Goal: Task Accomplishment & Management: Use online tool/utility

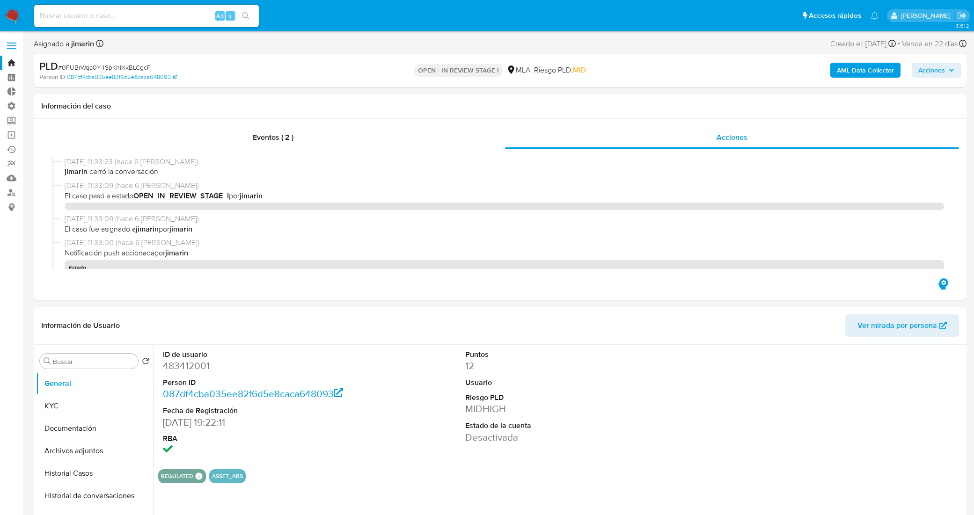
select select "10"
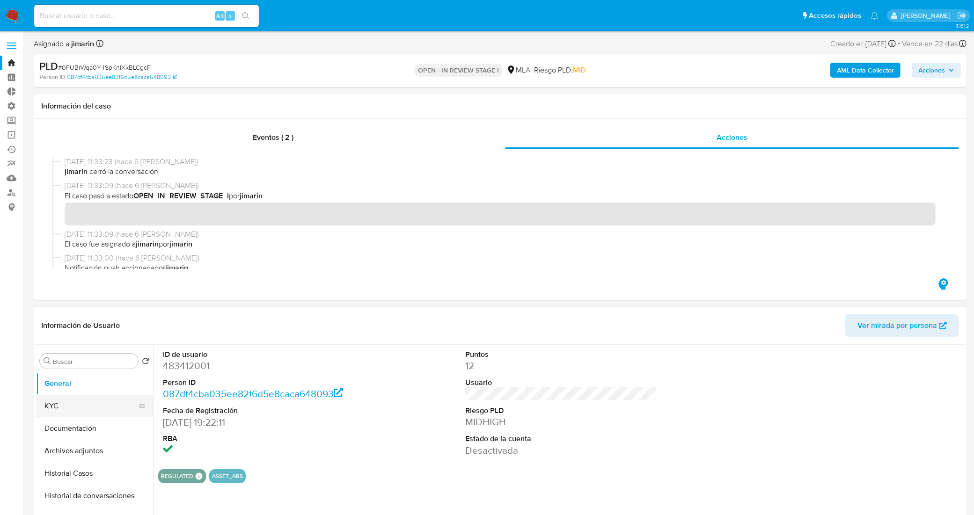
click at [74, 405] on button "KYC" at bounding box center [91, 406] width 110 height 22
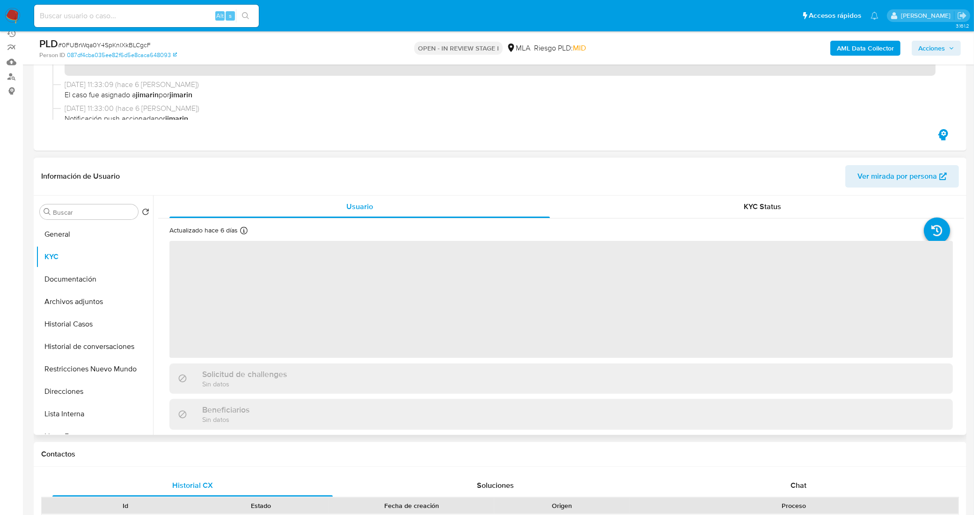
scroll to position [117, 0]
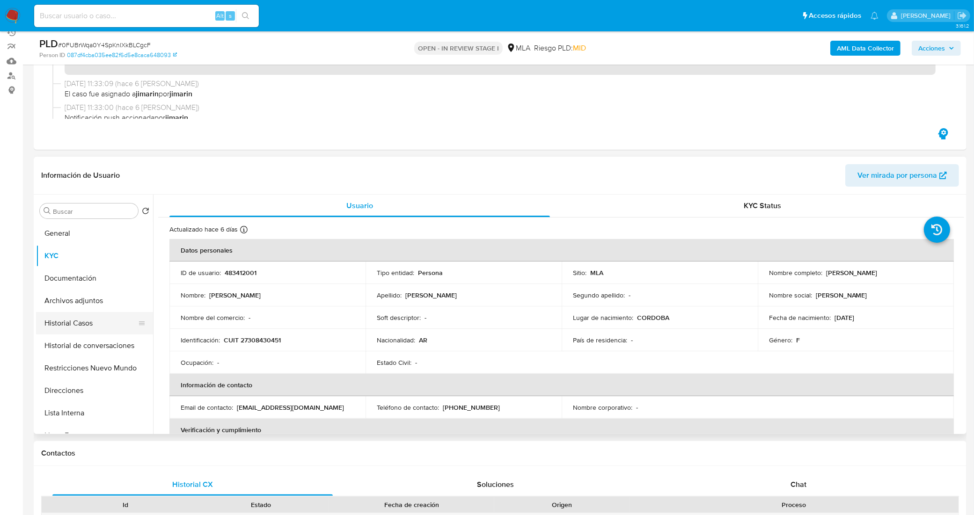
click at [82, 326] on button "Historial Casos" at bounding box center [91, 323] width 110 height 22
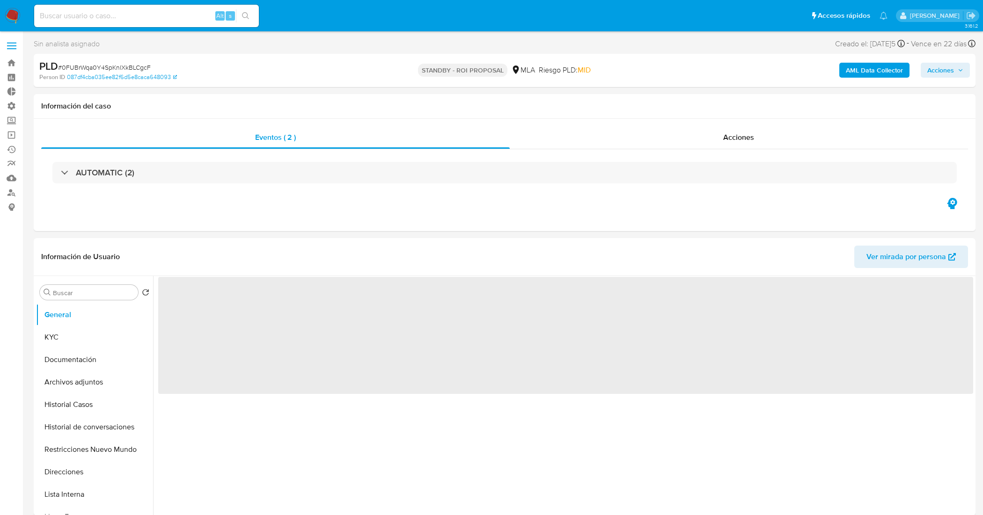
select select "10"
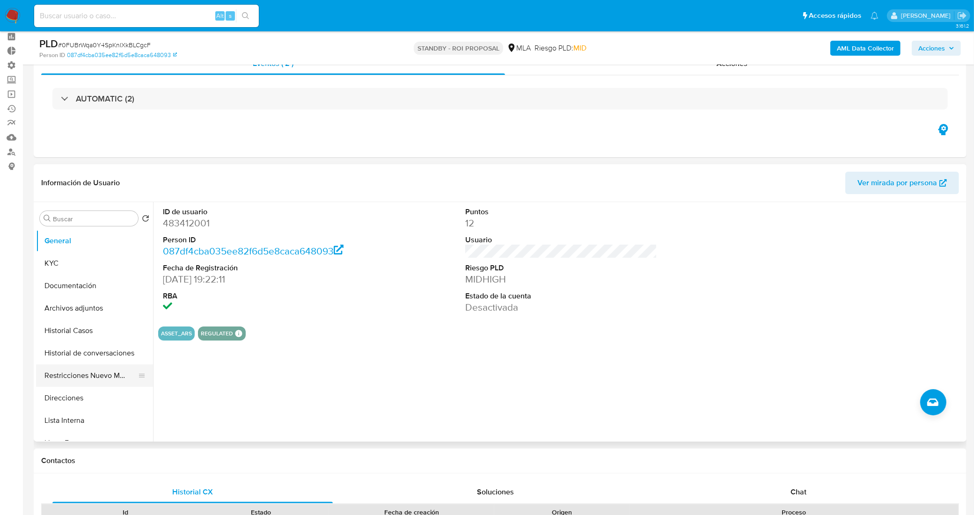
scroll to position [59, 0]
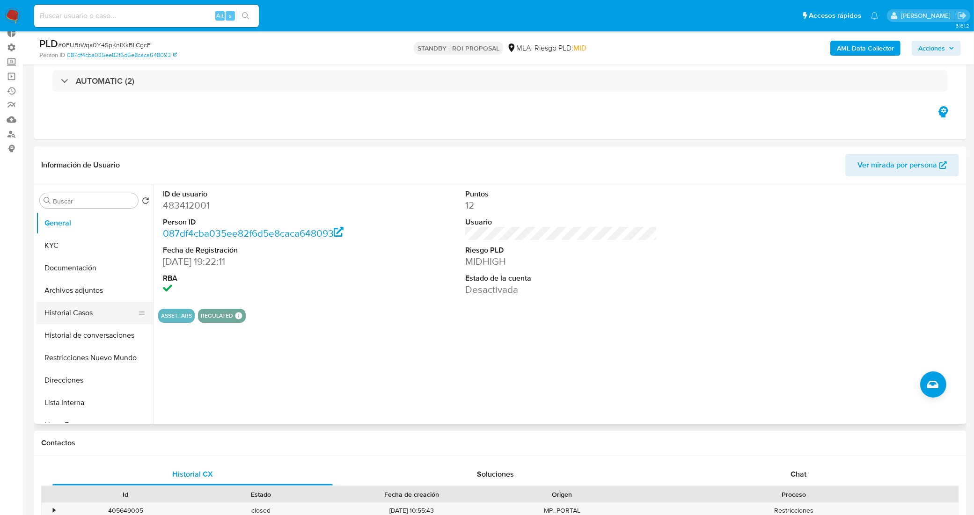
click at [85, 313] on button "Historial Casos" at bounding box center [91, 313] width 110 height 22
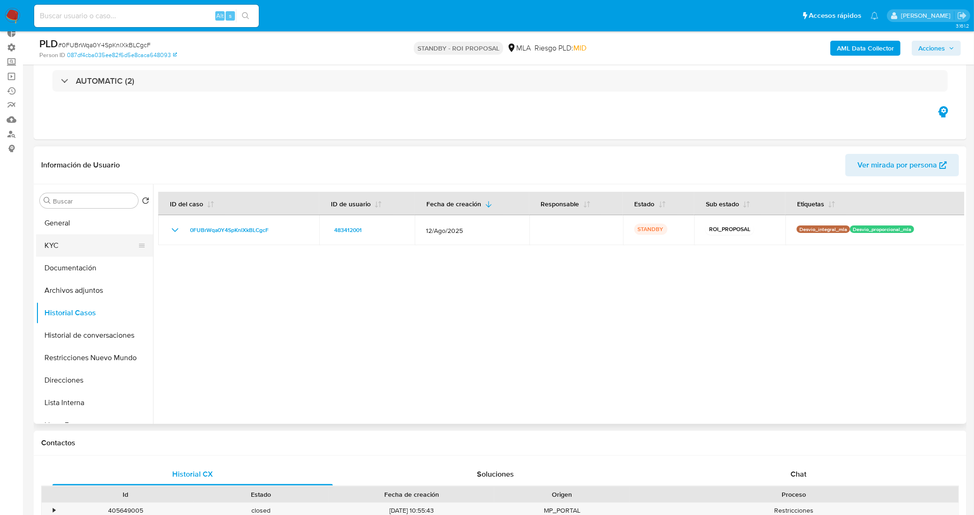
click at [80, 236] on button "KYC" at bounding box center [91, 246] width 110 height 22
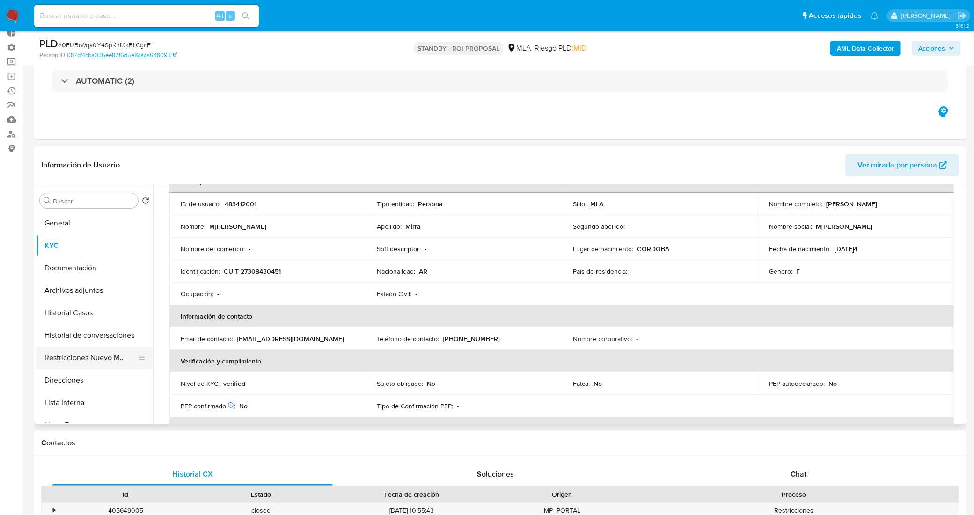
click at [96, 357] on button "Restricciones Nuevo Mundo" at bounding box center [91, 358] width 110 height 22
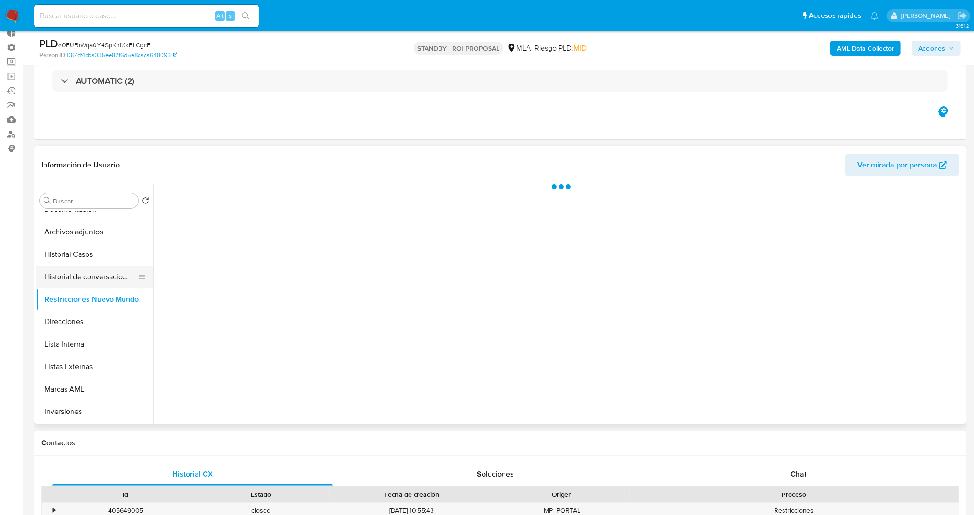
click at [90, 278] on button "Historial de conversaciones" at bounding box center [91, 277] width 110 height 22
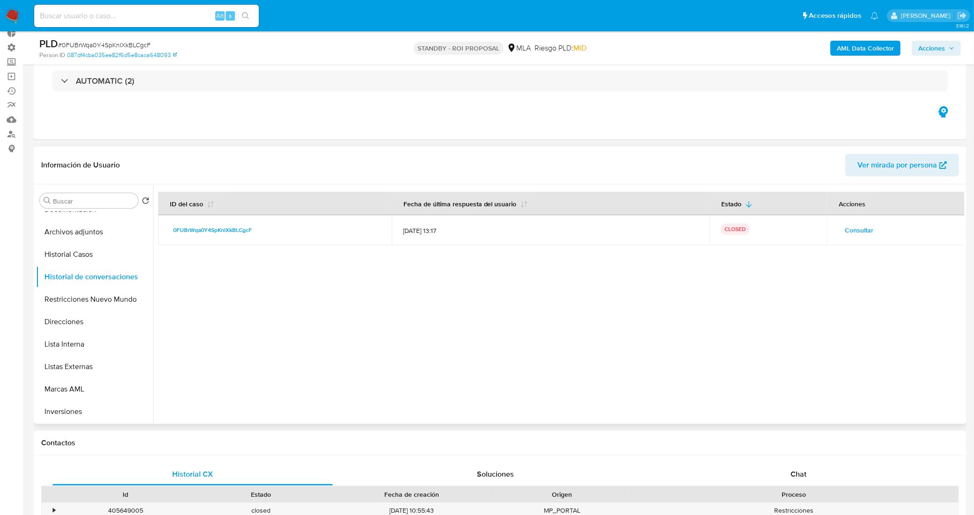
click at [865, 228] on span "Consultar" at bounding box center [859, 230] width 29 height 13
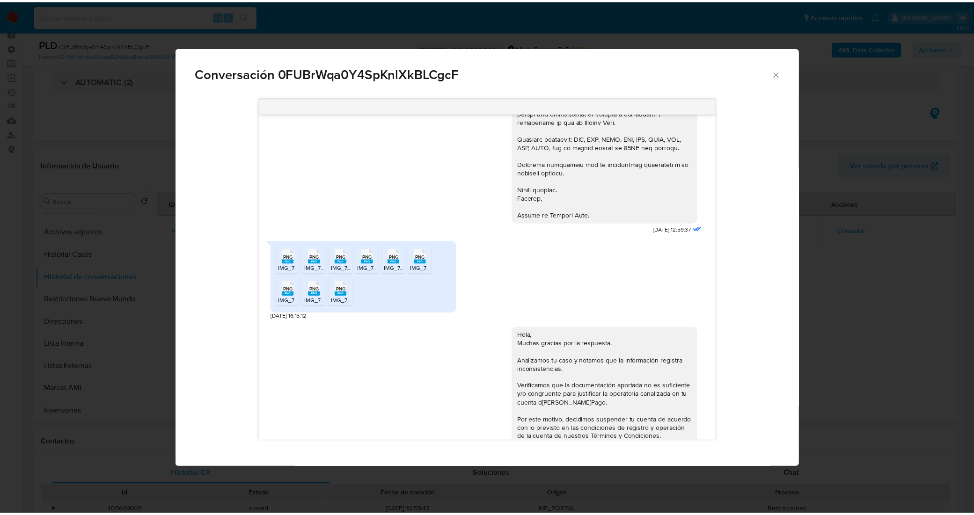
scroll to position [2718, 0]
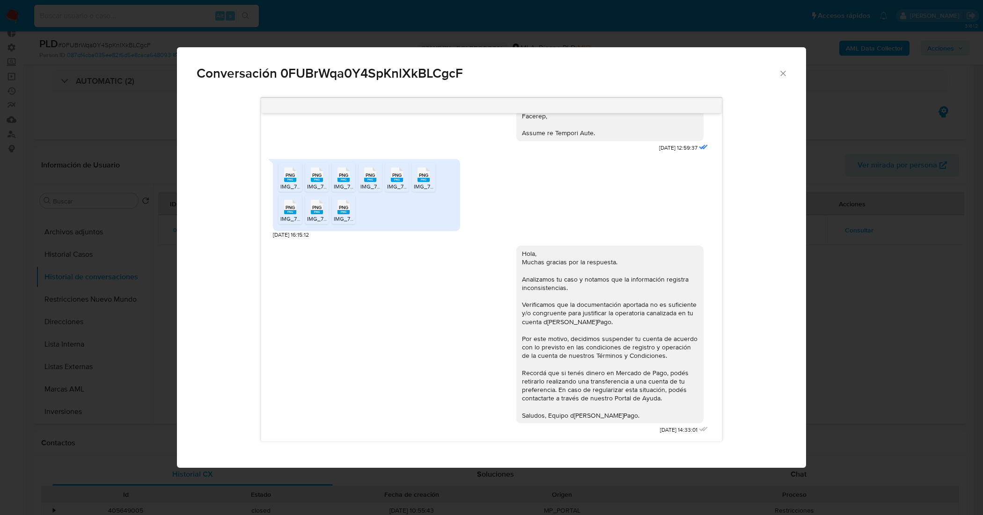
click at [783, 75] on icon "Cerrar" at bounding box center [783, 73] width 9 height 9
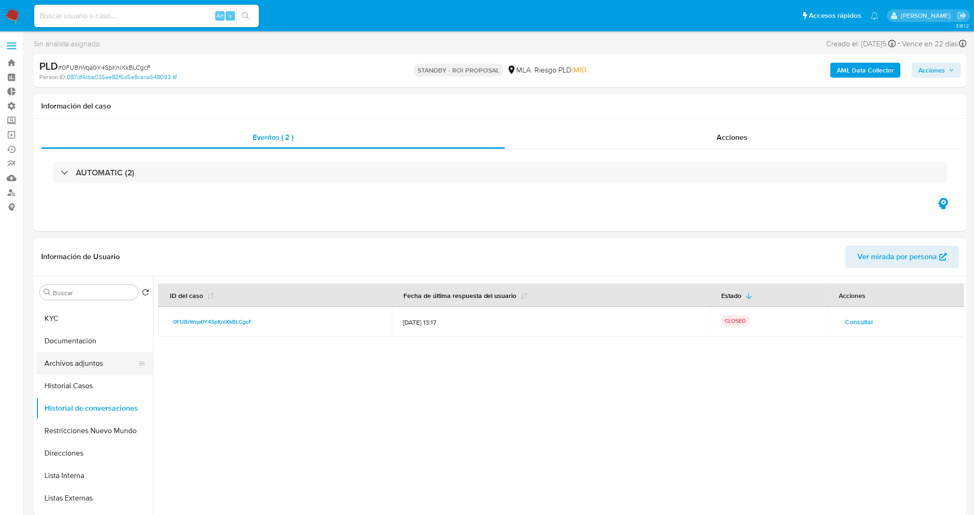
scroll to position [0, 0]
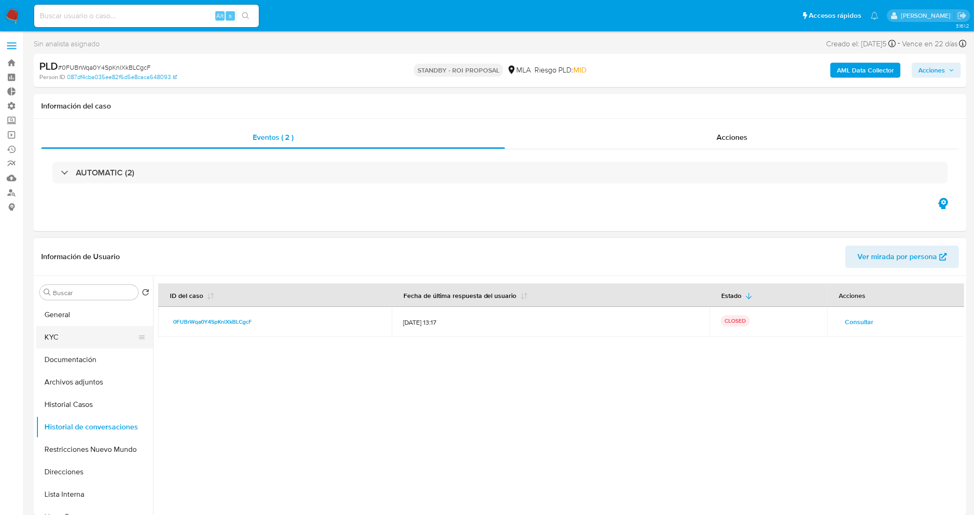
click at [87, 331] on button "KYC" at bounding box center [91, 337] width 110 height 22
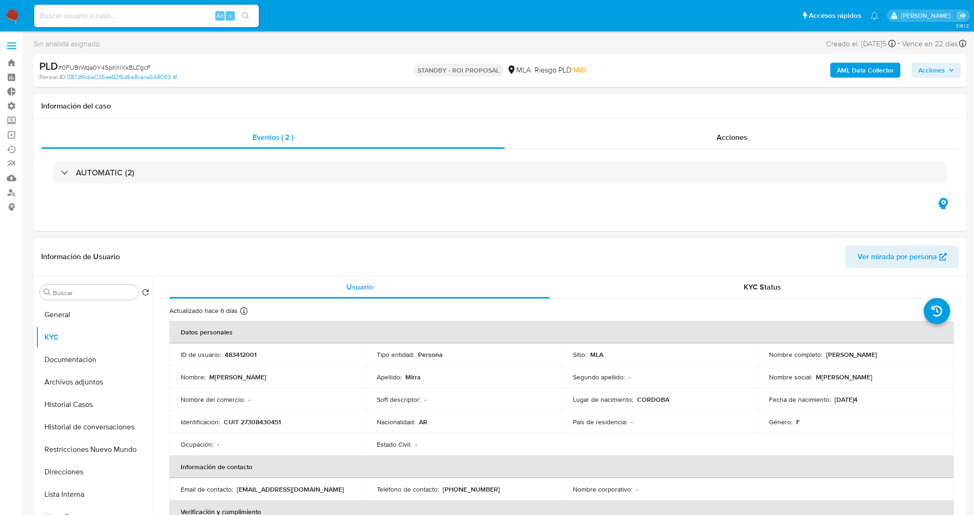
drag, startPoint x: 869, startPoint y: 356, endPoint x: 822, endPoint y: 353, distance: 47.4
click at [822, 353] on div "Nombre completo : Marianela Mirra" at bounding box center [856, 355] width 174 height 8
click at [240, 357] on p "483412001" at bounding box center [241, 355] width 32 height 8
copy p "483412001"
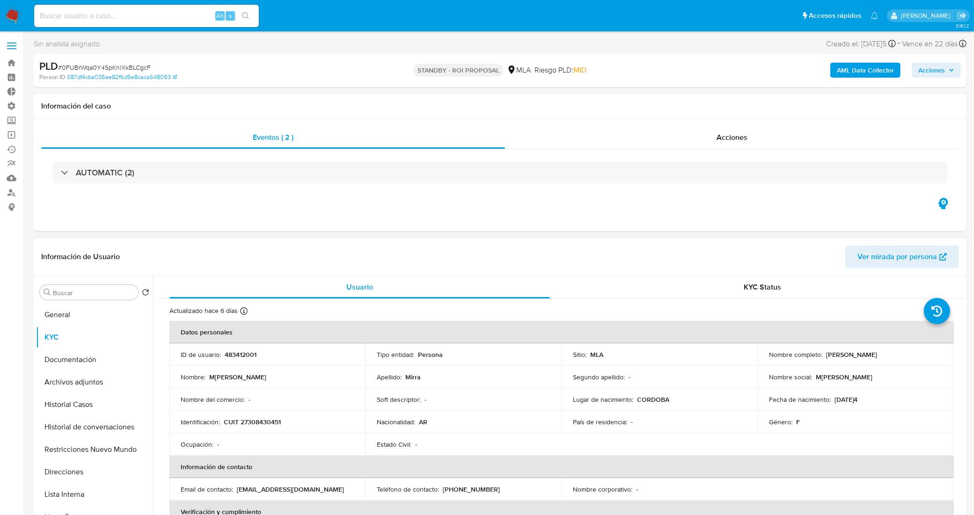
click at [274, 418] on p "CUIT 27308430451" at bounding box center [252, 422] width 57 height 8
copy p "CUIT"
click at [264, 426] on p "CUIT 27308430451" at bounding box center [252, 422] width 57 height 8
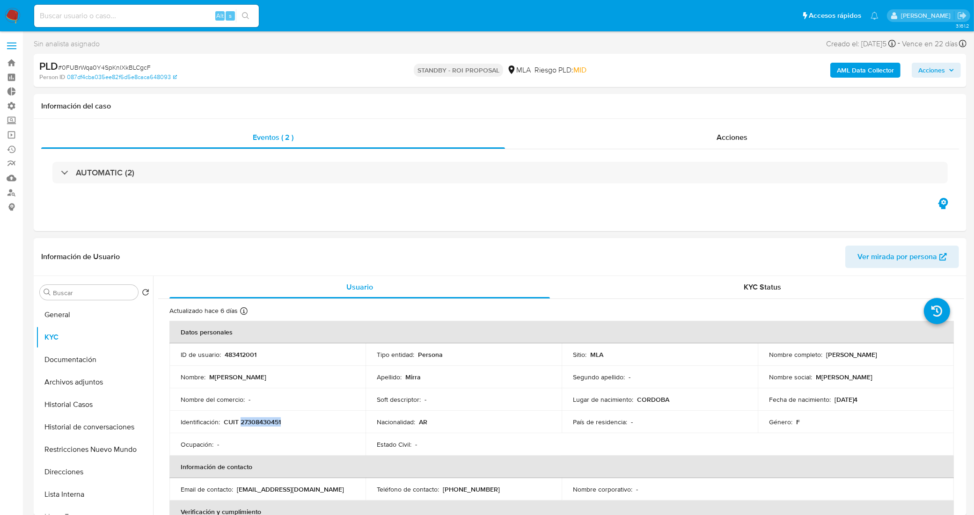
copy p "27308430451"
click at [143, 69] on span "# 0FUBrWqa0Y4SpKnlXkBLCgcF" at bounding box center [104, 67] width 93 height 9
copy span "0FUBrWqa0Y4SpKnlXkBLCgcF"
click at [86, 408] on button "Historial Casos" at bounding box center [91, 405] width 110 height 22
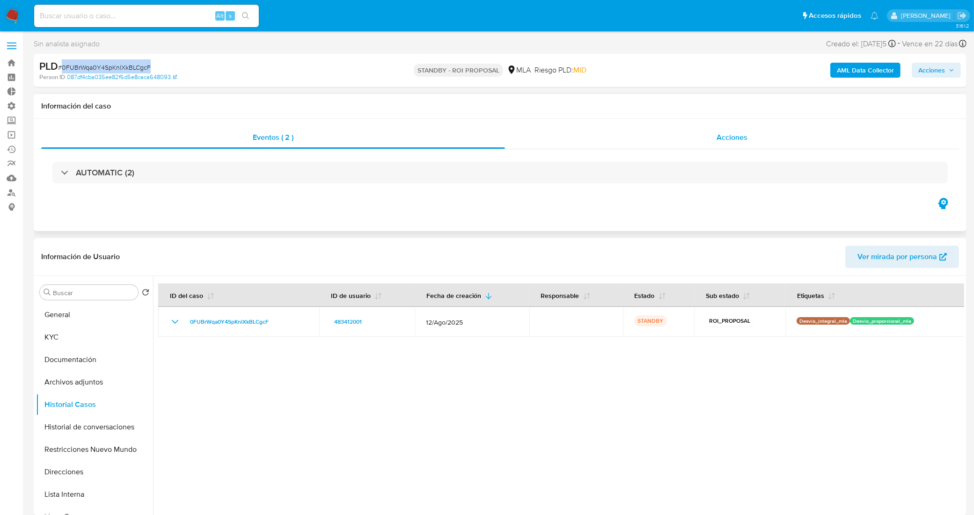
click at [602, 132] on div "Acciones" at bounding box center [732, 137] width 454 height 22
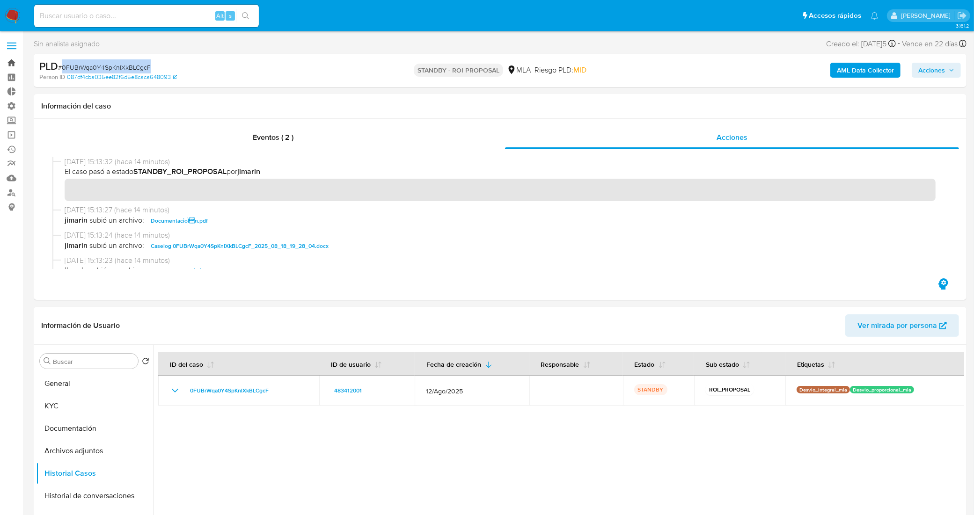
click at [5, 61] on link "Bandeja" at bounding box center [55, 63] width 111 height 15
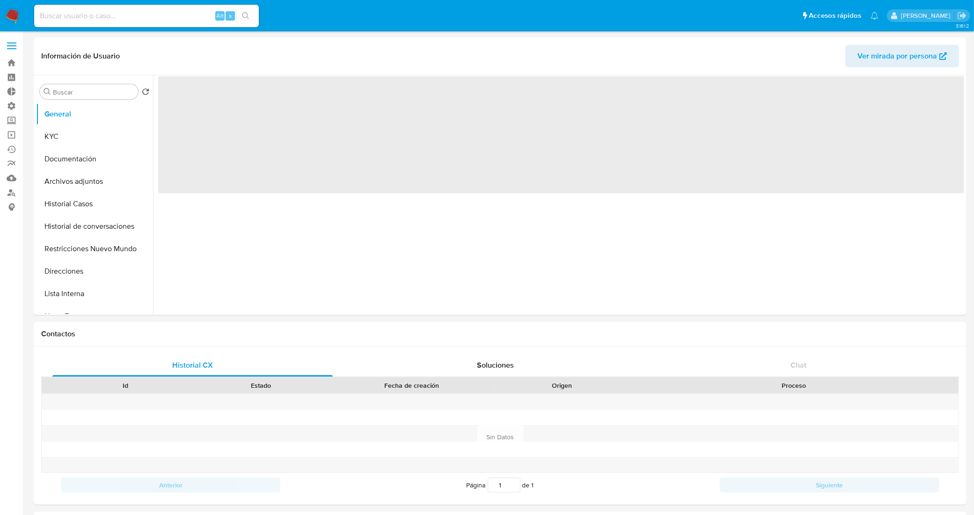
select select "10"
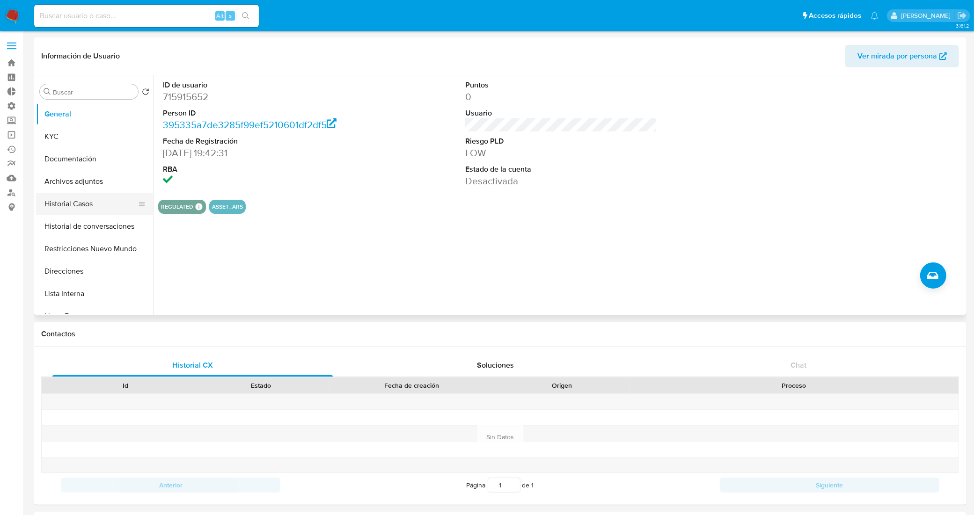
click at [99, 197] on button "Historial Casos" at bounding box center [91, 204] width 110 height 22
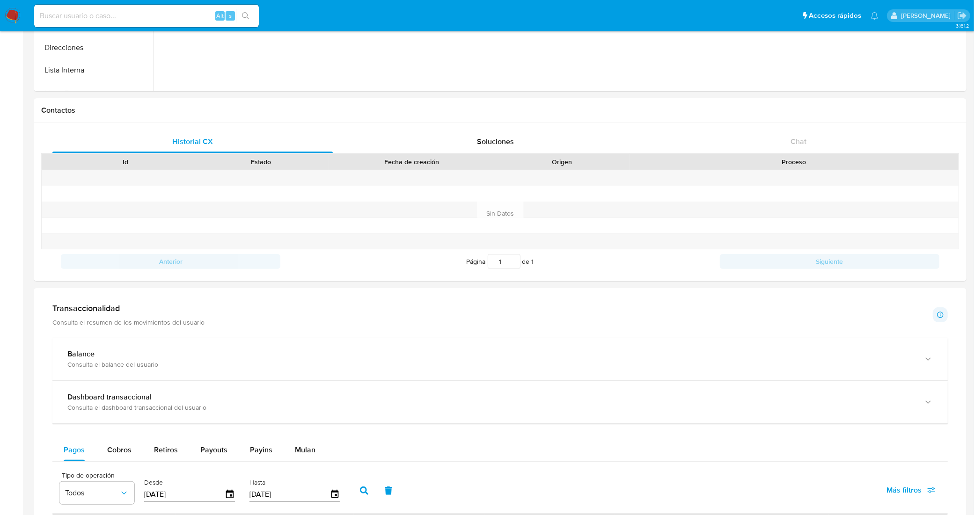
scroll to position [364, 0]
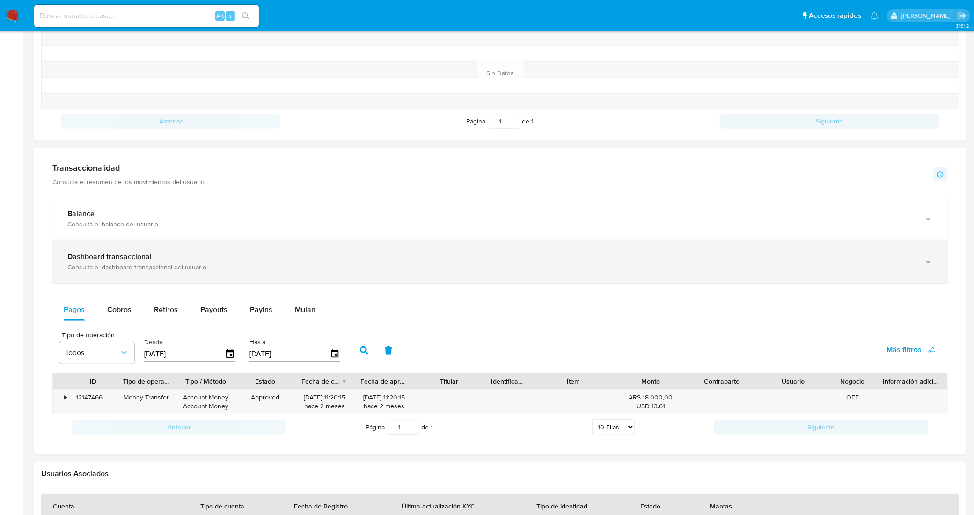
click at [216, 244] on div "Dashboard transaccional Consulta el dashboard transaccional del usuario" at bounding box center [500, 262] width 896 height 43
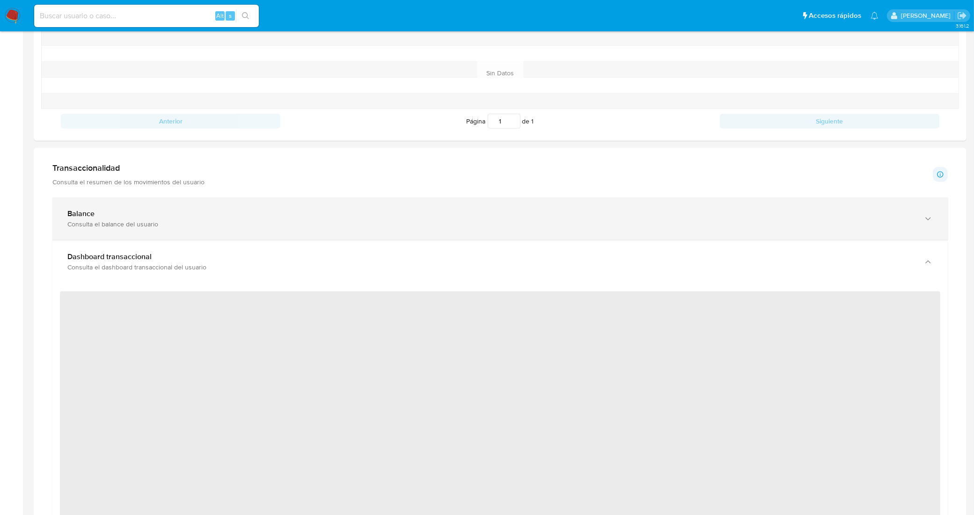
click at [206, 221] on div "Consulta el balance del usuario" at bounding box center [490, 224] width 847 height 8
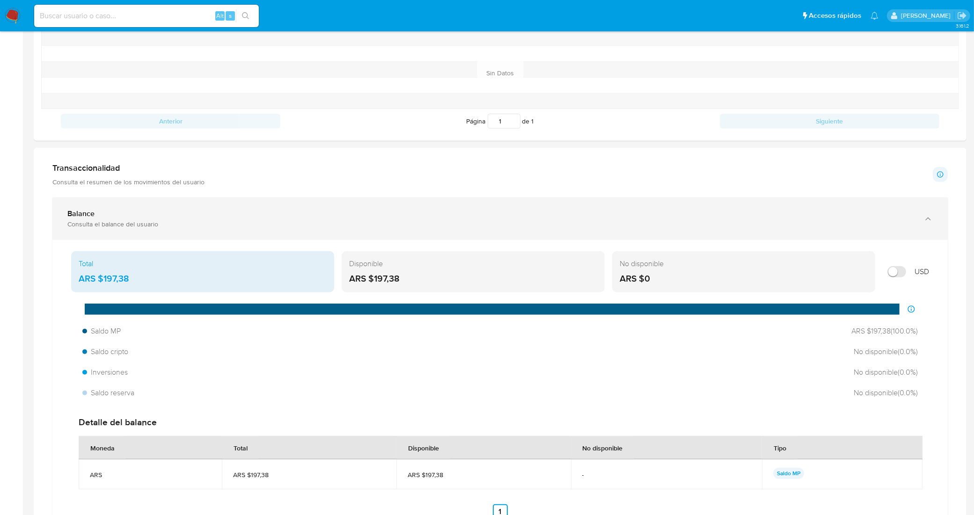
click at [248, 216] on div "Balance" at bounding box center [490, 213] width 847 height 9
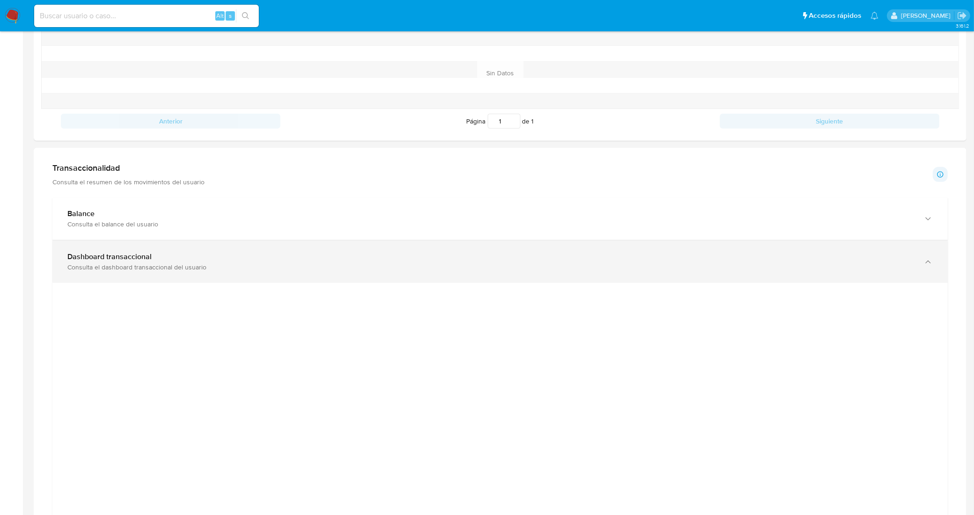
click at [242, 260] on div "Dashboard transaccional" at bounding box center [490, 256] width 847 height 9
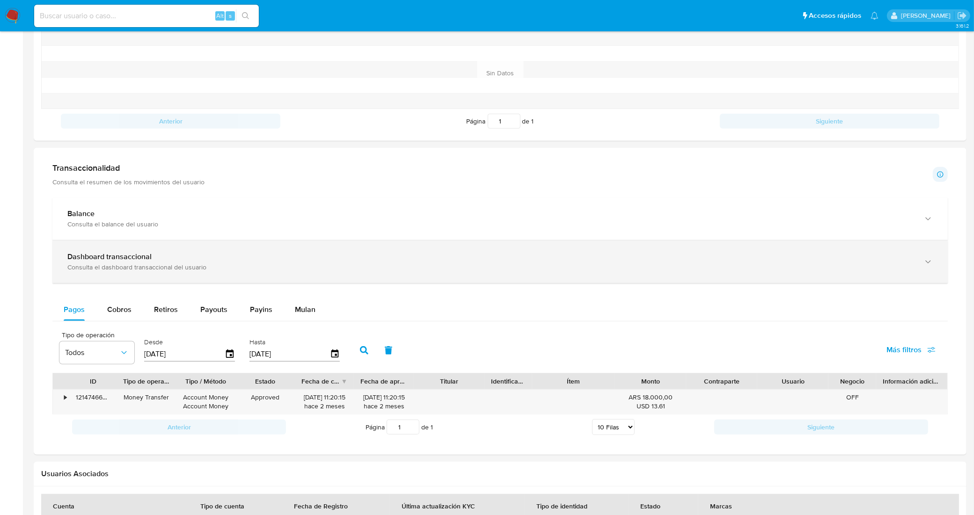
click at [242, 260] on div "Dashboard transaccional" at bounding box center [490, 256] width 847 height 9
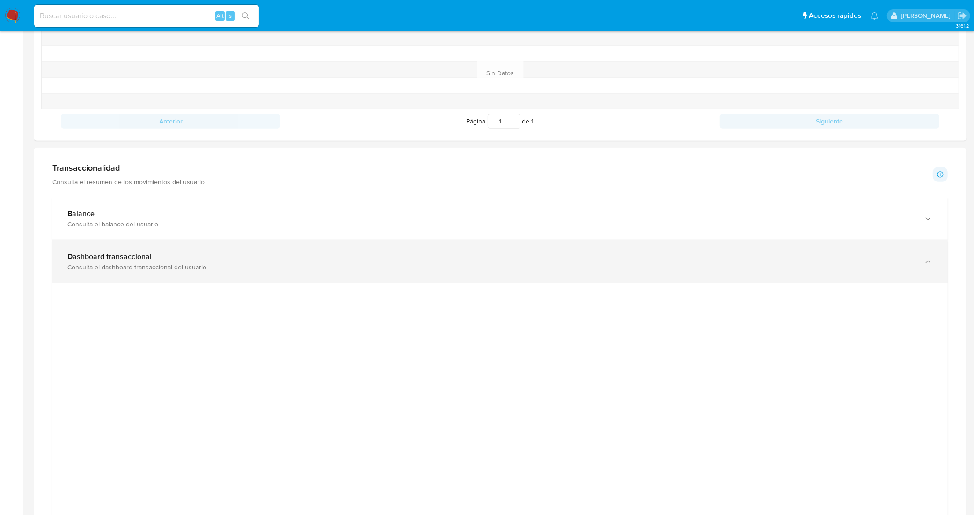
click at [249, 266] on div "Consulta el dashboard transaccional del usuario" at bounding box center [490, 267] width 847 height 8
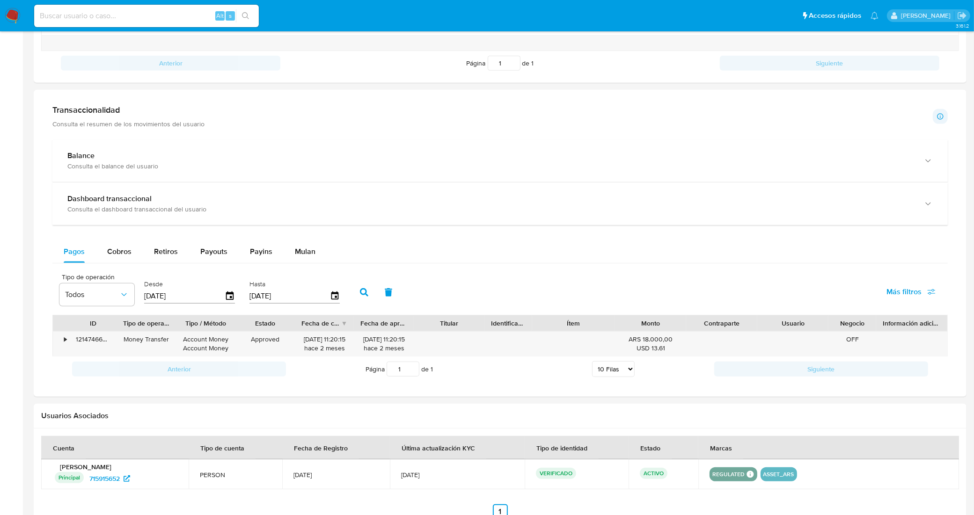
scroll to position [423, 0]
click at [137, 246] on button "Cobros" at bounding box center [119, 251] width 47 height 22
select select "10"
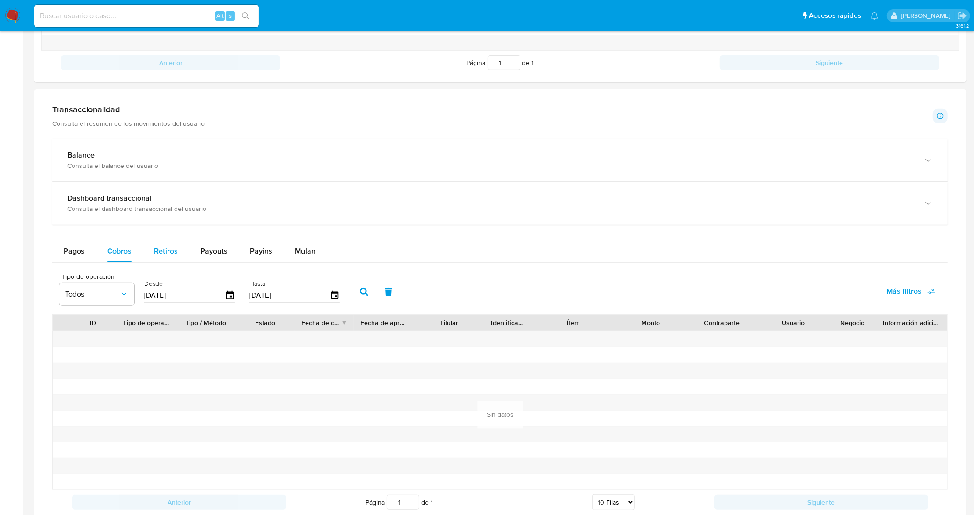
click at [160, 253] on span "Retiros" at bounding box center [166, 251] width 24 height 11
select select "10"
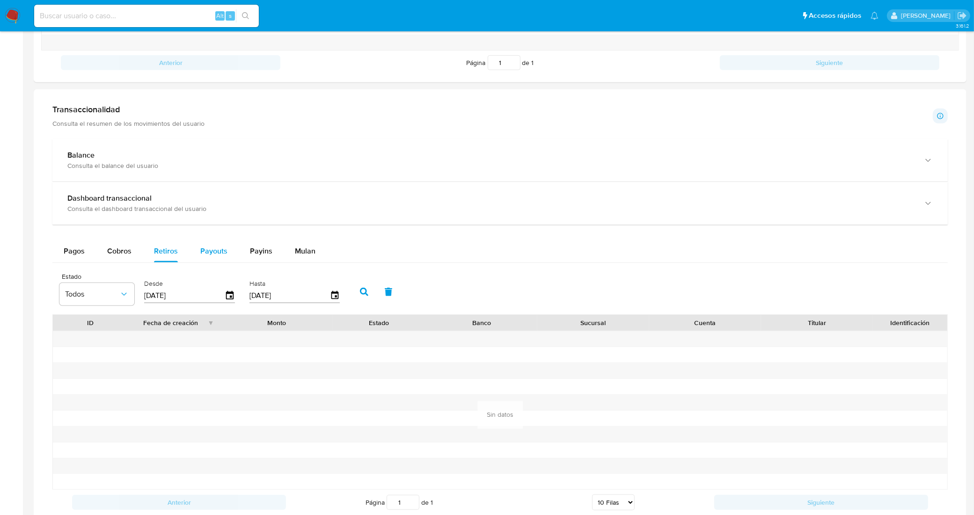
click at [219, 254] on span "Payouts" at bounding box center [213, 251] width 27 height 11
select select "10"
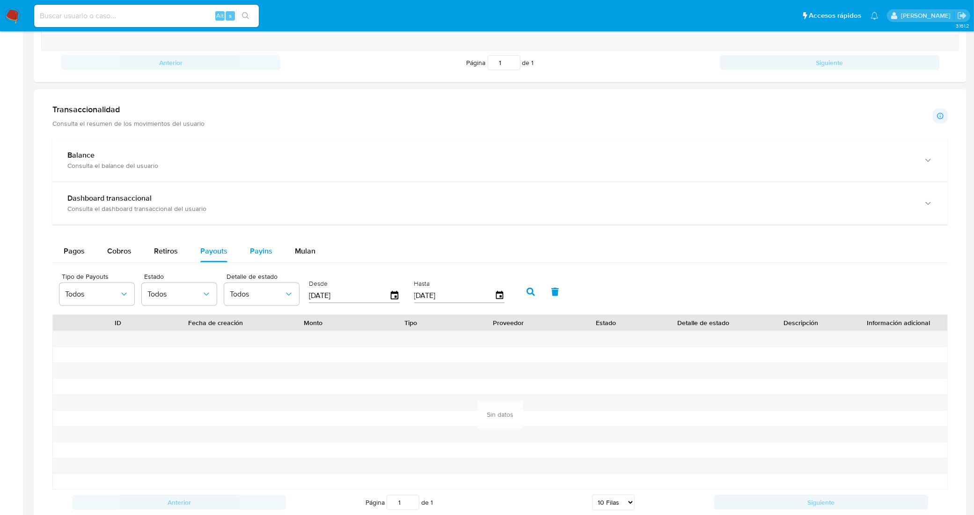
click at [261, 250] on span "Payins" at bounding box center [261, 251] width 22 height 11
select select "10"
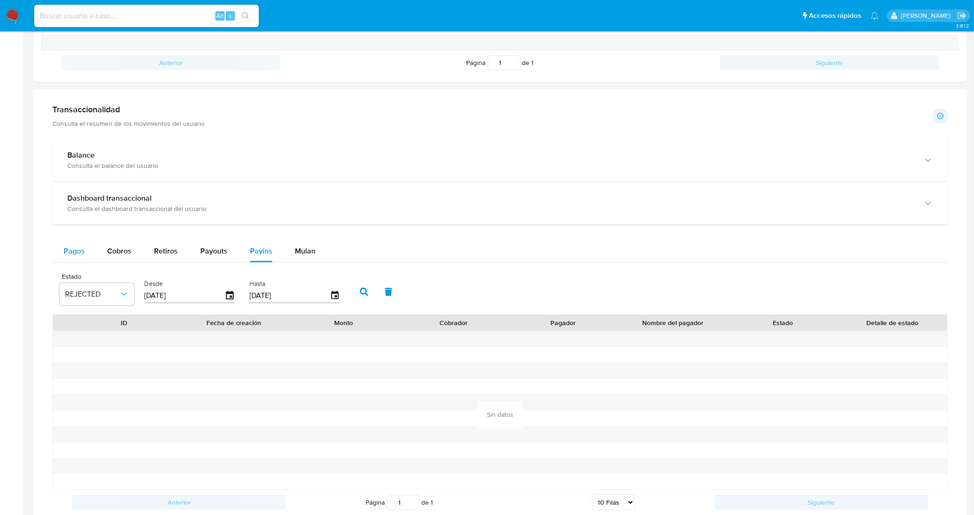
click at [85, 250] on button "Pagos" at bounding box center [74, 251] width 44 height 22
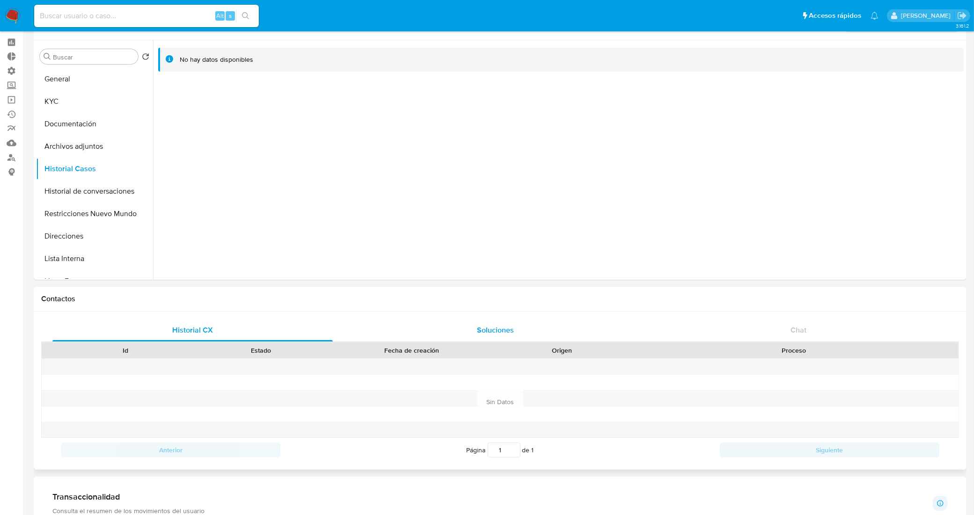
scroll to position [0, 0]
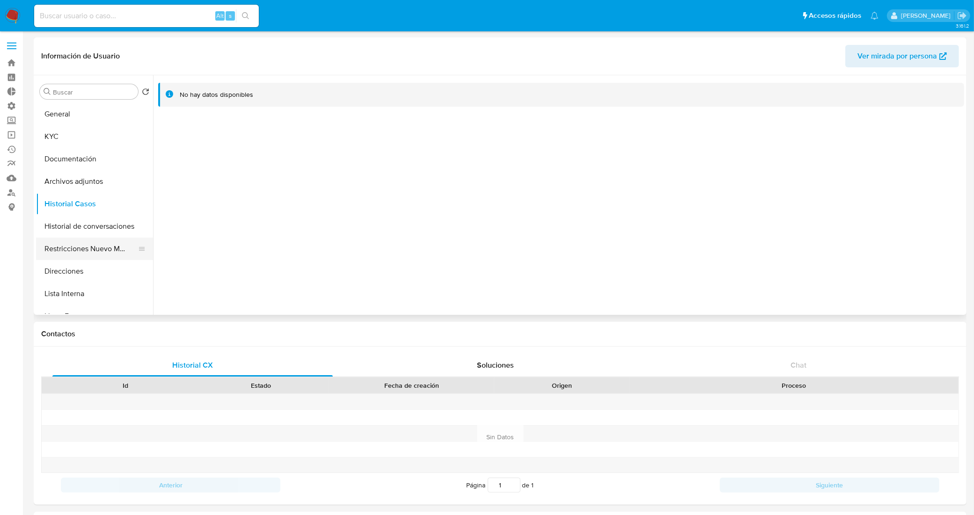
click at [83, 251] on button "Restricciones Nuevo Mundo" at bounding box center [91, 249] width 110 height 22
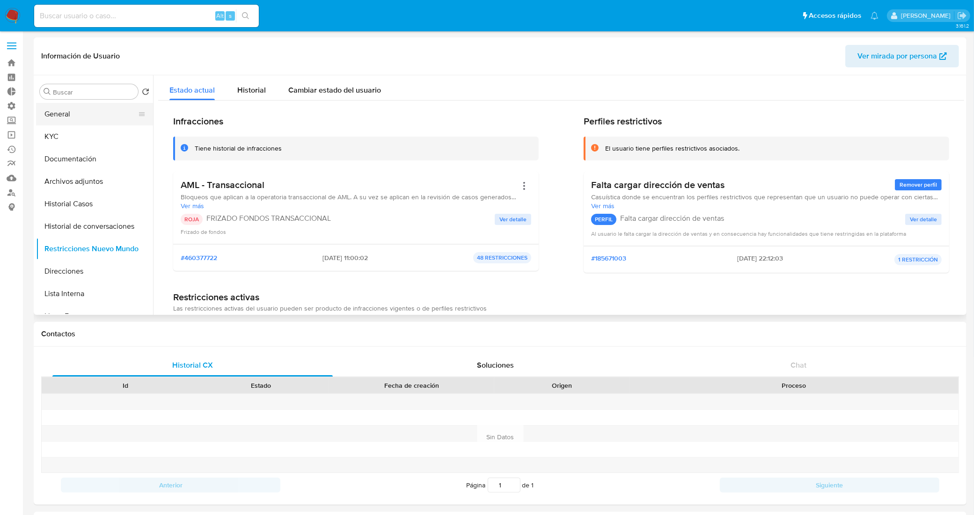
click at [91, 112] on button "General" at bounding box center [91, 114] width 110 height 22
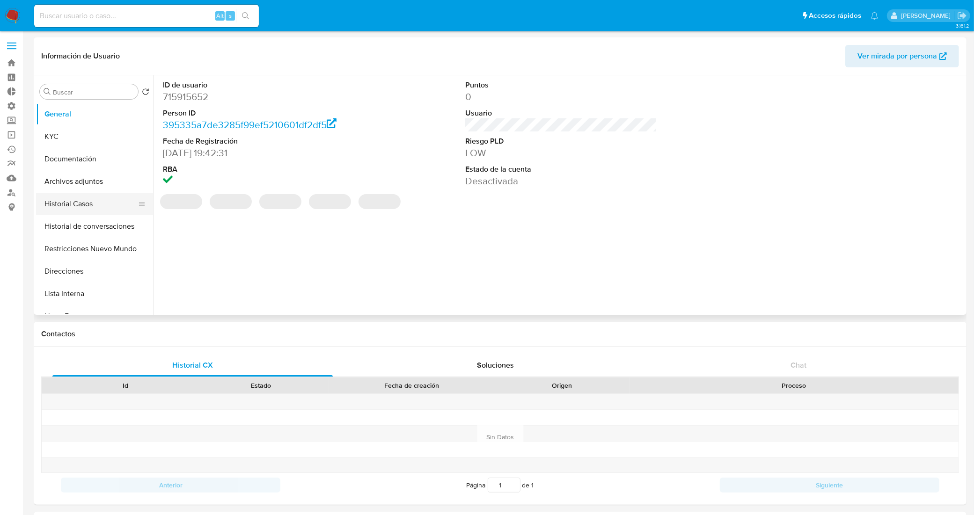
click at [79, 204] on button "Historial Casos" at bounding box center [91, 204] width 110 height 22
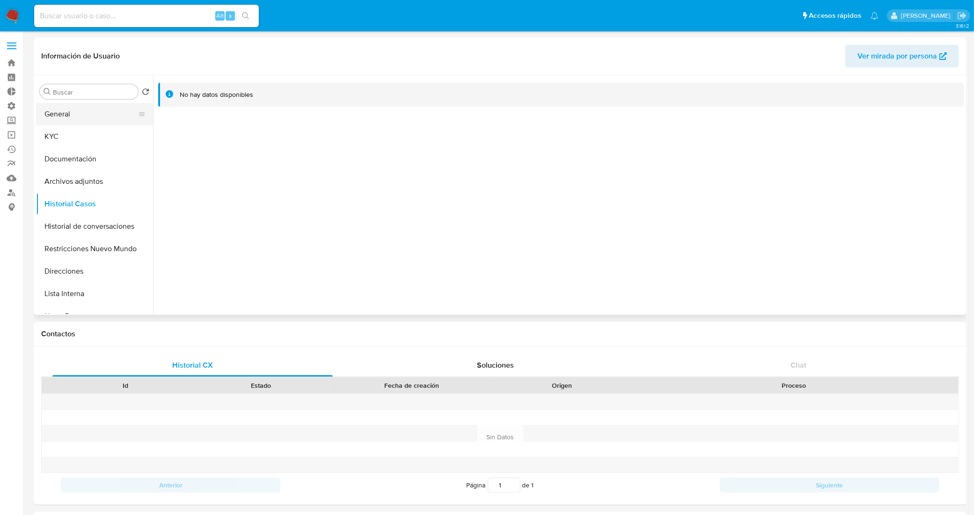
click at [88, 108] on button "General" at bounding box center [91, 114] width 110 height 22
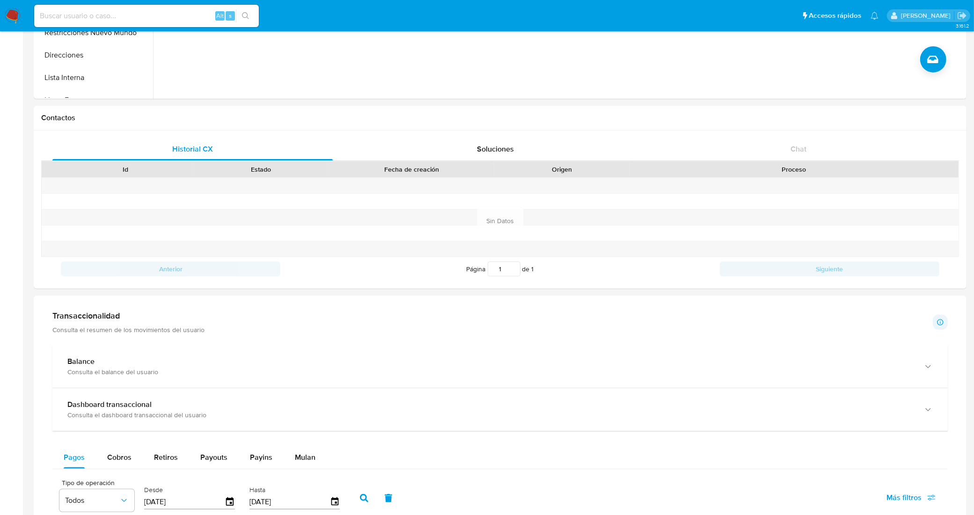
scroll to position [410, 0]
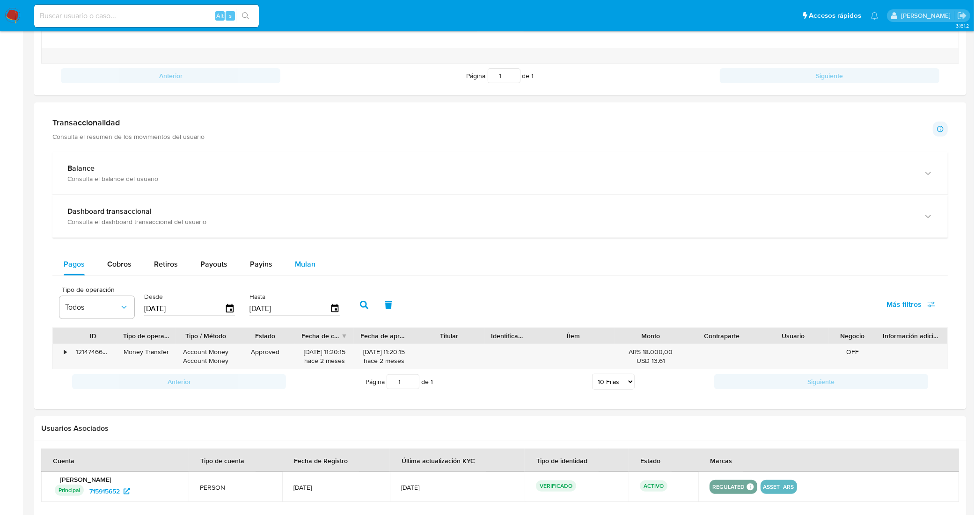
click at [308, 264] on span "Mulan" at bounding box center [305, 264] width 21 height 11
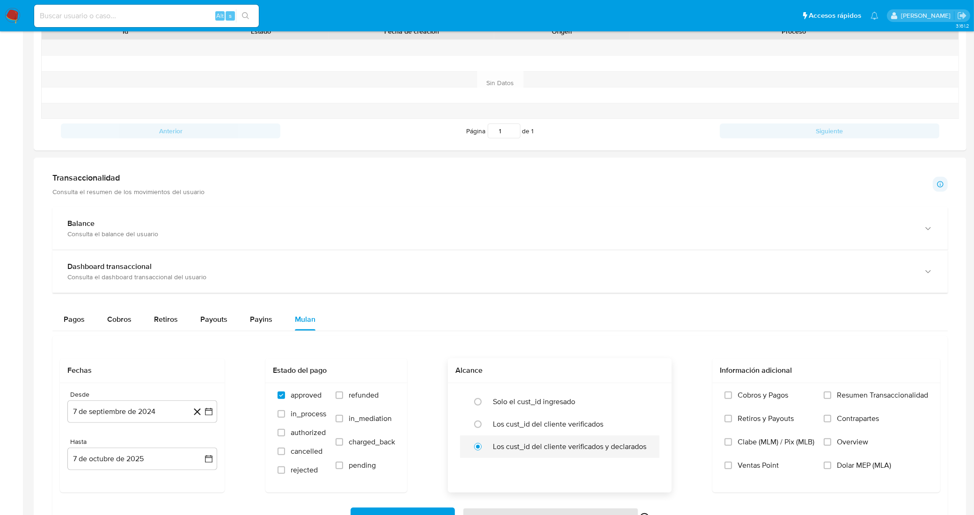
scroll to position [351, 0]
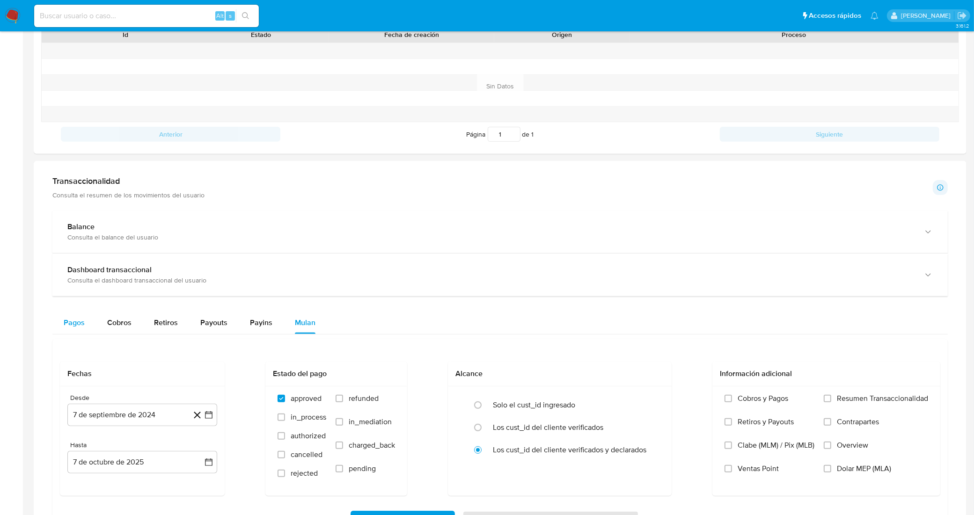
click at [75, 318] on span "Pagos" at bounding box center [74, 322] width 21 height 11
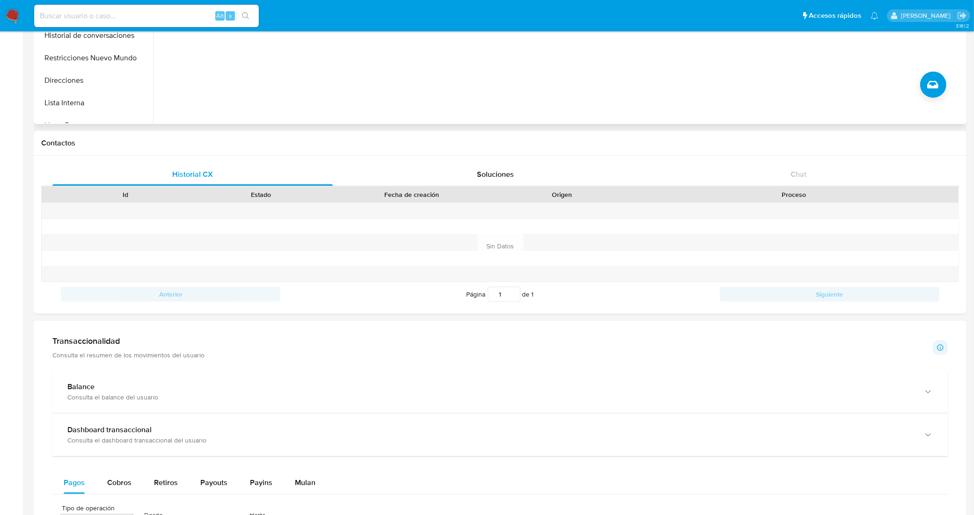
scroll to position [0, 0]
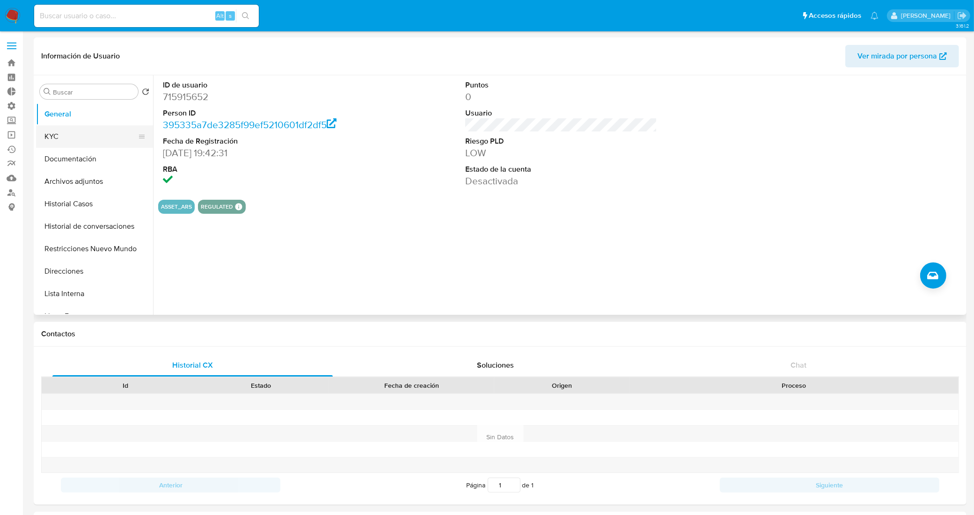
click at [85, 130] on button "KYC" at bounding box center [91, 136] width 110 height 22
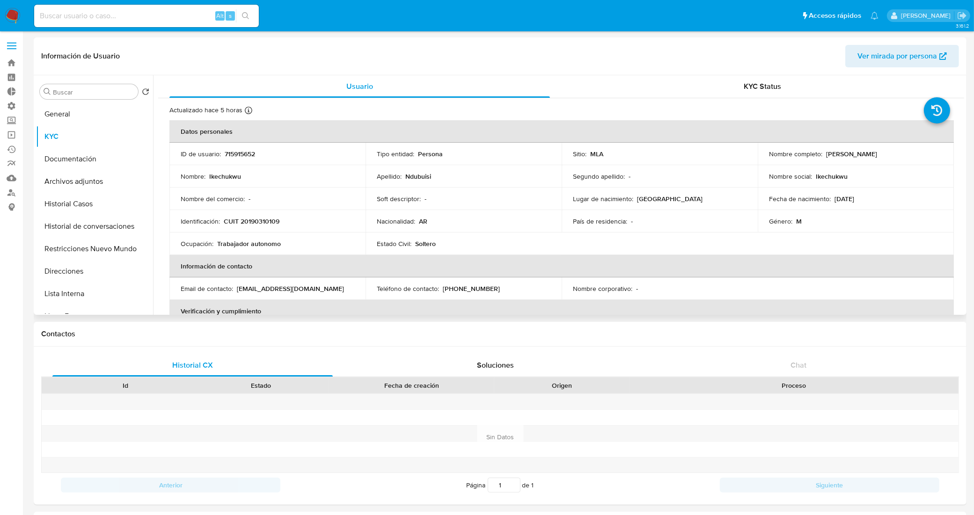
drag, startPoint x: 864, startPoint y: 155, endPoint x: 823, endPoint y: 155, distance: 40.7
click at [823, 155] on div "Nombre completo : Ikechukwu Ndubuisi" at bounding box center [856, 154] width 174 height 8
copy p "Ikechukwu Ndubuisi"
click at [259, 158] on td "ID de usuario : 715915652" at bounding box center [267, 154] width 196 height 22
click at [248, 153] on p "715915652" at bounding box center [240, 154] width 30 height 8
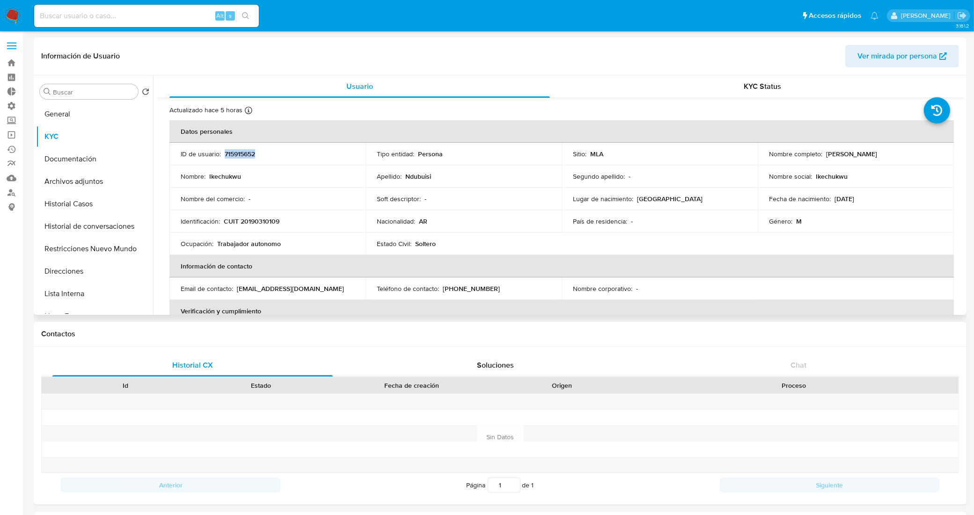
click at [248, 153] on p "715915652" at bounding box center [240, 154] width 30 height 8
copy p "715915652"
click at [83, 102] on div "Buscar Volver al orden por defecto General KYC Documentación Archivos adjuntos …" at bounding box center [94, 196] width 117 height 238
click at [85, 113] on button "General" at bounding box center [91, 114] width 110 height 22
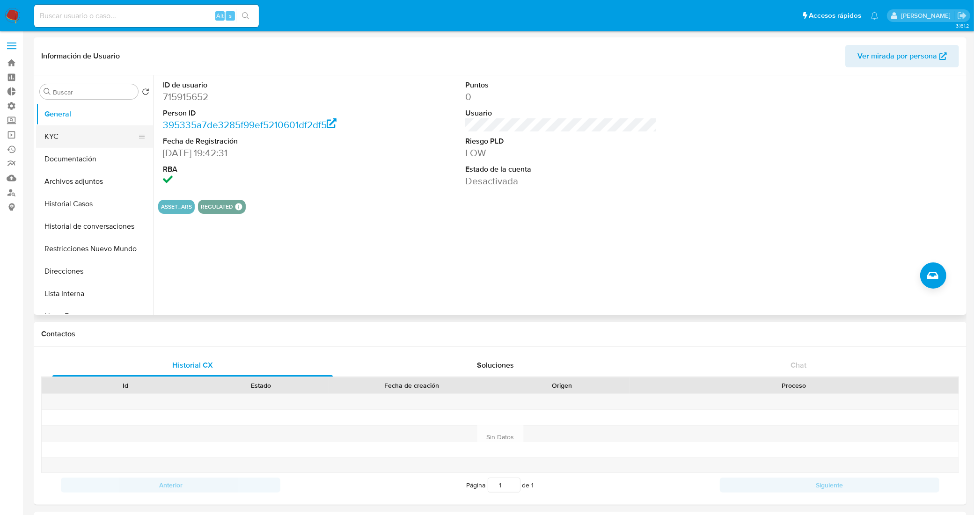
click at [90, 131] on button "KYC" at bounding box center [91, 136] width 110 height 22
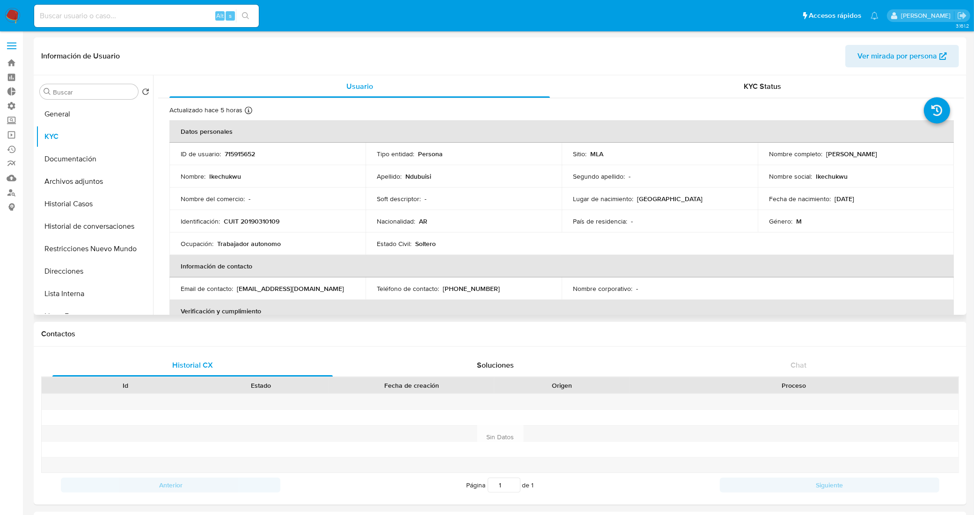
click at [258, 222] on p "CUIT 20190310109" at bounding box center [252, 221] width 56 height 8
copy p "20190310109"
click at [324, 239] on td "Ocupación : Trabajador autonomo" at bounding box center [267, 244] width 196 height 22
click at [13, 192] on link "Buscador de personas" at bounding box center [55, 192] width 111 height 15
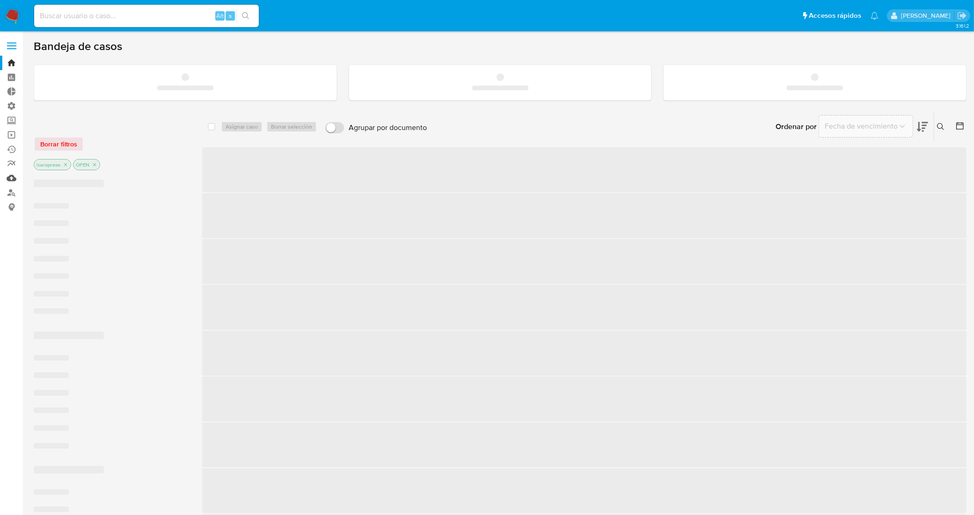
click at [9, 178] on link "Mulan" at bounding box center [55, 178] width 111 height 15
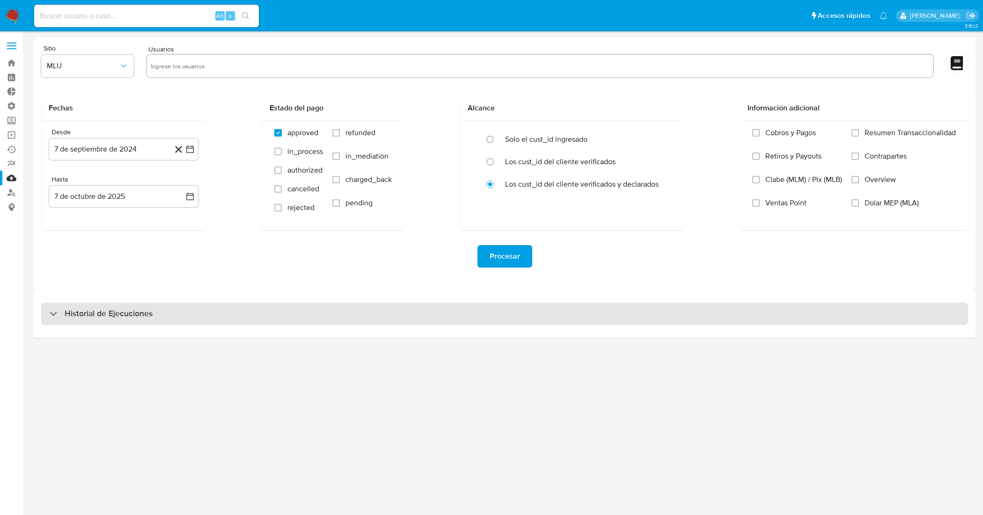
click at [117, 312] on h3 "Historial de Ejecuciones" at bounding box center [109, 314] width 88 height 11
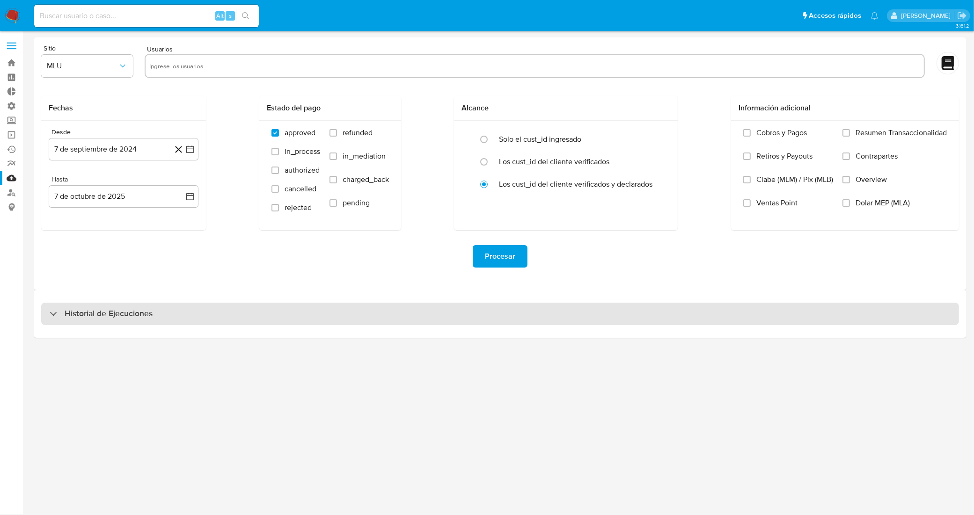
select select "10"
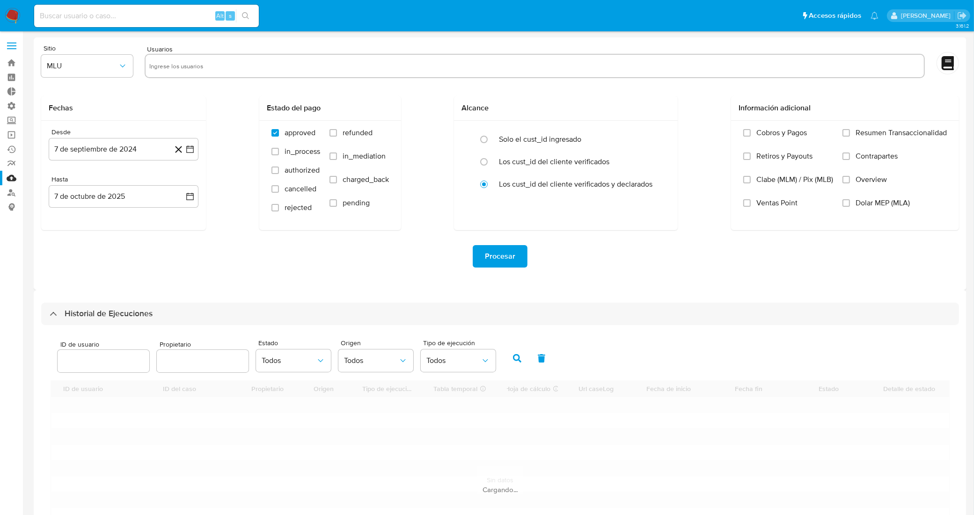
click at [94, 357] on input "number" at bounding box center [104, 361] width 92 height 12
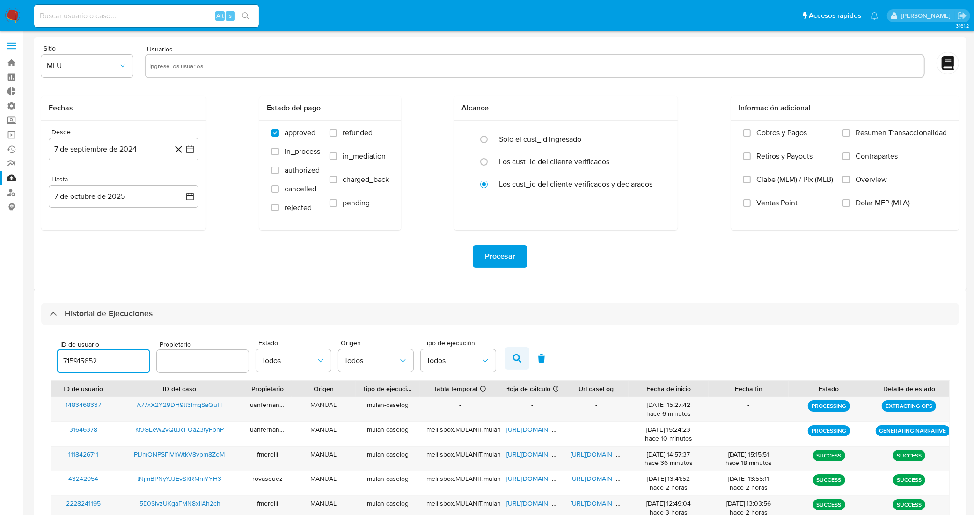
type input "715915652"
click at [513, 359] on icon "button" at bounding box center [517, 358] width 8 height 8
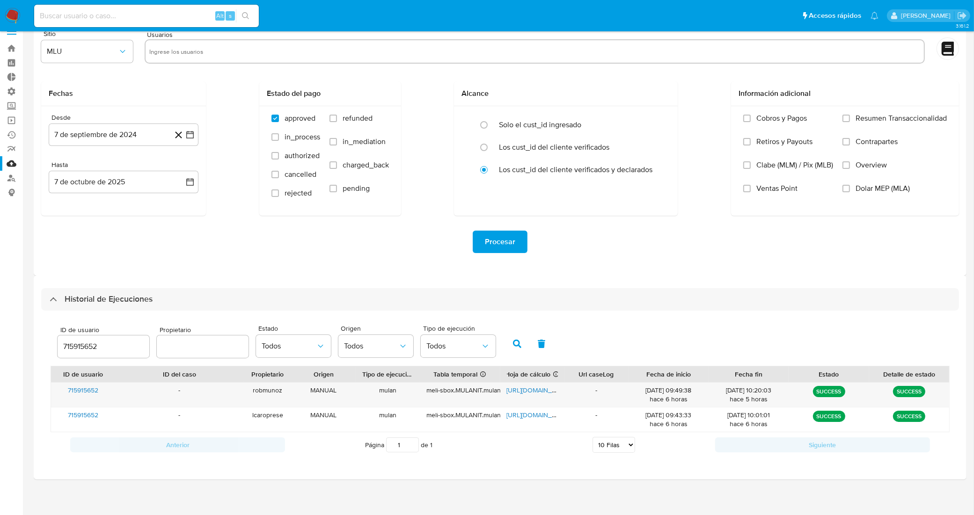
scroll to position [18, 0]
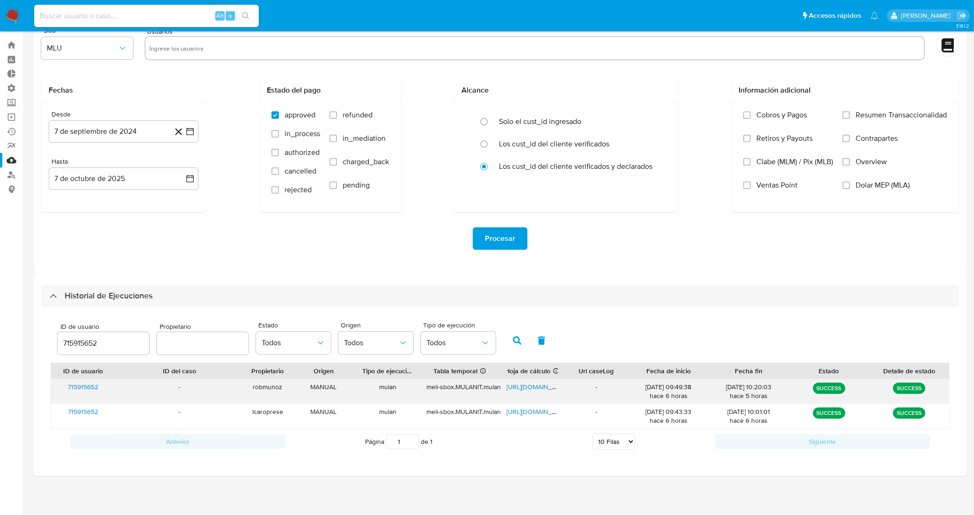
click at [88, 385] on span "715915652" at bounding box center [83, 387] width 30 height 9
click at [526, 386] on span "[URL][DOMAIN_NAME]" at bounding box center [539, 387] width 65 height 9
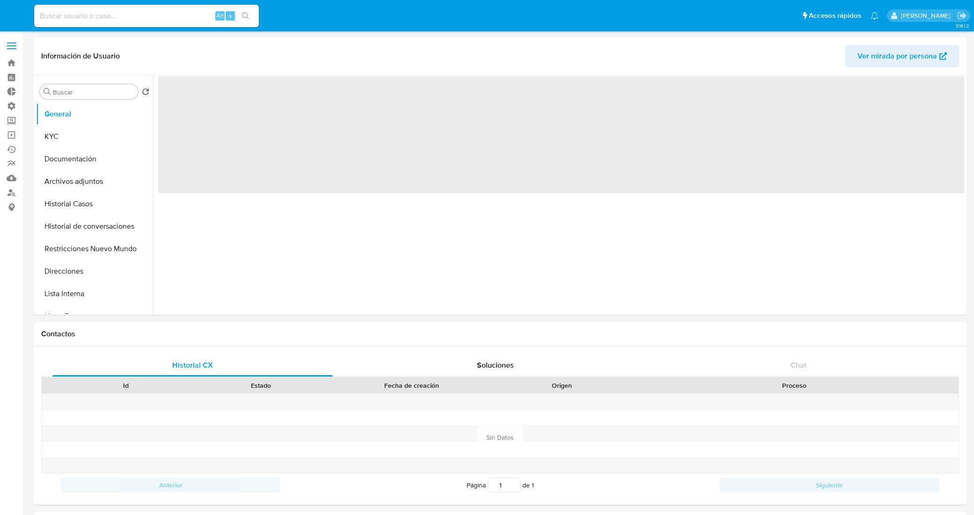
select select "10"
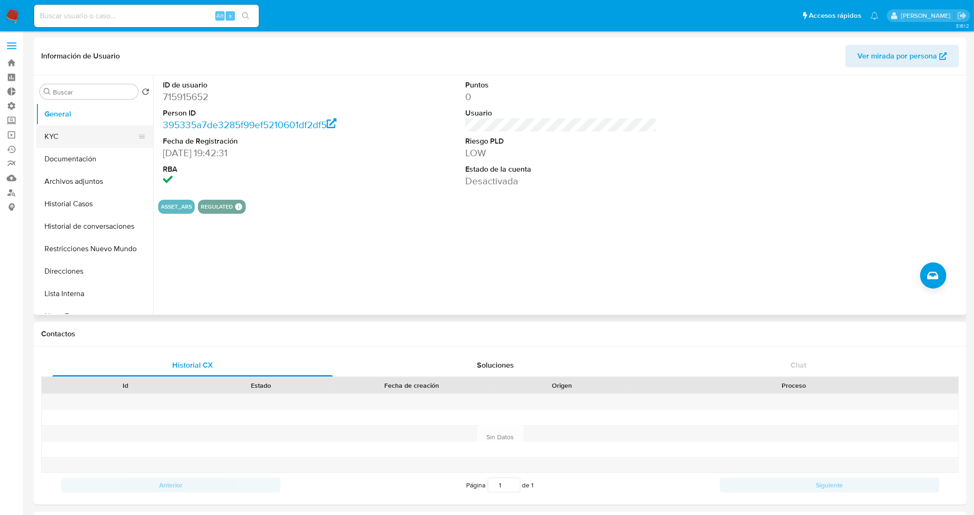
click at [104, 132] on button "KYC" at bounding box center [91, 136] width 110 height 22
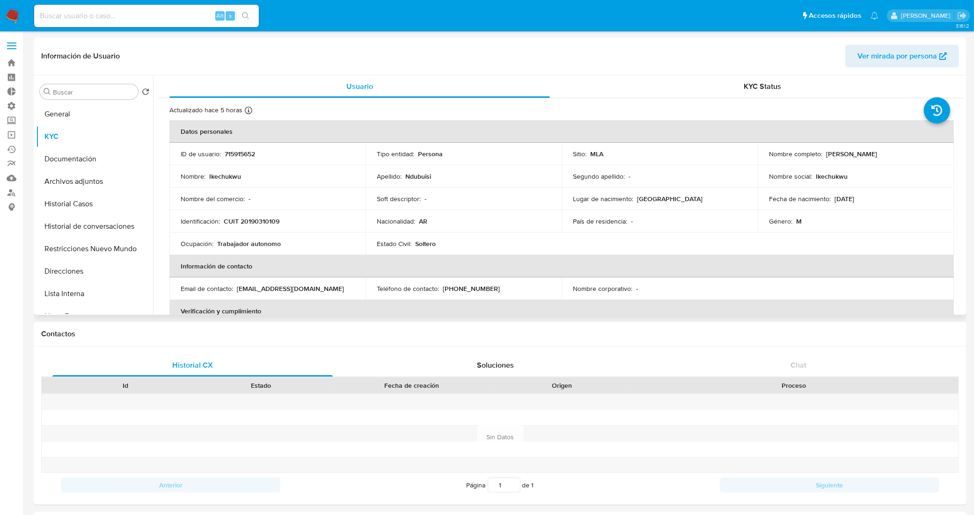
drag, startPoint x: 890, startPoint y: 152, endPoint x: 823, endPoint y: 157, distance: 66.6
click at [823, 157] on div "Nombre completo : [PERSON_NAME]" at bounding box center [856, 154] width 174 height 8
copy p "[PERSON_NAME]"
drag, startPoint x: 288, startPoint y: 223, endPoint x: 223, endPoint y: 219, distance: 65.7
click at [223, 219] on div "Identificación : CUIT 20190310109" at bounding box center [268, 221] width 174 height 8
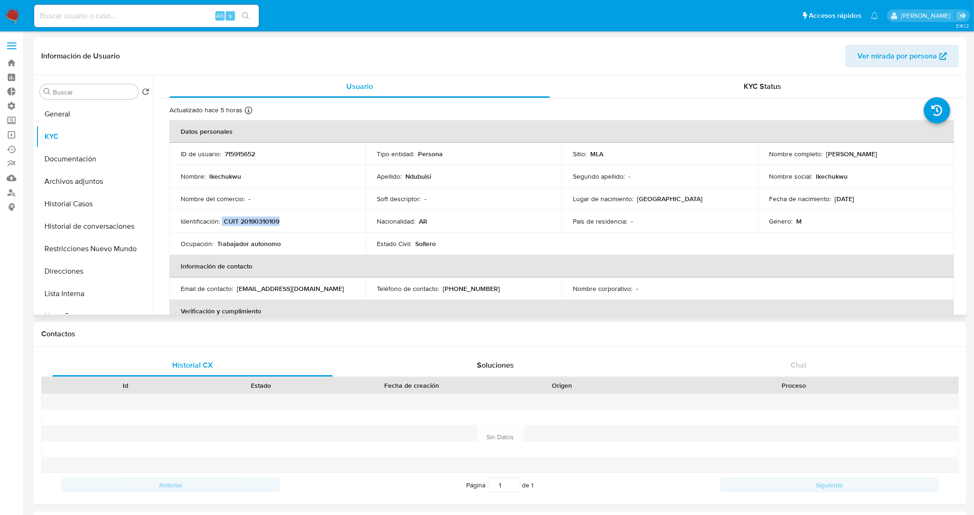
copy div "CUIT 20190310109"
drag, startPoint x: 885, startPoint y: 152, endPoint x: 823, endPoint y: 153, distance: 62.3
click at [823, 153] on div "Nombre completo : Ikechukwu Ndubuisi" at bounding box center [856, 154] width 174 height 8
copy p "Ikechukwu Ndubuisi"
drag, startPoint x: 286, startPoint y: 221, endPoint x: 224, endPoint y: 221, distance: 62.3
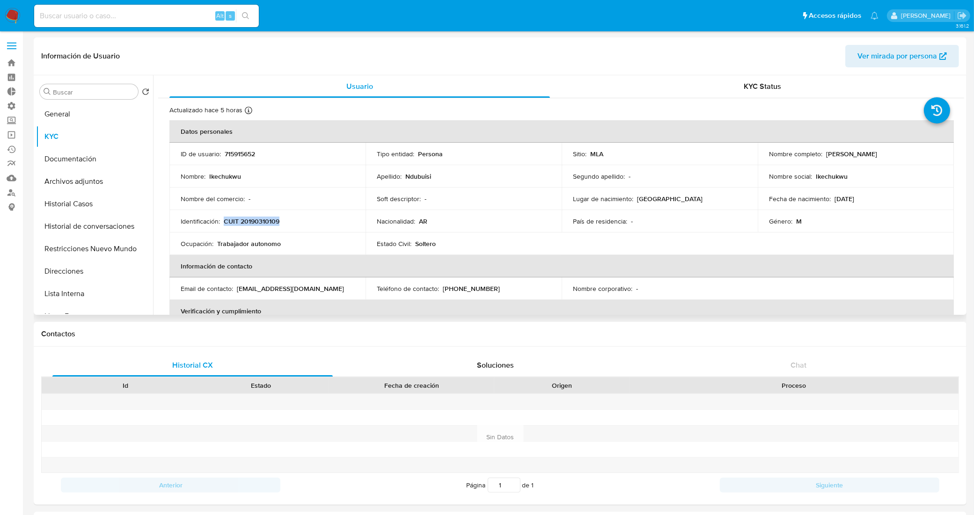
click at [224, 221] on div "Identificación : CUIT 20190310109" at bounding box center [268, 221] width 174 height 8
copy p "CUIT 20190310109"
click at [247, 218] on p "CUIT 20190310109" at bounding box center [252, 221] width 56 height 8
click at [77, 154] on button "Documentación" at bounding box center [91, 159] width 110 height 22
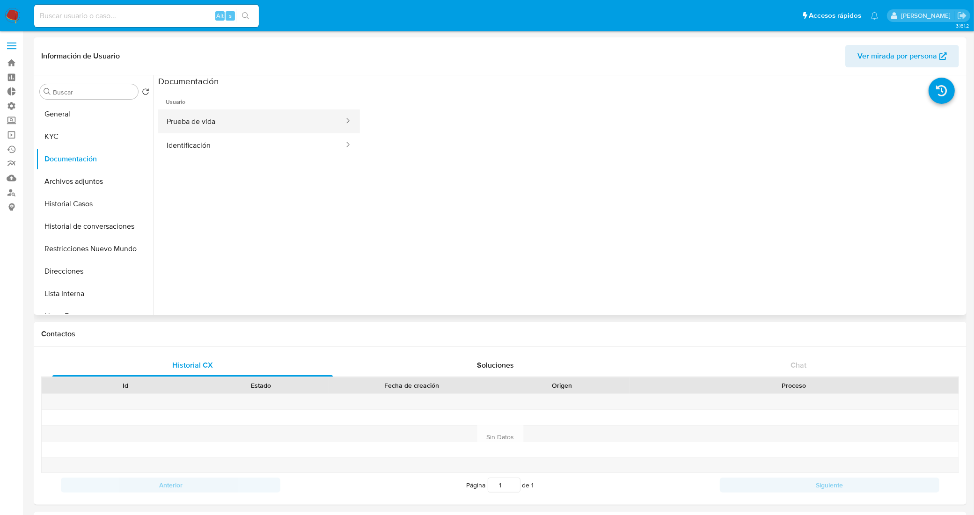
click at [257, 130] on button "Prueba de vida" at bounding box center [251, 122] width 187 height 24
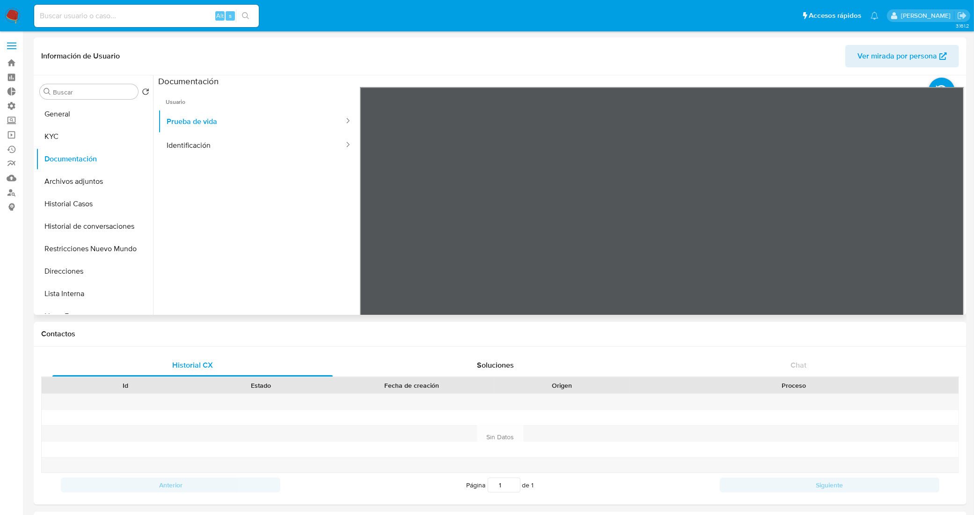
drag, startPoint x: 221, startPoint y: 147, endPoint x: 329, endPoint y: 179, distance: 112.6
click at [221, 147] on button "Identificación" at bounding box center [251, 145] width 187 height 24
click at [945, 243] on icon at bounding box center [952, 239] width 19 height 19
click at [368, 242] on icon at bounding box center [371, 239] width 19 height 19
click at [87, 118] on button "General" at bounding box center [91, 114] width 110 height 22
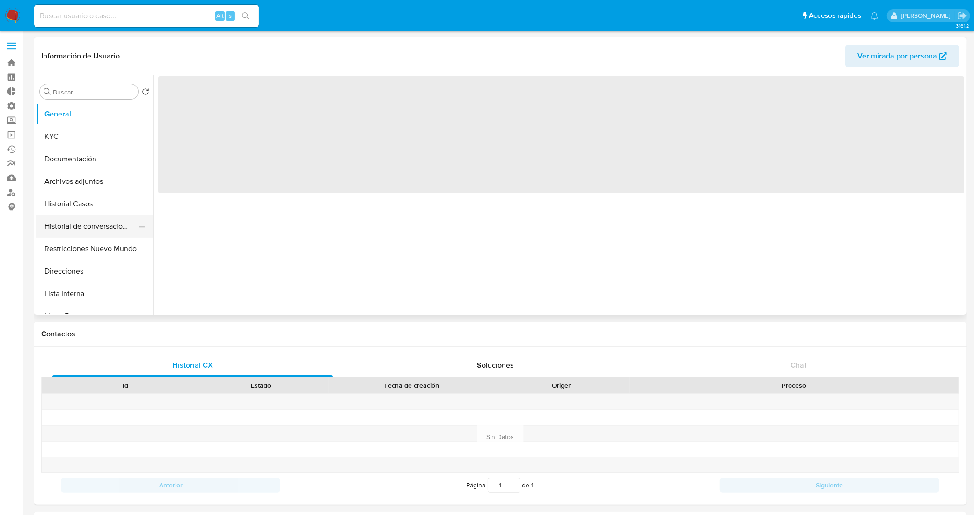
click at [81, 232] on button "Historial de conversaciones" at bounding box center [91, 226] width 110 height 22
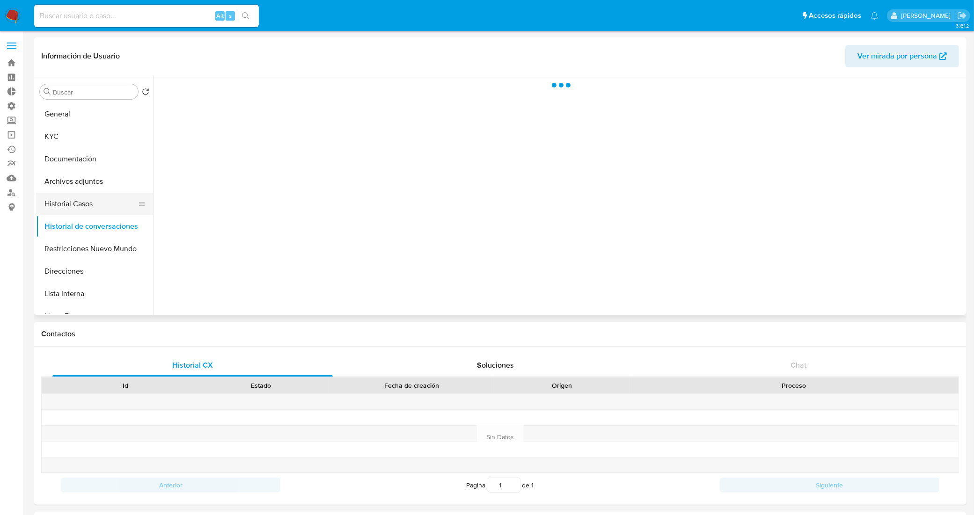
click at [64, 211] on button "Historial Casos" at bounding box center [91, 204] width 110 height 22
click at [104, 272] on button "Direcciones" at bounding box center [91, 271] width 110 height 22
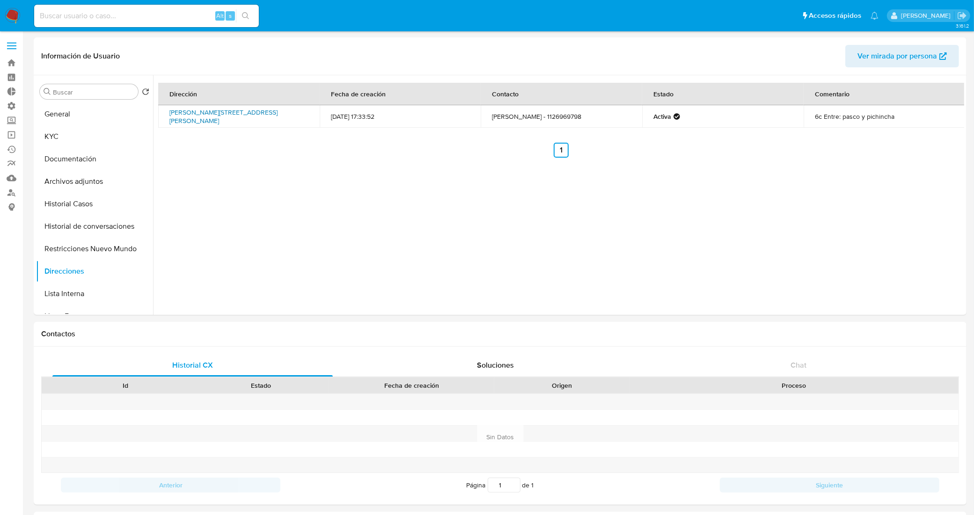
click at [228, 120] on link "Humberto Primo 2230, San Cristóbal, Capital Federal, 1229, Argentina 2230" at bounding box center [223, 117] width 108 height 18
click at [64, 115] on button "General" at bounding box center [91, 114] width 110 height 22
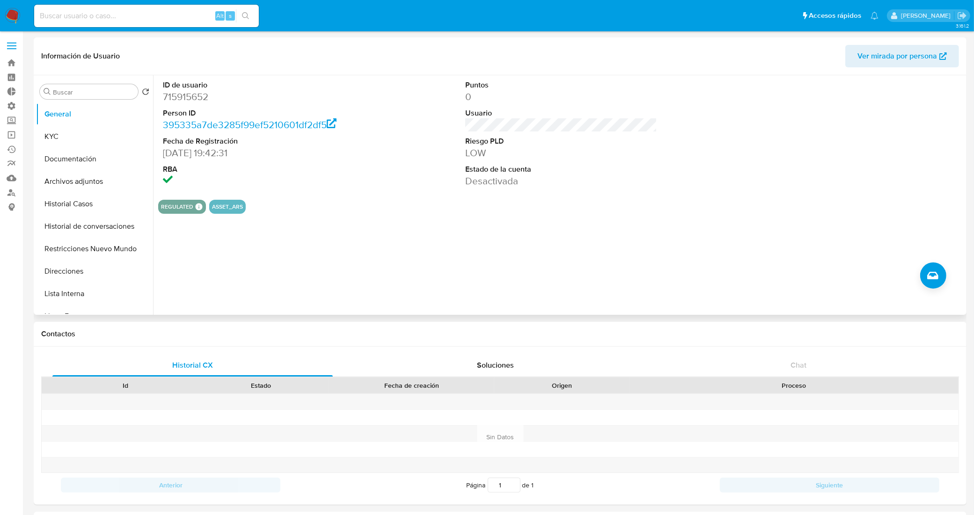
click at [619, 295] on div "ID de usuario 715915652 Person ID 395335a7de3285f99ef5210601df2df5 Fecha de Reg…" at bounding box center [558, 195] width 811 height 240
click at [15, 59] on link "Bandeja" at bounding box center [55, 63] width 111 height 15
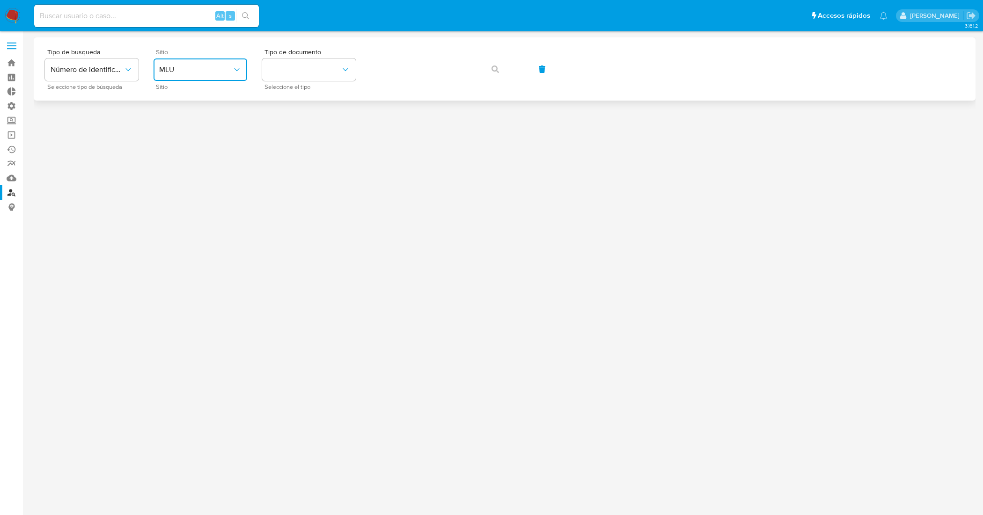
click at [231, 73] on span "MLU" at bounding box center [195, 69] width 73 height 9
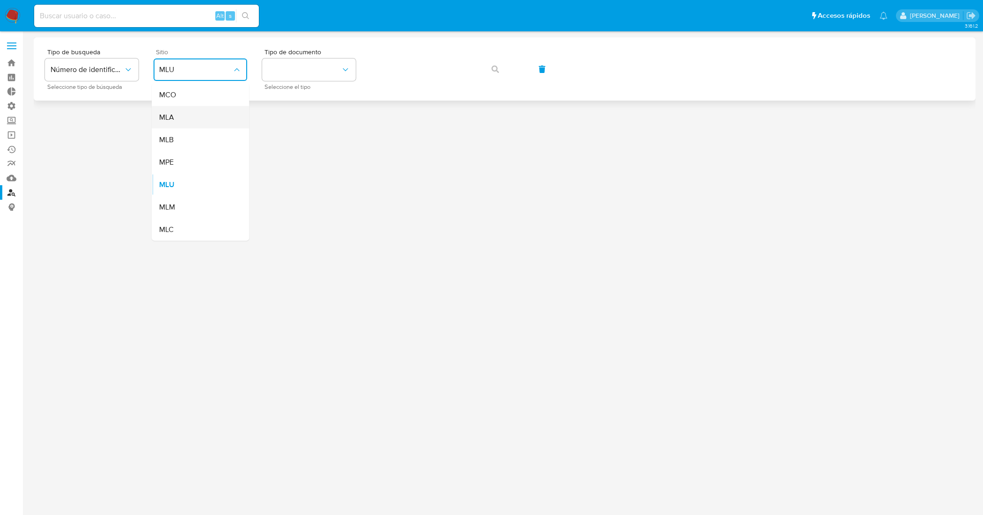
click at [212, 115] on div "MLA" at bounding box center [197, 117] width 77 height 22
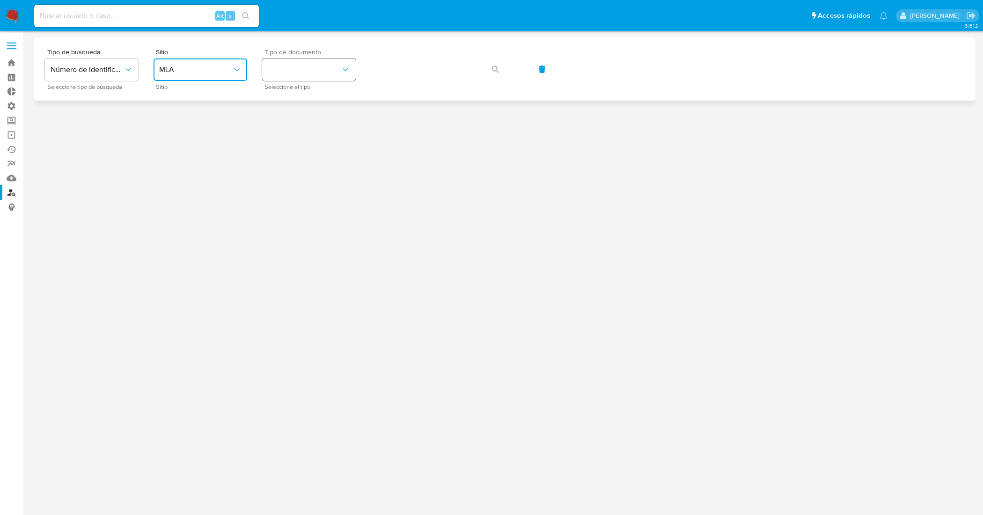
click at [309, 74] on button "identificationType" at bounding box center [309, 70] width 94 height 22
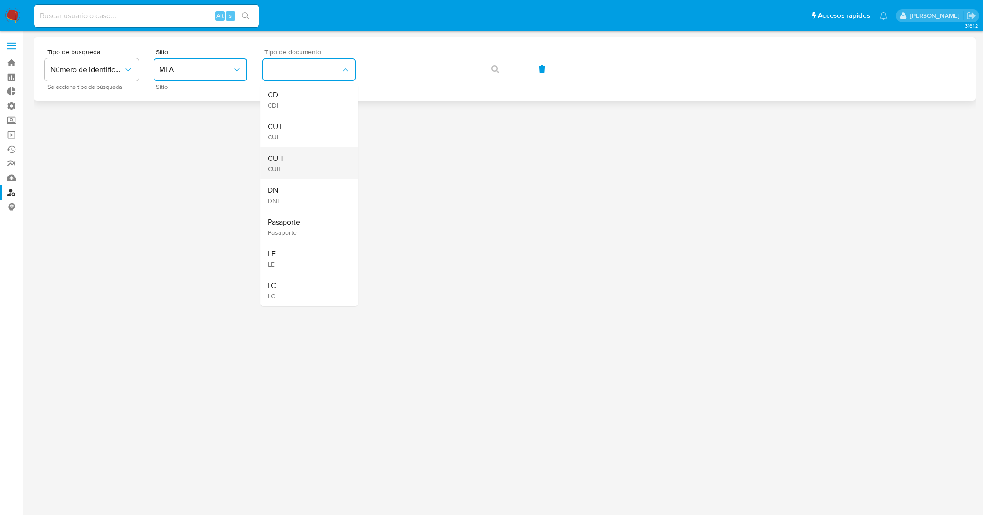
click at [310, 167] on div "CUIT CUIT" at bounding box center [306, 163] width 77 height 32
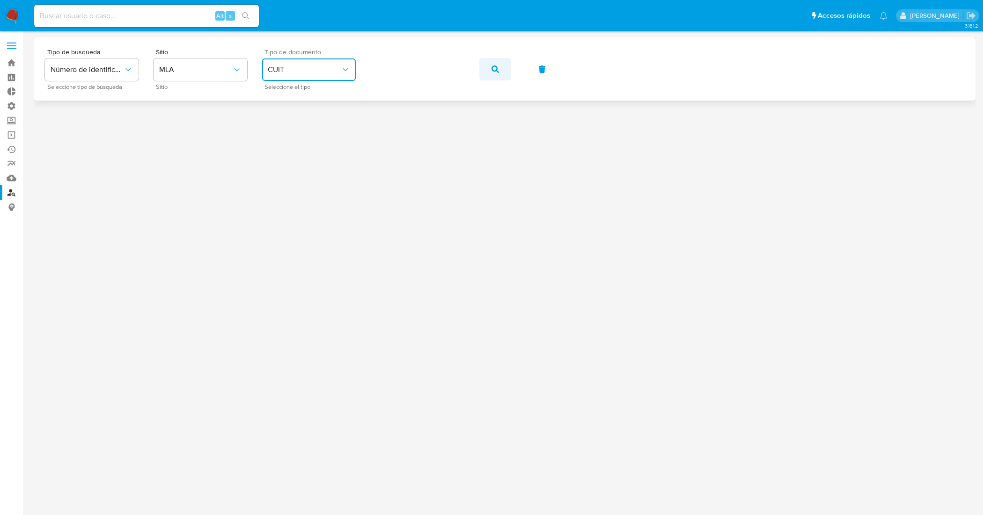
click at [508, 68] on button "button" at bounding box center [495, 69] width 32 height 22
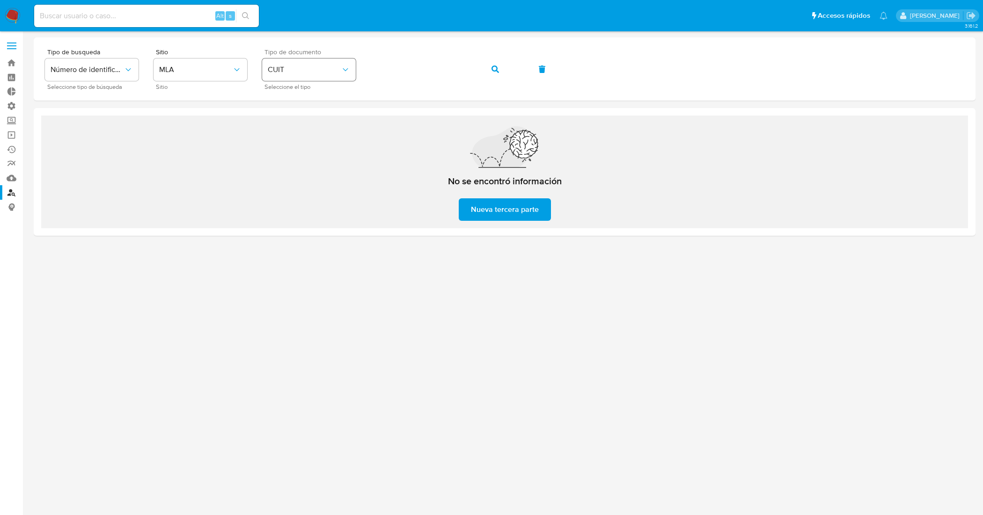
click at [321, 64] on div "Tipo de busqueda Número de identificación Seleccione tipo de búsqueda Sitio MLA…" at bounding box center [505, 69] width 920 height 41
click at [493, 70] on icon "button" at bounding box center [495, 69] width 7 height 7
click at [341, 74] on icon "identificationType" at bounding box center [345, 69] width 9 height 9
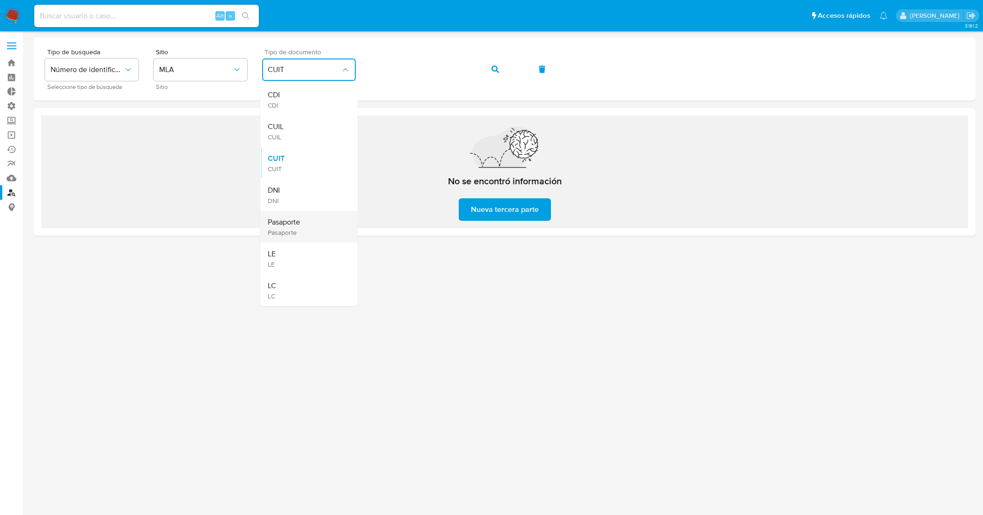
click at [314, 223] on div "Pasaporte Pasaporte" at bounding box center [306, 227] width 77 height 32
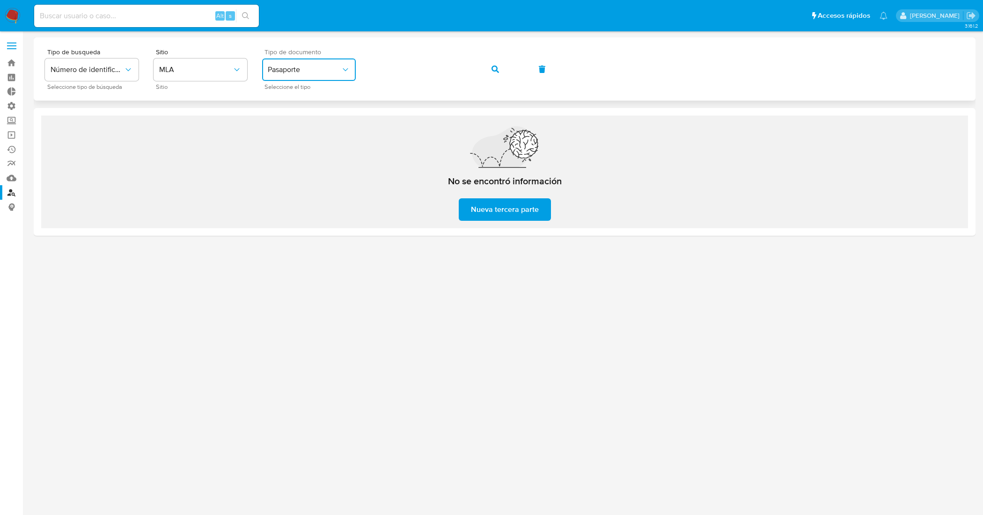
click at [343, 72] on div "Tipo de busqueda Número de identificación Seleccione tipo de búsqueda Sitio MLA…" at bounding box center [505, 69] width 920 height 41
click at [492, 66] on icon "button" at bounding box center [495, 69] width 7 height 7
click at [343, 75] on div "Tipo de busqueda Número de identificación Seleccione tipo de búsqueda Sitio MLA…" at bounding box center [505, 69] width 920 height 41
click at [496, 64] on span "button" at bounding box center [495, 69] width 7 height 21
click at [335, 73] on span "Pasaporte" at bounding box center [304, 69] width 73 height 9
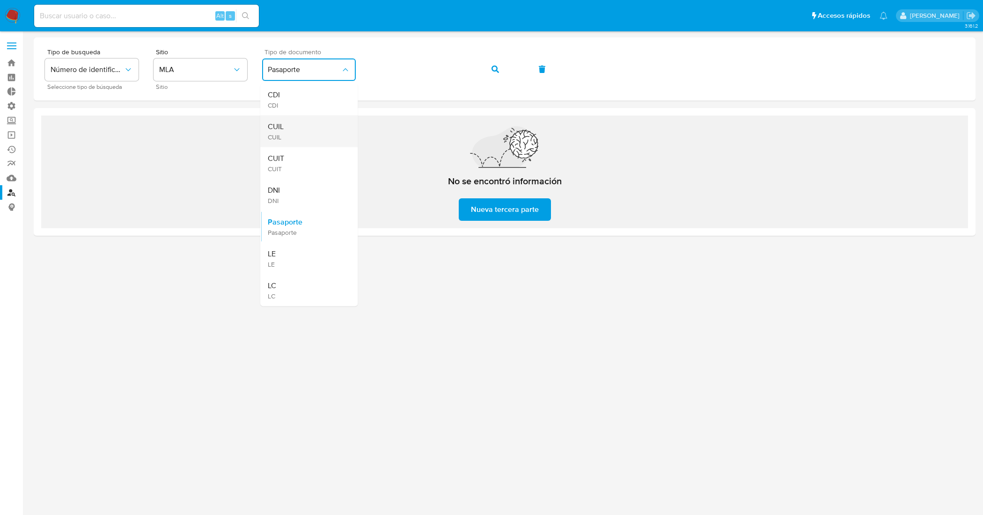
click at [328, 129] on div "CUIL CUIL" at bounding box center [306, 132] width 77 height 32
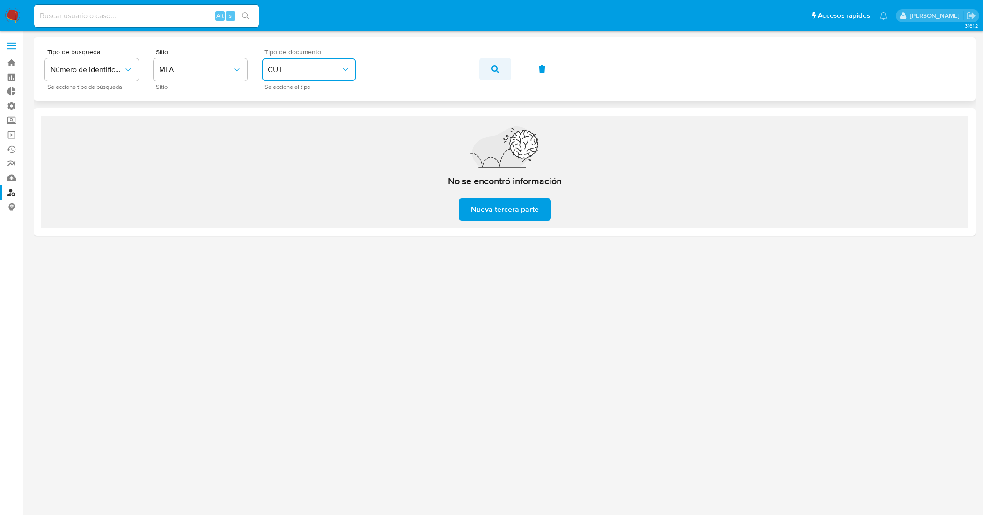
click at [493, 66] on icon "button" at bounding box center [495, 69] width 7 height 7
click at [343, 78] on button "CUIL" at bounding box center [309, 70] width 94 height 22
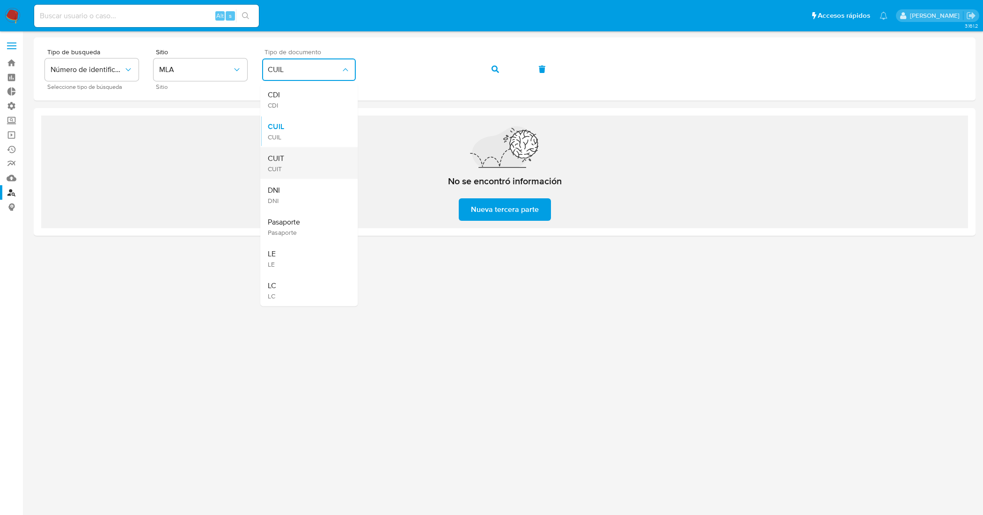
click at [323, 171] on div "CUIT CUIT" at bounding box center [306, 163] width 77 height 32
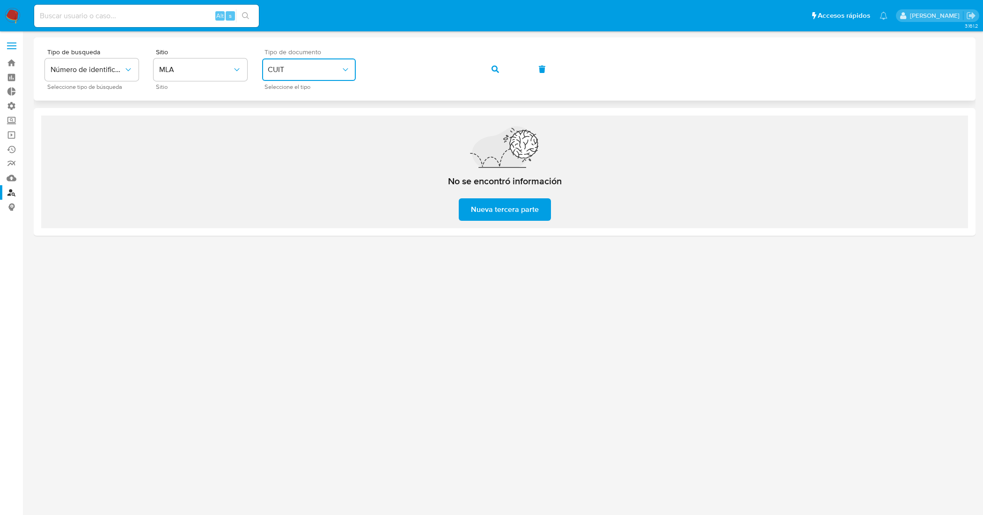
click at [495, 66] on icon "button" at bounding box center [495, 69] width 7 height 7
click at [339, 61] on button "CUIT" at bounding box center [309, 70] width 94 height 22
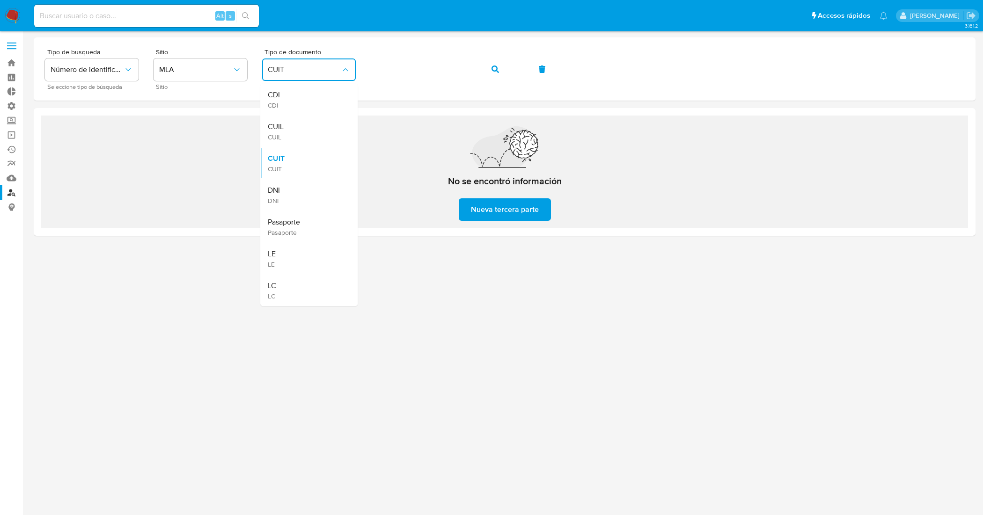
click at [455, 322] on div at bounding box center [505, 256] width 942 height 438
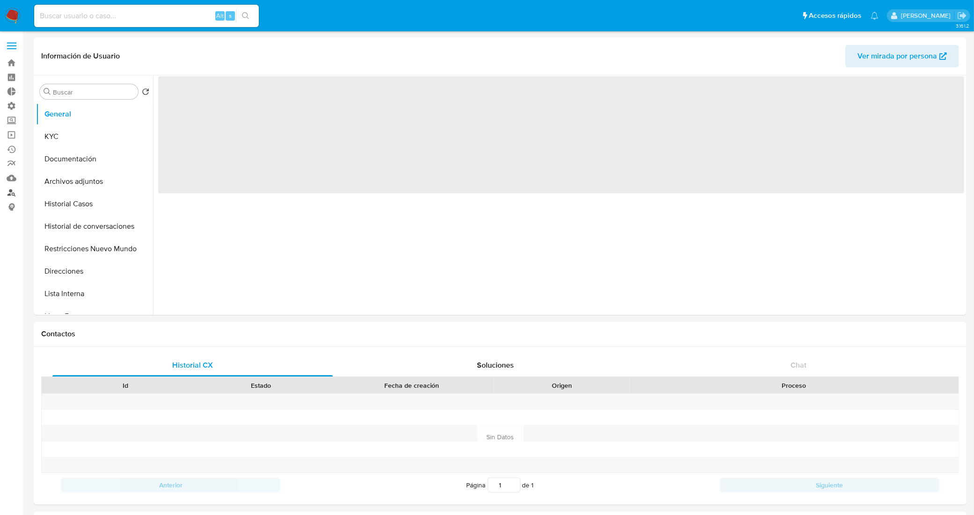
click at [10, 194] on link "Buscador de personas" at bounding box center [55, 192] width 111 height 15
select select "10"
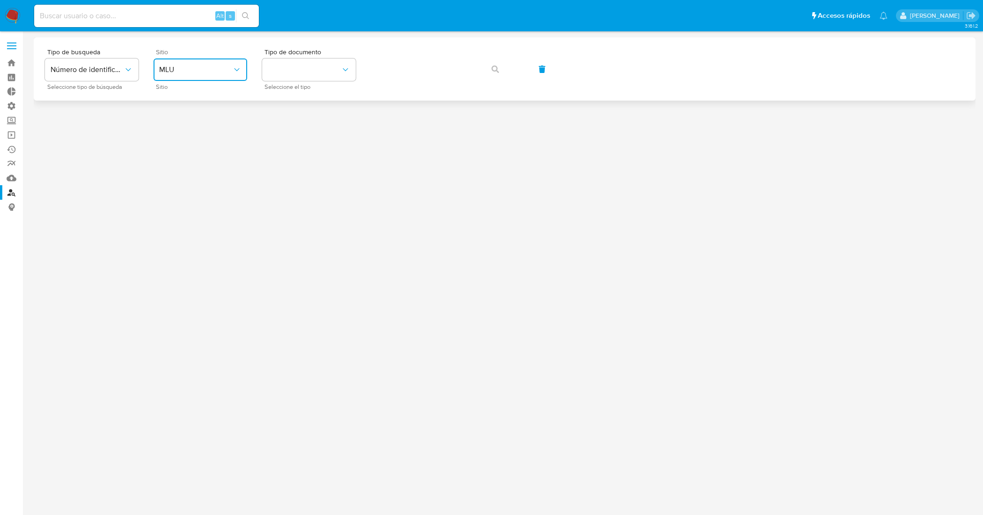
drag, startPoint x: 217, startPoint y: 63, endPoint x: 213, endPoint y: 72, distance: 9.2
click at [217, 64] on button "MLU" at bounding box center [201, 70] width 94 height 22
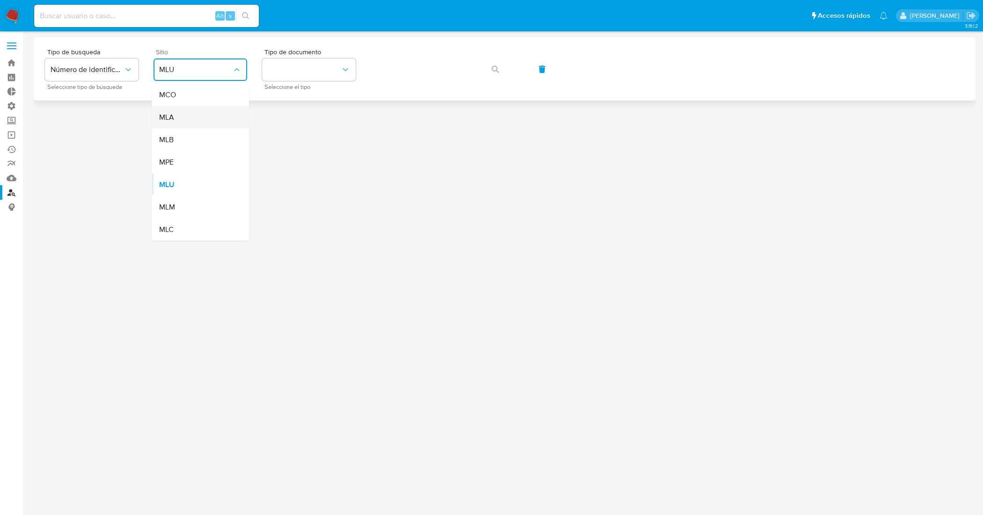
click at [186, 111] on div "MLA" at bounding box center [197, 117] width 77 height 22
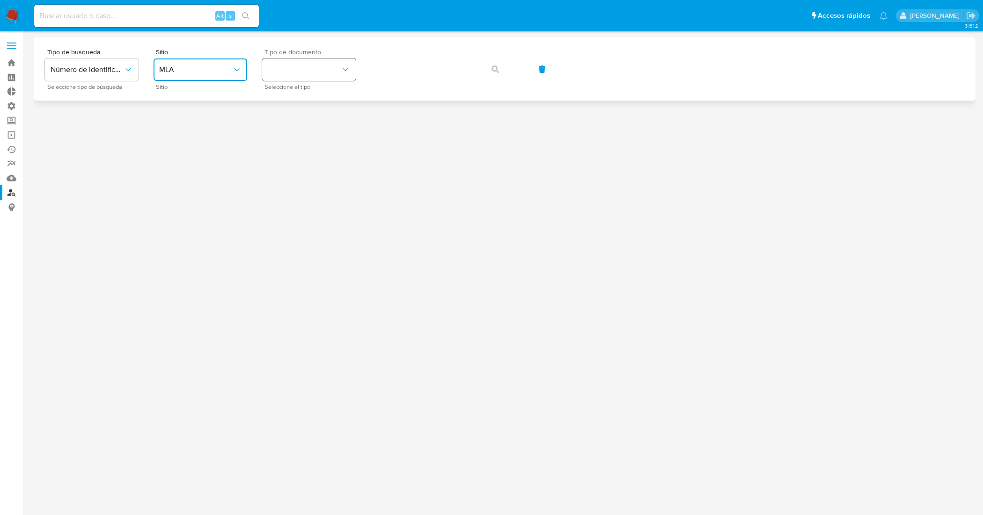
click at [300, 75] on button "identificationType" at bounding box center [309, 70] width 94 height 22
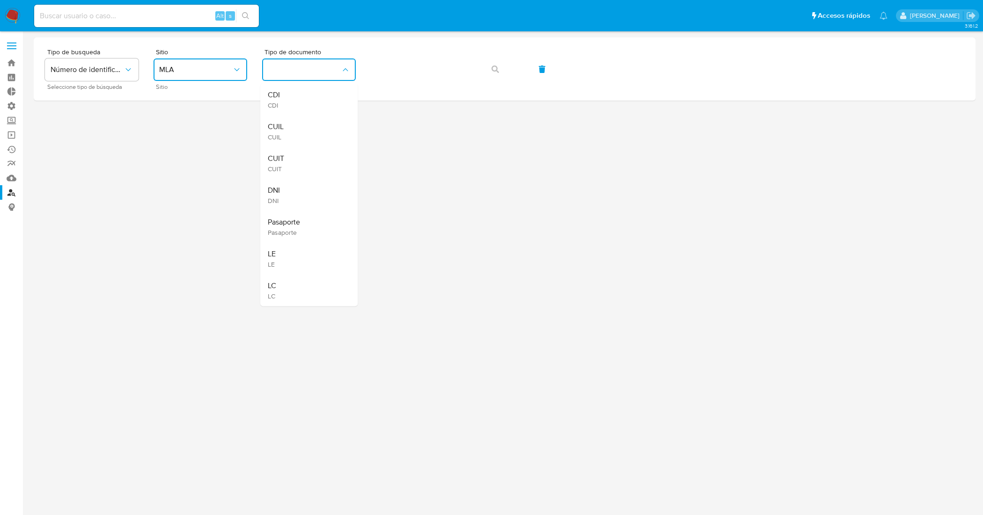
drag, startPoint x: 287, startPoint y: 160, endPoint x: 346, endPoint y: 104, distance: 81.5
click at [289, 158] on div "CUIT CUIT" at bounding box center [306, 163] width 77 height 32
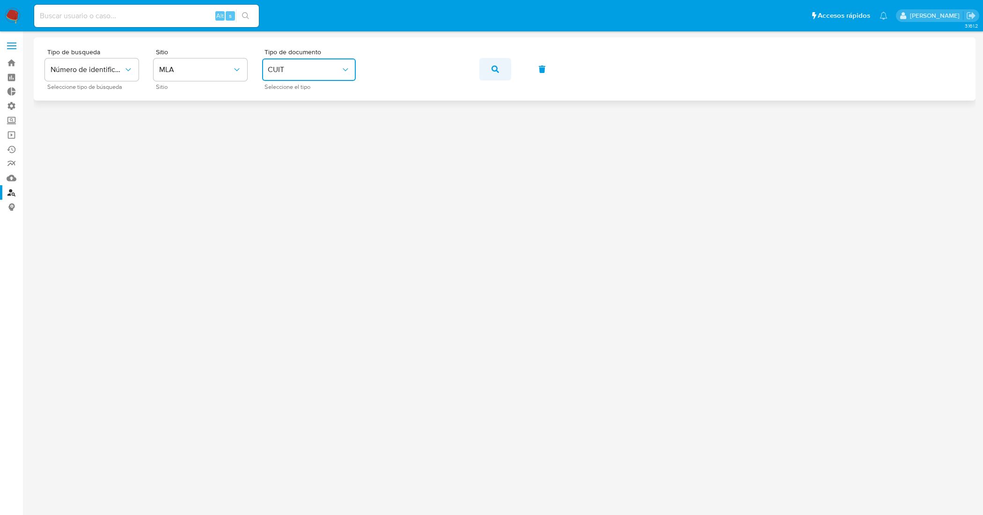
click at [506, 72] on button "button" at bounding box center [495, 69] width 32 height 22
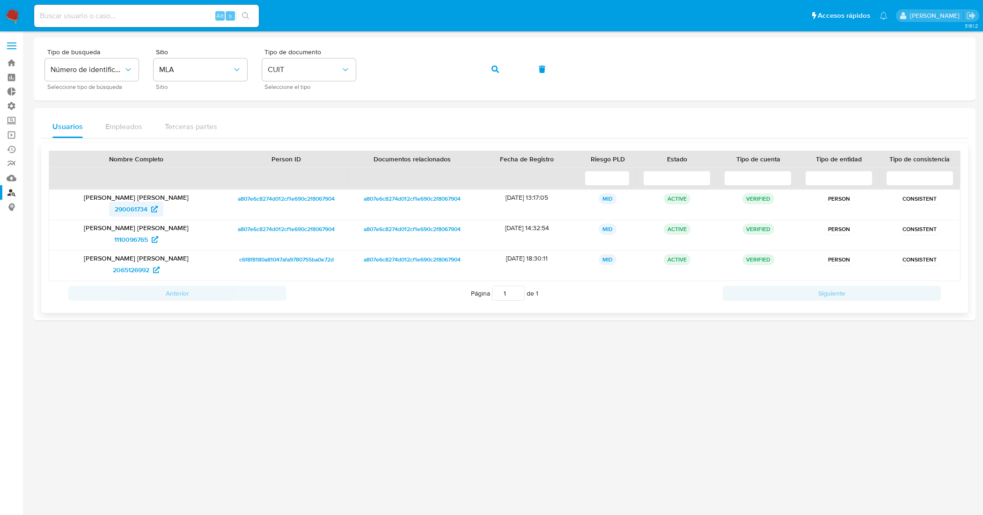
click at [132, 208] on span "290061734" at bounding box center [131, 209] width 33 height 15
click at [124, 240] on span "1110096765" at bounding box center [131, 239] width 34 height 15
click at [130, 277] on span "2065126992" at bounding box center [131, 270] width 37 height 15
click at [330, 66] on div "Tipo de busqueda Número de identificación Seleccione tipo de búsqueda Sitio MLA…" at bounding box center [505, 69] width 920 height 41
click at [493, 64] on span "button" at bounding box center [495, 69] width 7 height 21
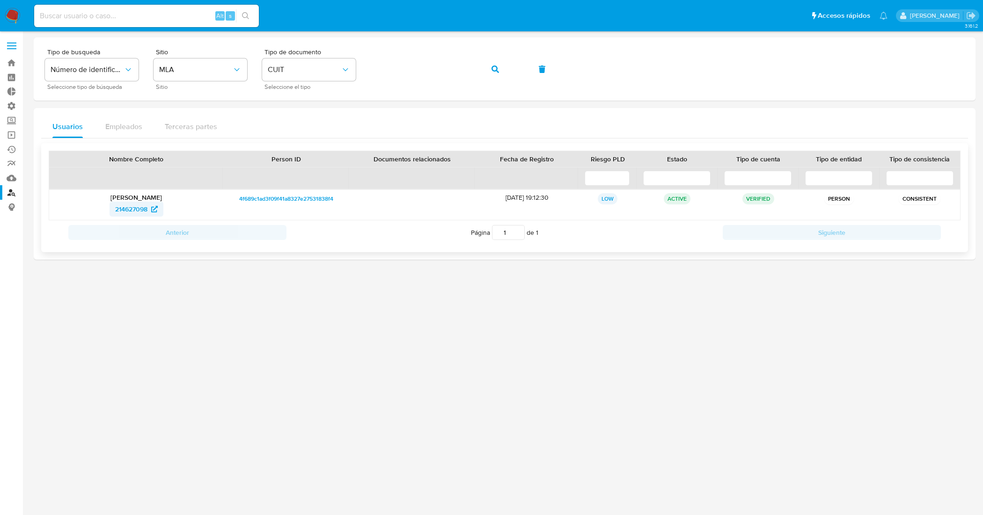
click at [132, 212] on span "214627098" at bounding box center [131, 209] width 32 height 15
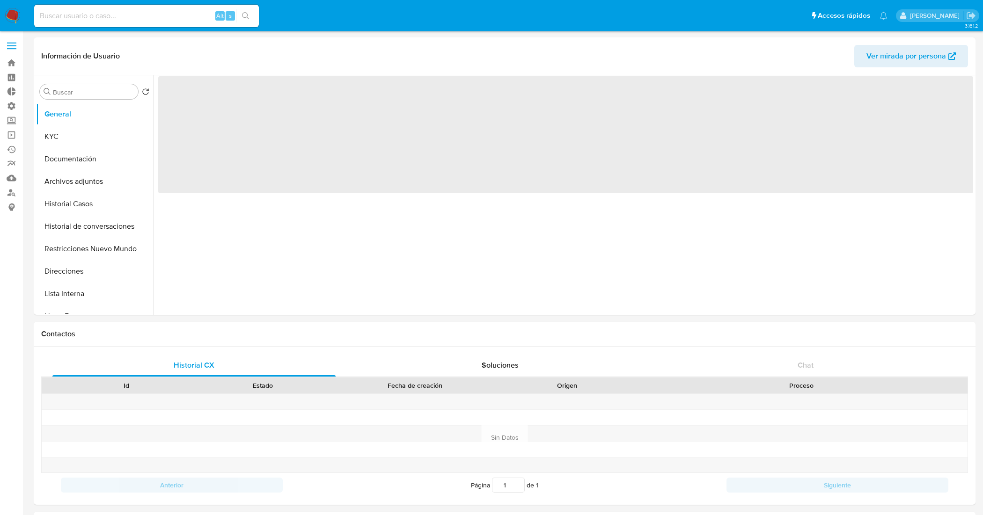
select select "10"
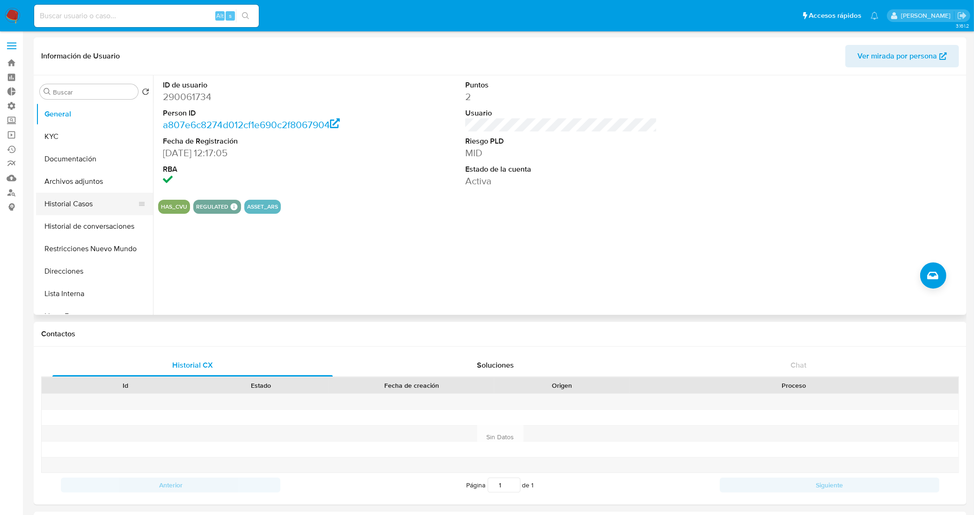
click at [83, 201] on button "Historial Casos" at bounding box center [91, 204] width 110 height 22
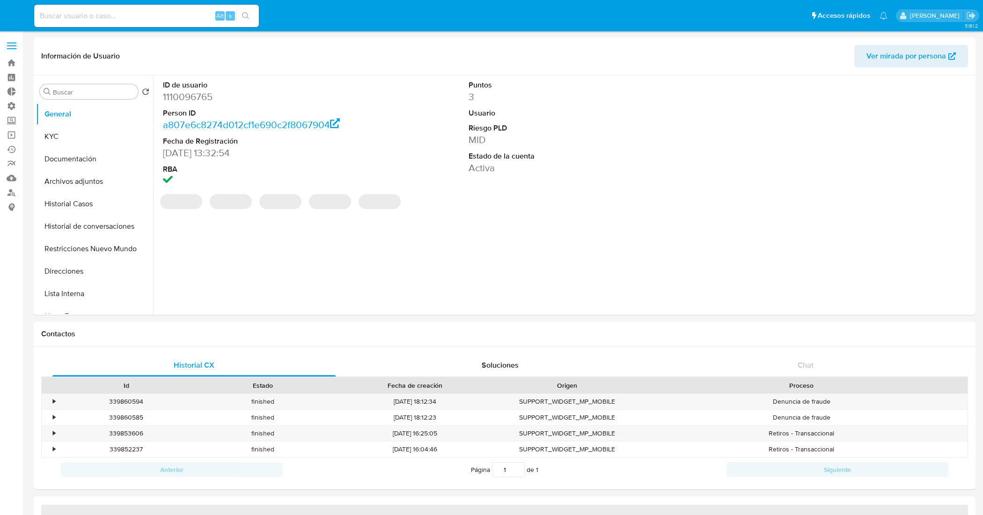
select select "10"
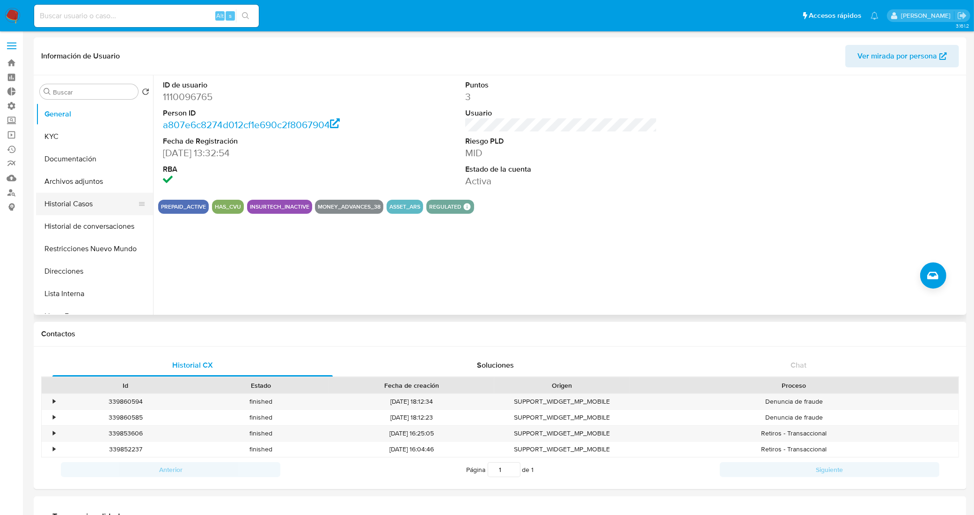
click at [69, 204] on button "Historial Casos" at bounding box center [91, 204] width 110 height 22
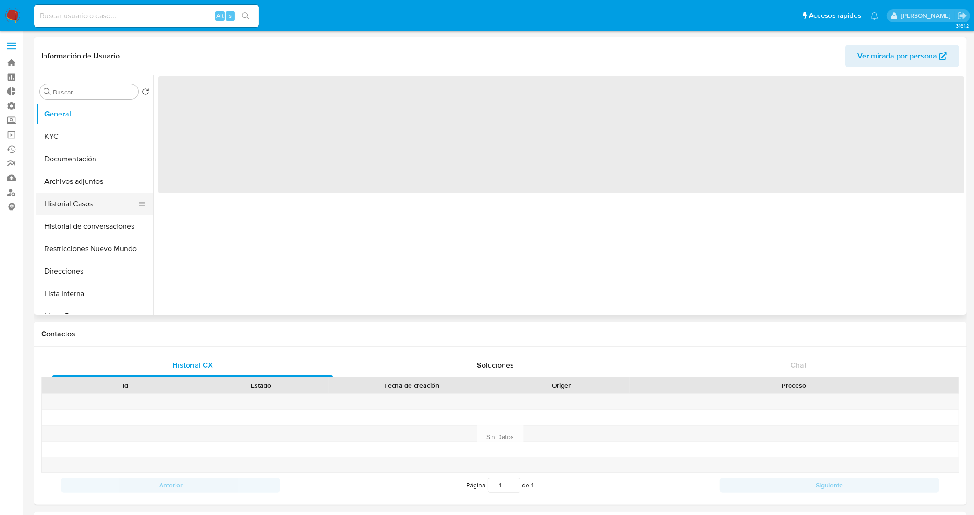
click at [83, 202] on button "Historial Casos" at bounding box center [91, 204] width 110 height 22
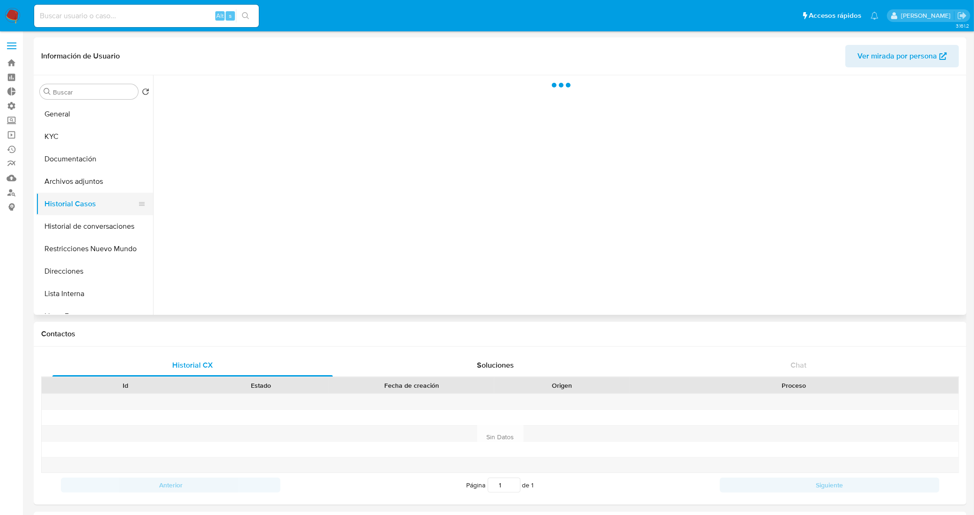
select select "10"
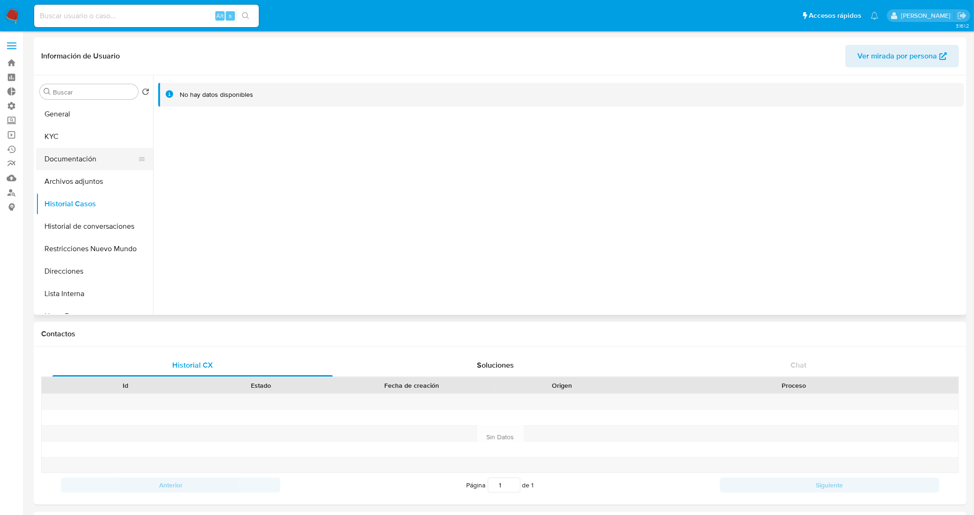
click at [86, 157] on button "Documentación" at bounding box center [91, 159] width 110 height 22
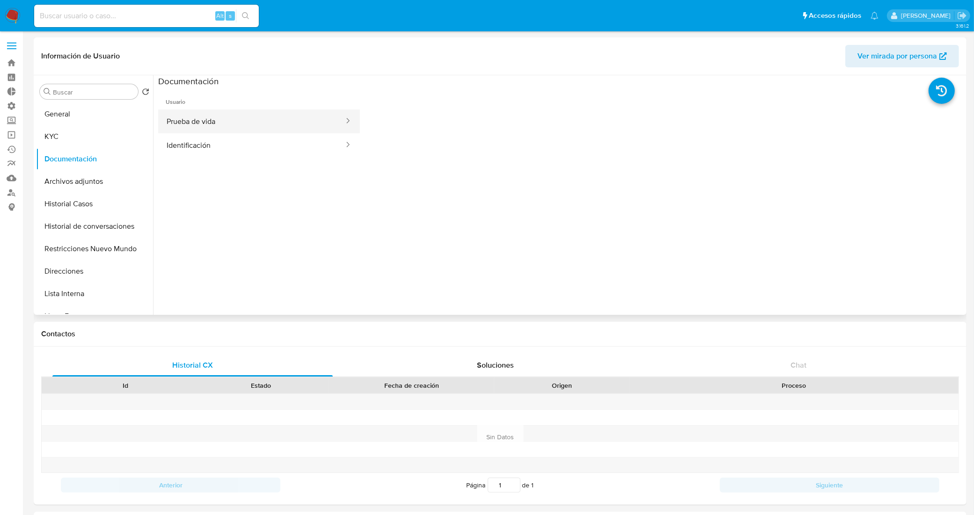
click at [247, 132] on button "Prueba de vida" at bounding box center [251, 122] width 187 height 24
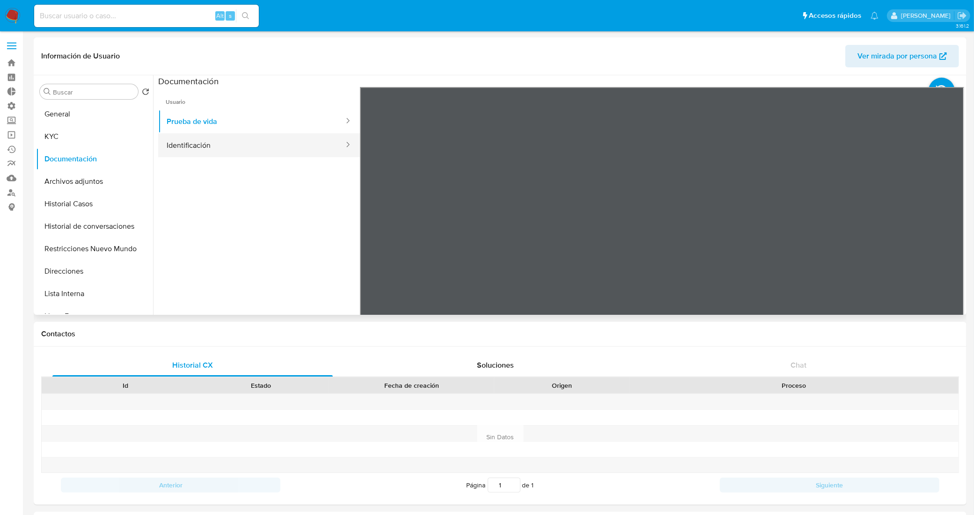
click at [251, 141] on button "Identificación" at bounding box center [251, 145] width 187 height 24
click at [948, 239] on icon at bounding box center [952, 239] width 19 height 19
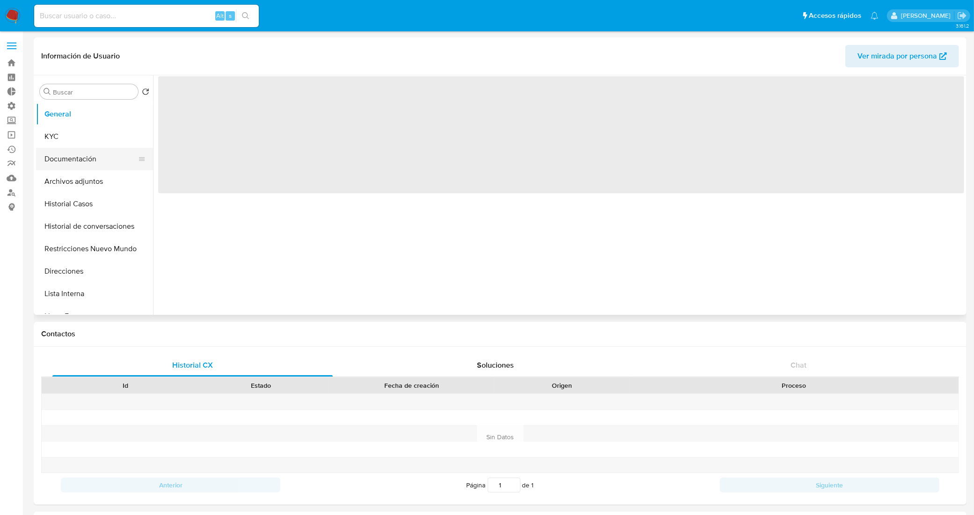
click at [101, 159] on button "Documentación" at bounding box center [91, 159] width 110 height 22
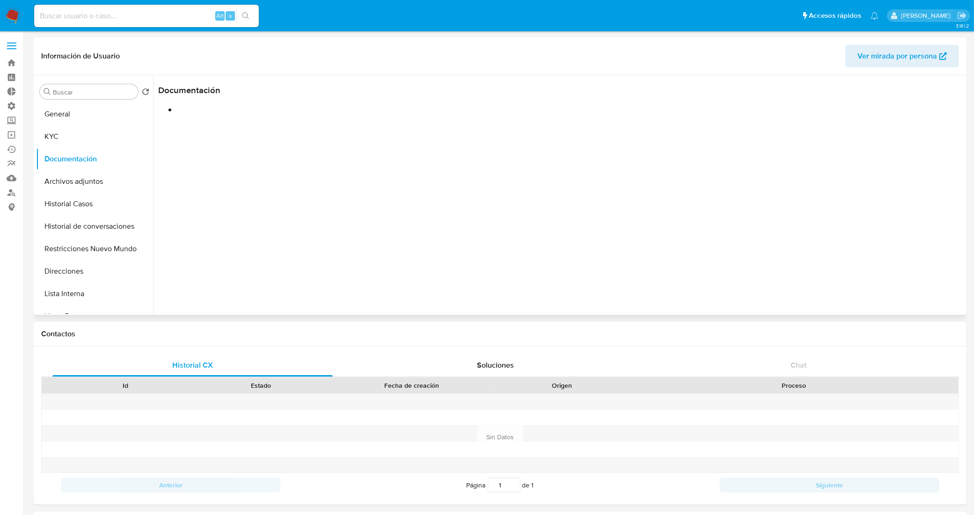
select select "10"
click at [259, 125] on button "Prueba de vida" at bounding box center [251, 122] width 187 height 24
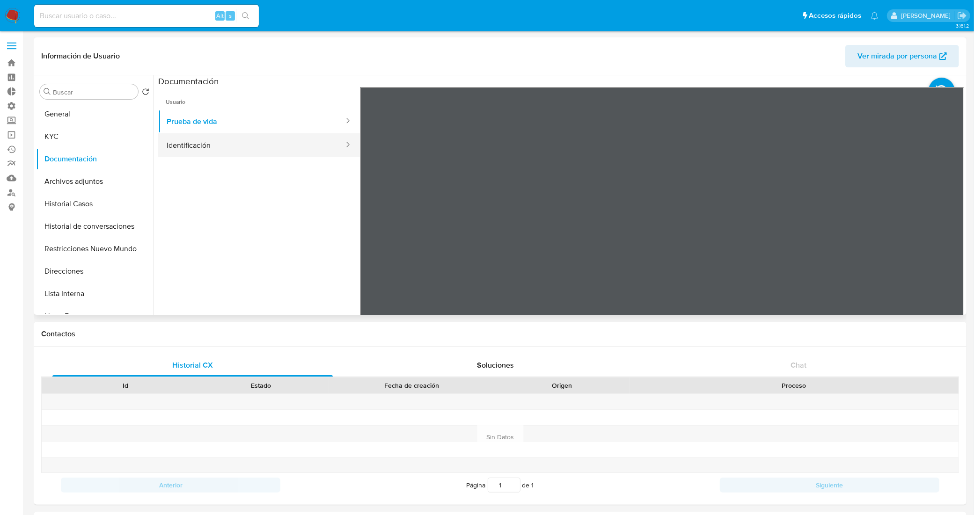
click at [217, 147] on button "Identificación" at bounding box center [251, 145] width 187 height 24
click at [947, 237] on icon at bounding box center [952, 239] width 19 height 19
click at [83, 140] on button "KYC" at bounding box center [91, 136] width 110 height 22
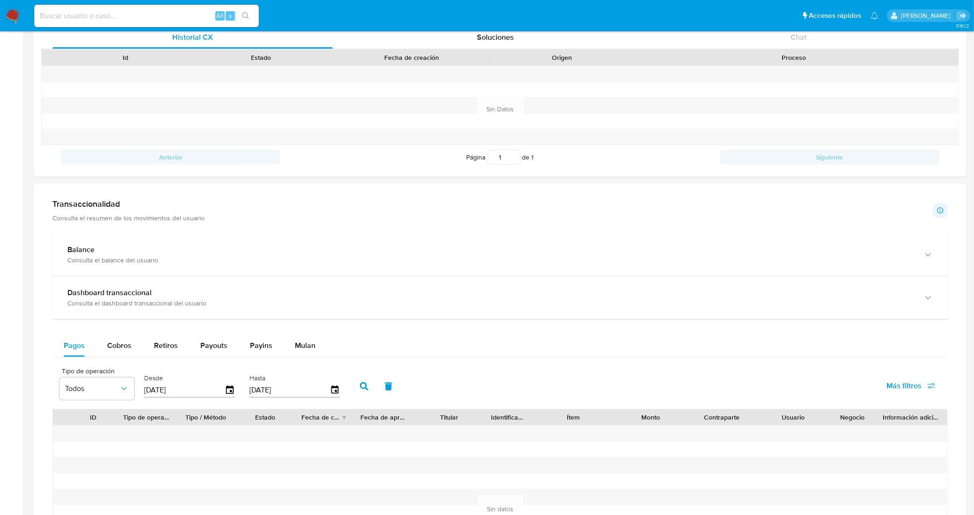
scroll to position [207, 0]
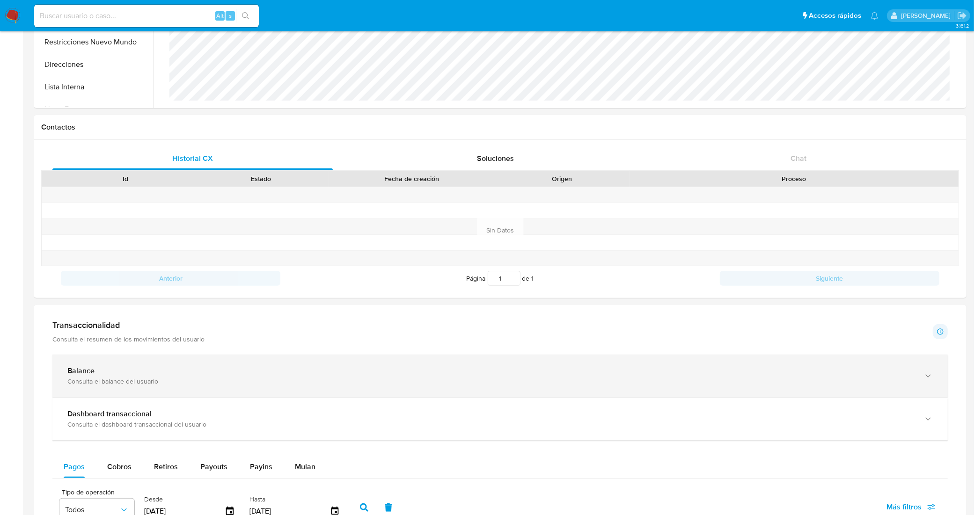
click at [611, 373] on div "Balance" at bounding box center [490, 371] width 847 height 9
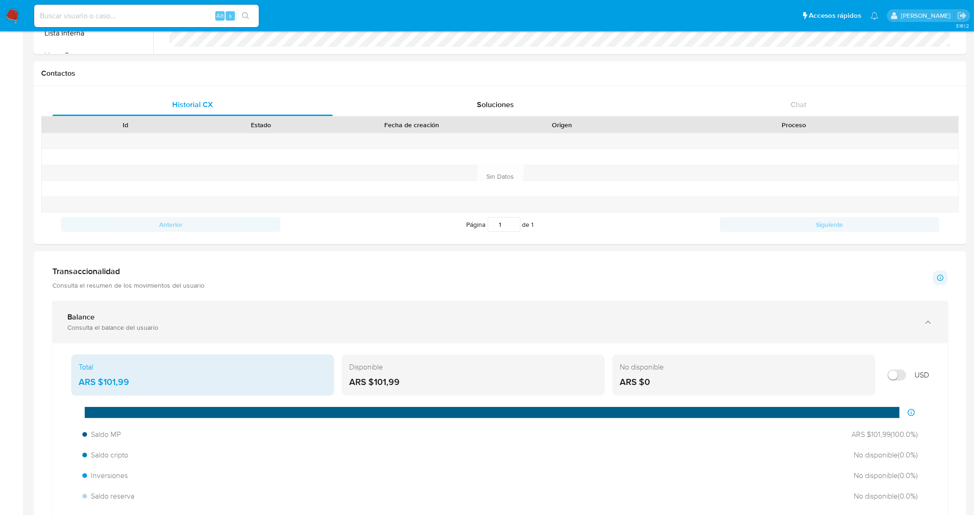
scroll to position [324, 0]
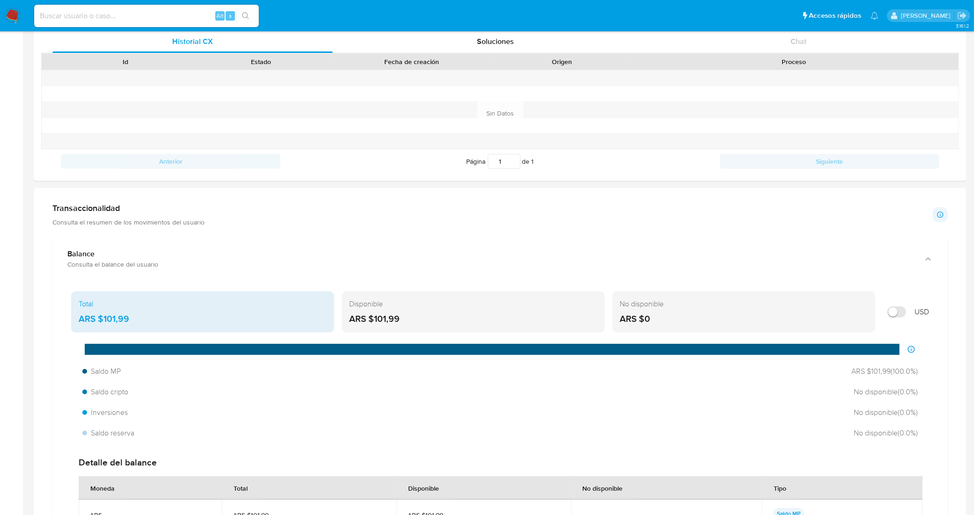
click at [281, 213] on div "Transaccionalidad Consulta el resumen de los movimientos del usuario Informació…" at bounding box center [500, 214] width 896 height 23
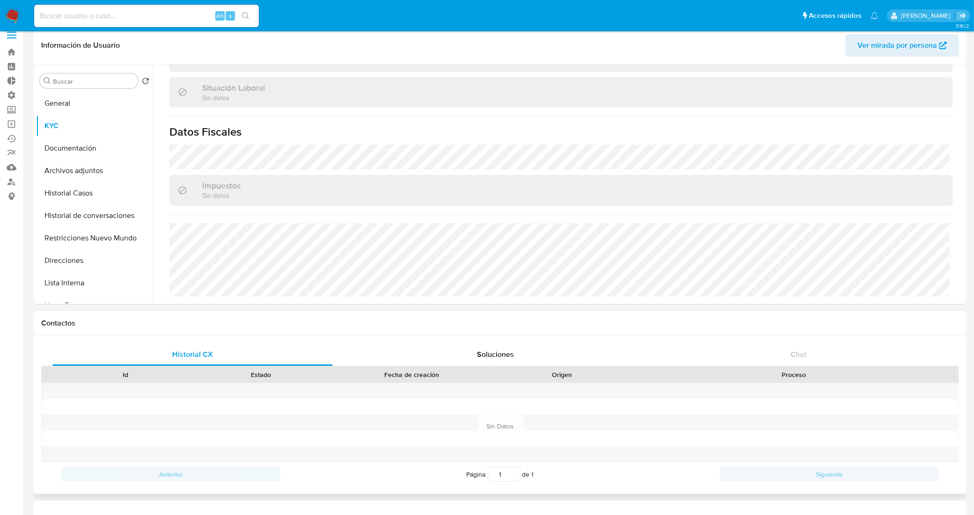
scroll to position [0, 0]
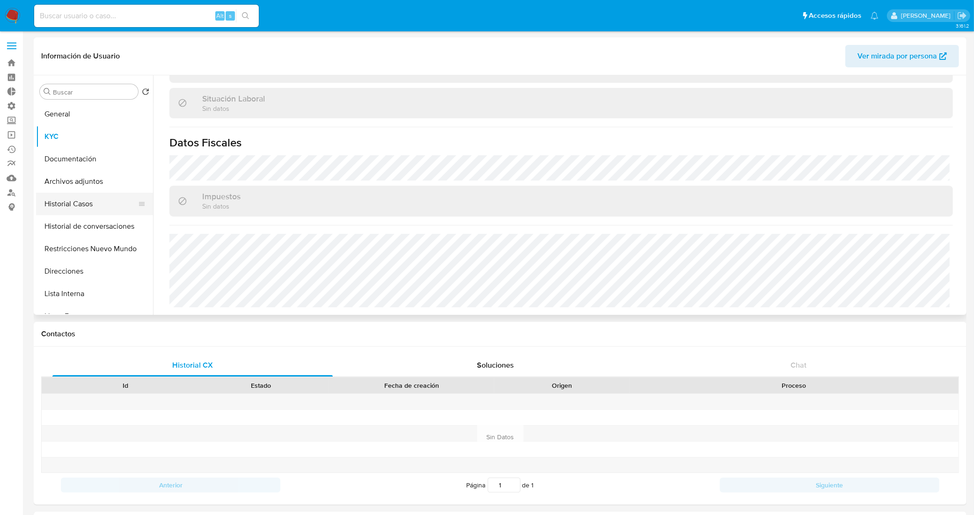
click at [76, 211] on button "Historial Casos" at bounding box center [91, 204] width 110 height 22
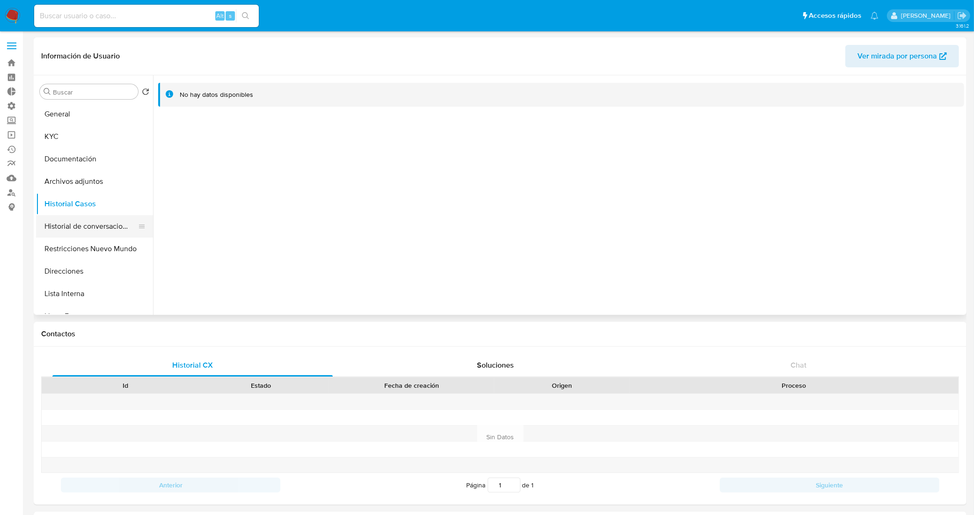
click at [88, 223] on button "Historial de conversaciones" at bounding box center [91, 226] width 110 height 22
click at [89, 137] on button "KYC" at bounding box center [91, 136] width 110 height 22
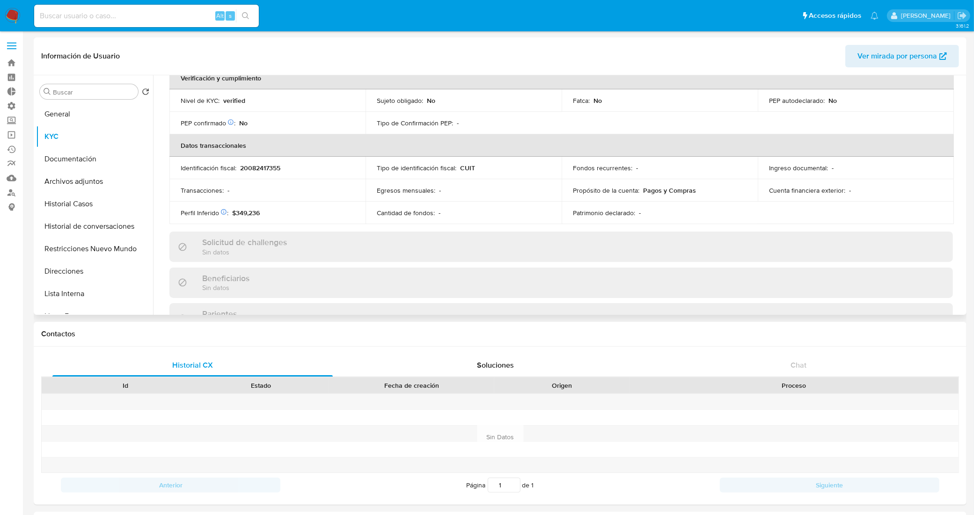
scroll to position [234, 0]
click at [78, 153] on button "Documentación" at bounding box center [91, 159] width 110 height 22
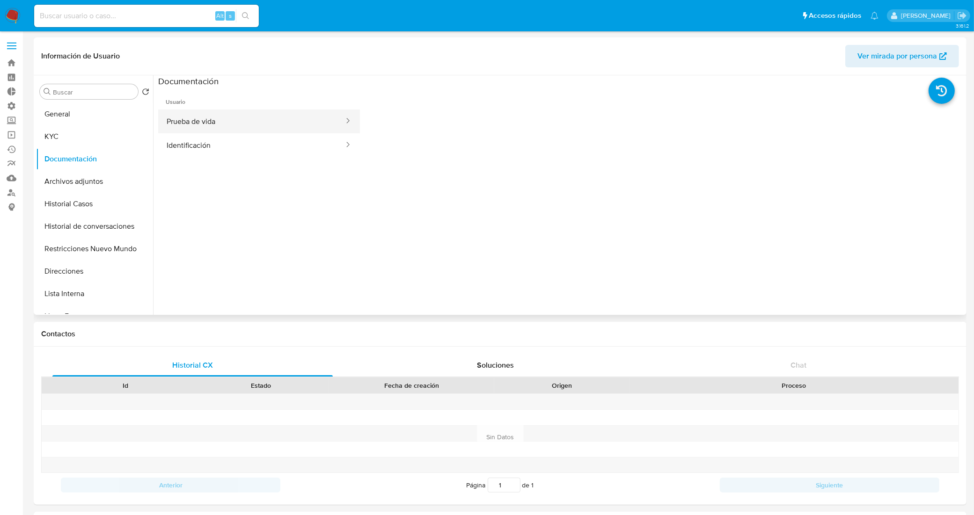
click at [223, 132] on button "Prueba de vida" at bounding box center [251, 122] width 187 height 24
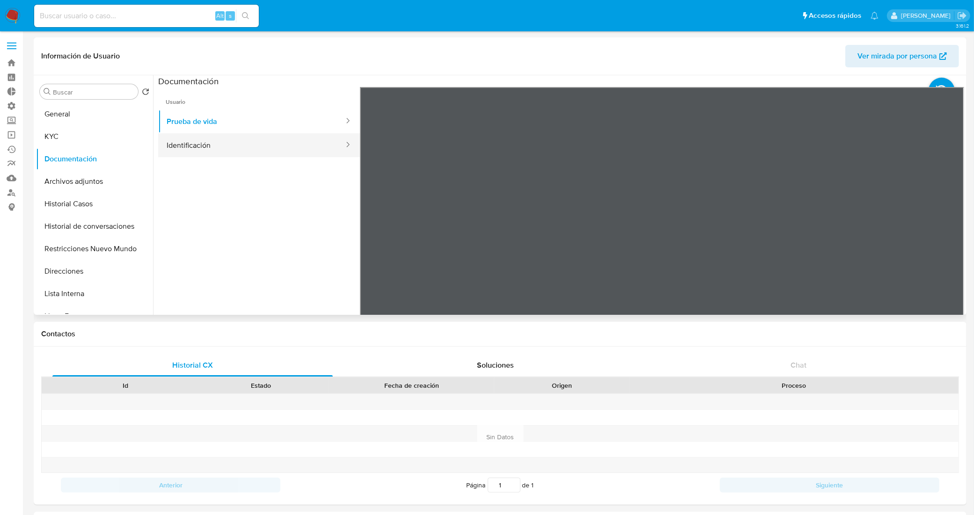
click at [200, 149] on button "Identificación" at bounding box center [251, 145] width 187 height 24
click at [943, 235] on icon at bounding box center [952, 239] width 19 height 19
click at [89, 267] on button "Direcciones" at bounding box center [91, 271] width 110 height 22
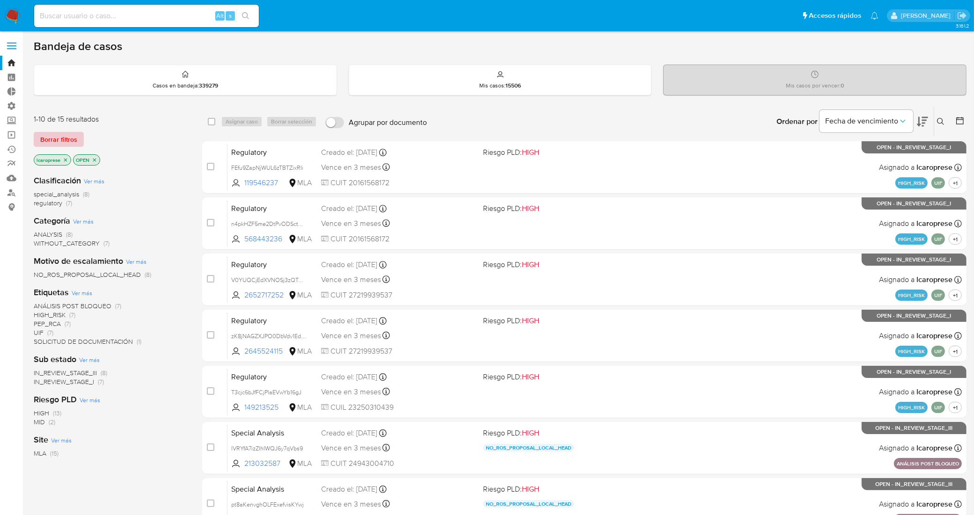
click at [57, 137] on span "Borrar filtros" at bounding box center [58, 139] width 37 height 13
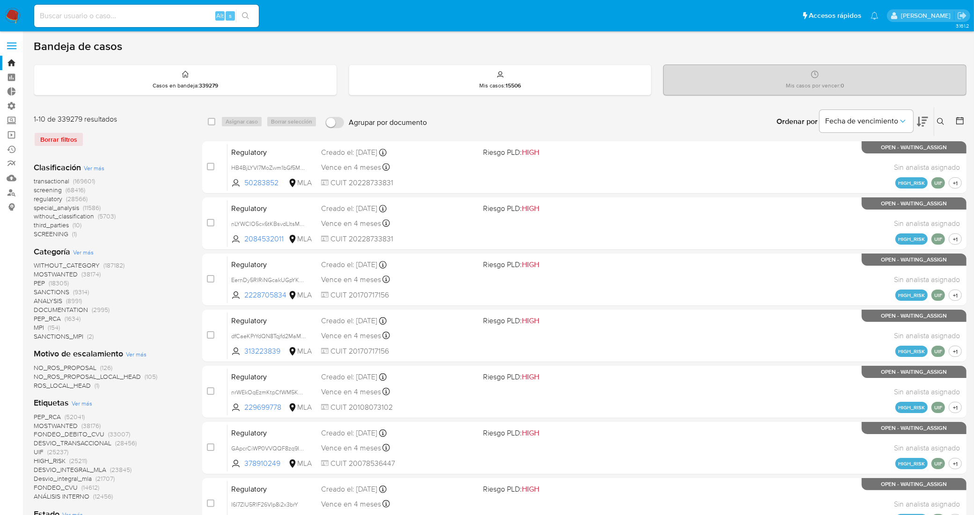
click at [83, 402] on span "Ver más" at bounding box center [82, 403] width 21 height 8
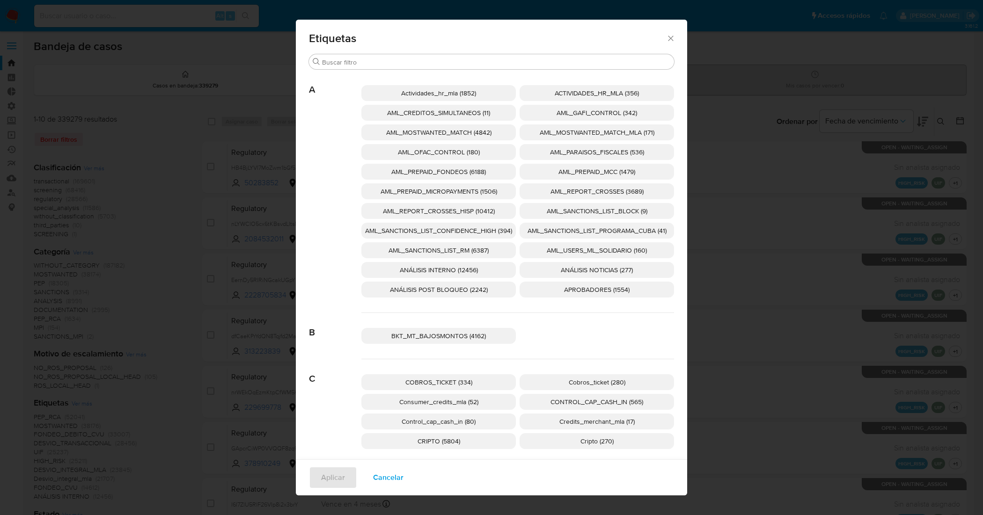
click at [478, 228] on span "AML_SANCTIONS_LIST_CONFIDENCE_HIGH (394)" at bounding box center [438, 230] width 147 height 9
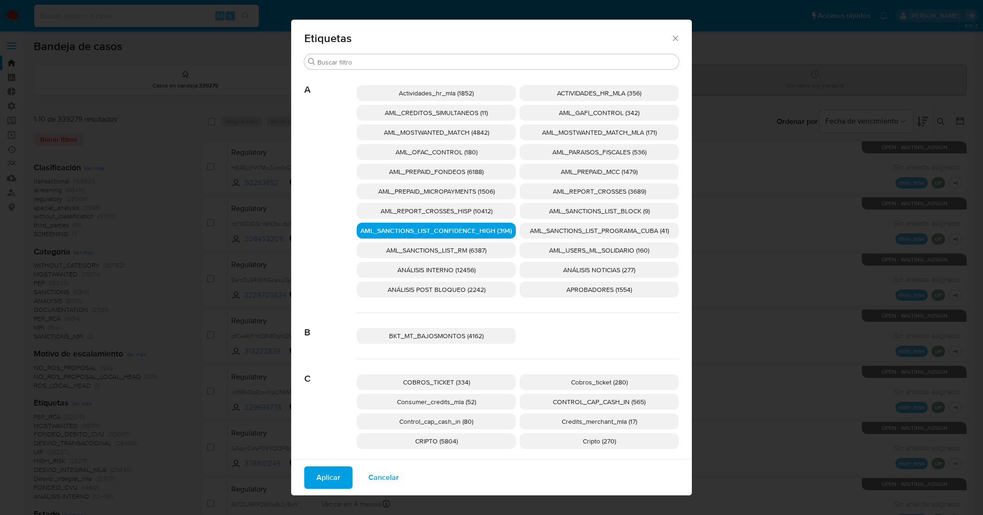
click at [530, 228] on span "AML_SANCTIONS_LIST_PROGRAMA_CUBA (41)" at bounding box center [599, 230] width 139 height 9
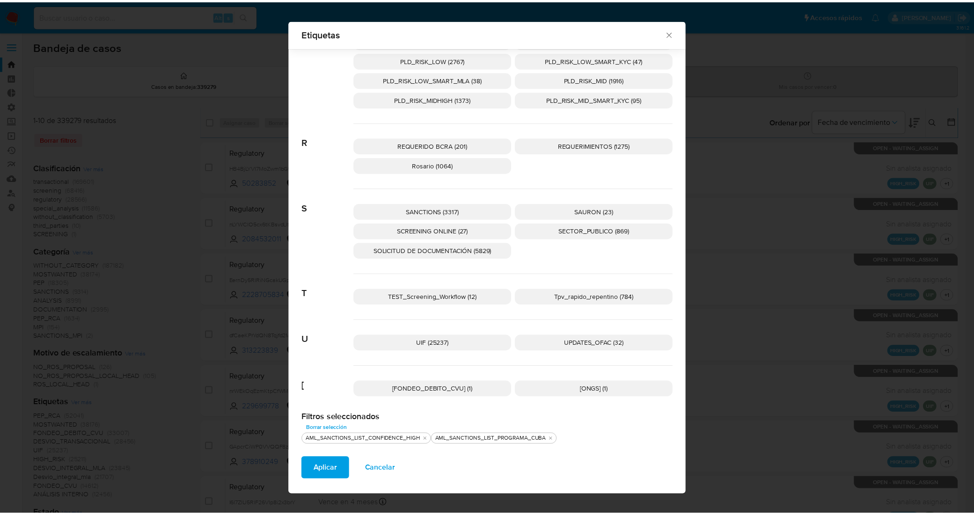
scroll to position [1365, 0]
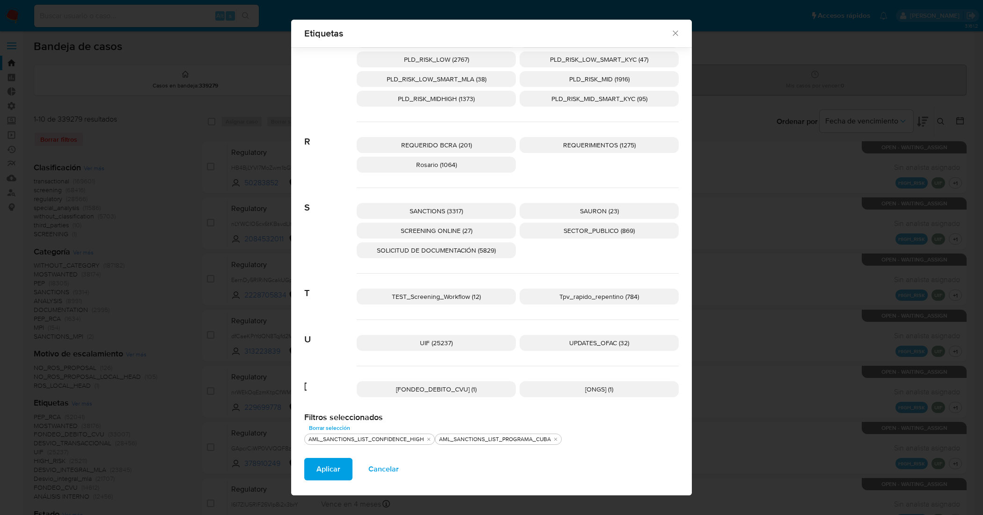
click at [609, 337] on p "UPDATES_OFAC (32)" at bounding box center [599, 343] width 159 height 16
click at [494, 207] on p "SANCTIONS (3317)" at bounding box center [436, 211] width 159 height 16
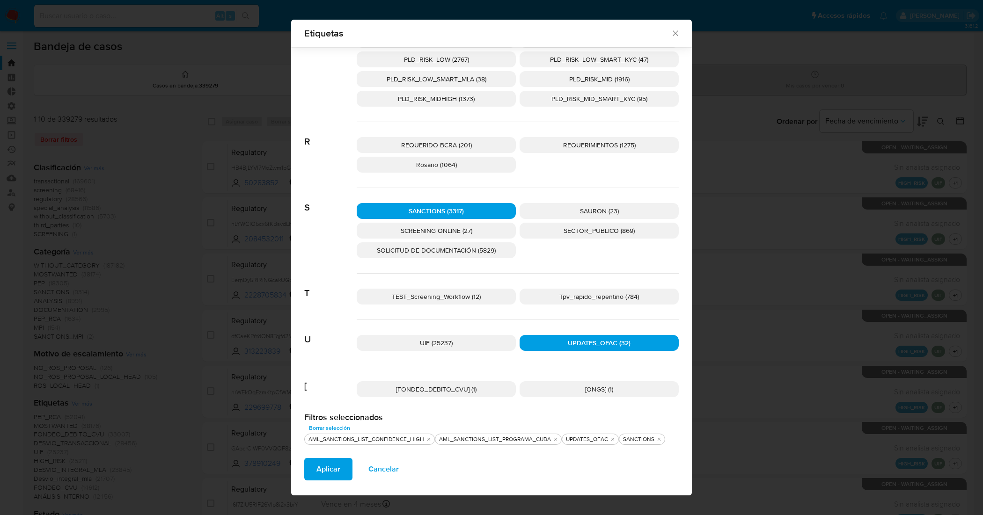
click at [490, 221] on div "SANCTIONS (3317) SAURON (23) SCREENING ONLINE (27) SECTOR_PUBLICO (869) SOLICIT…" at bounding box center [518, 231] width 322 height 86
click at [438, 229] on span "SCREENING ONLINE (27)" at bounding box center [437, 230] width 72 height 9
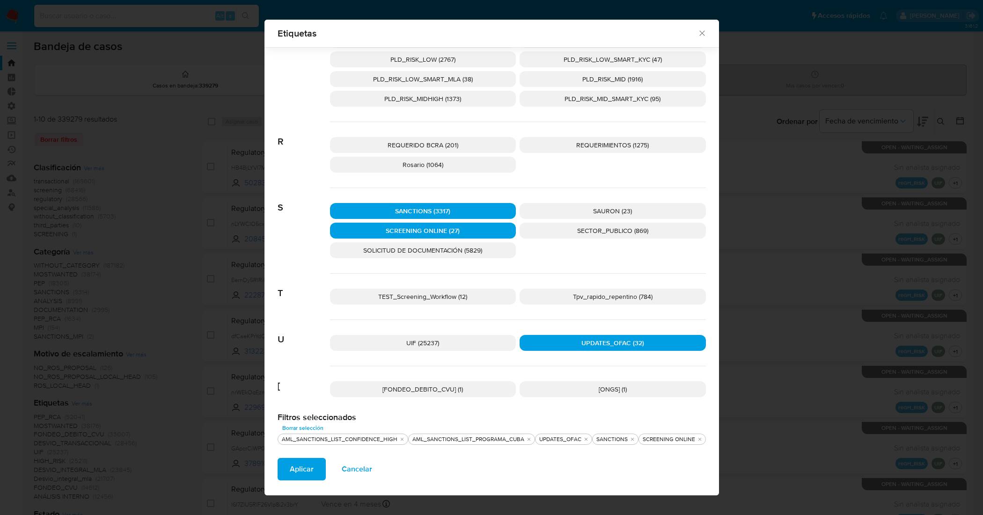
click at [316, 460] on button "Aplicar" at bounding box center [302, 469] width 48 height 22
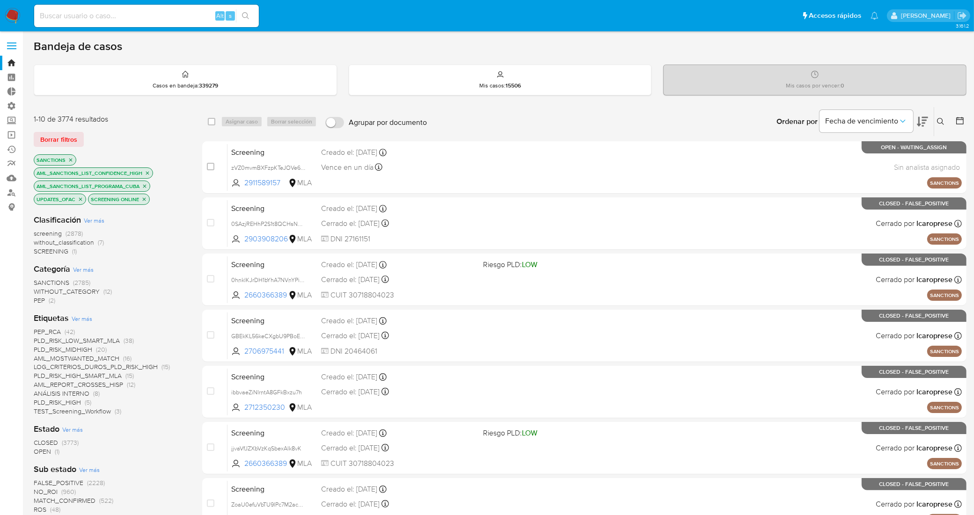
click at [44, 452] on span "OPEN" at bounding box center [42, 451] width 17 height 9
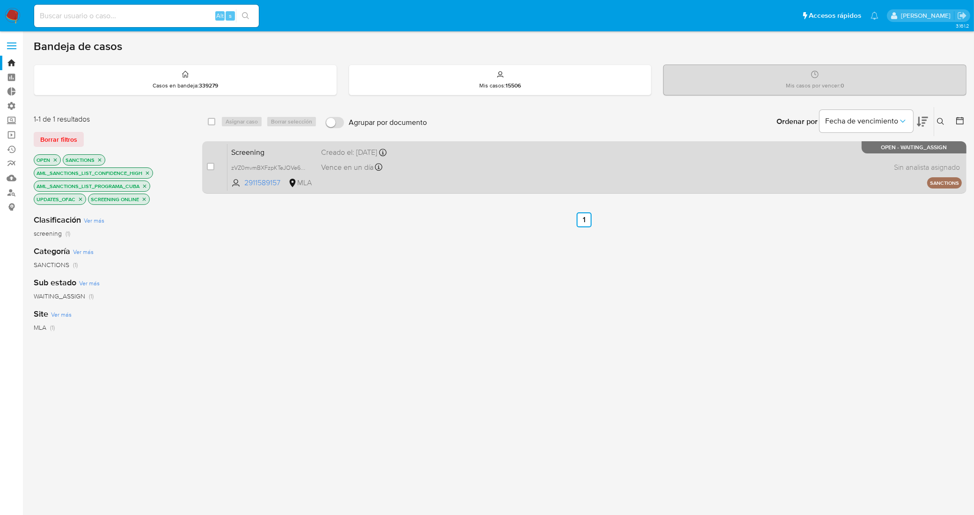
click at [302, 144] on div "Screening zVZ0mvmBXFzpKTeJOVe60Eyf 2911589157 MLA Creado el: 07/10/2025 Creado …" at bounding box center [595, 167] width 735 height 47
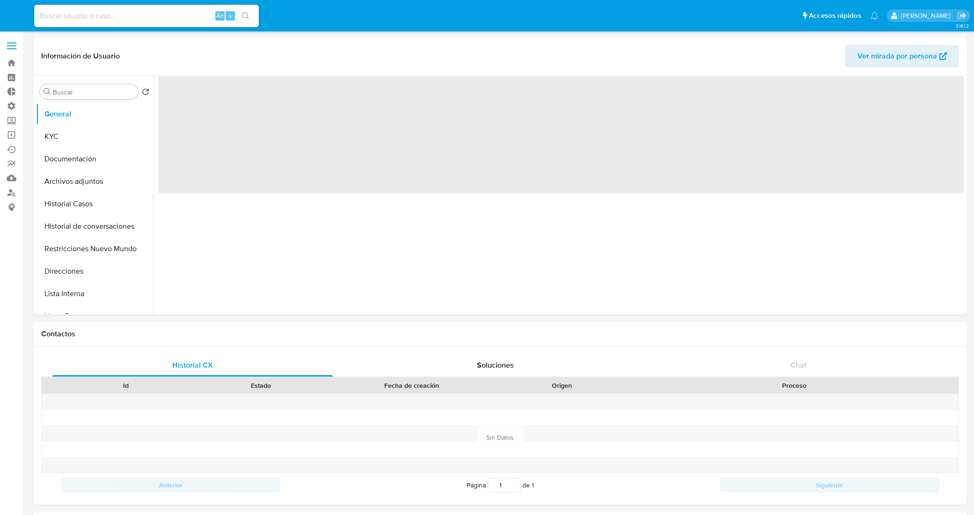
select select "10"
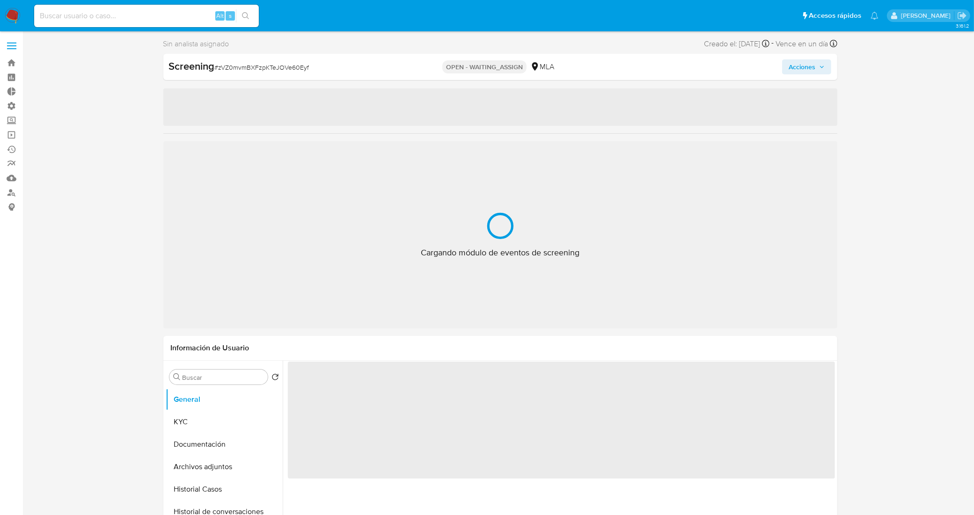
select select "10"
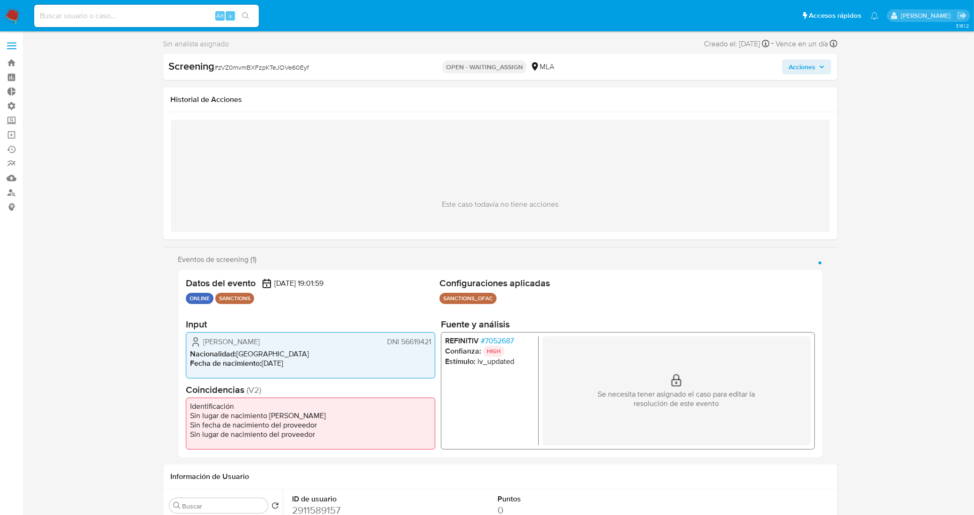
click at [500, 342] on span "# 7052687" at bounding box center [496, 340] width 33 height 9
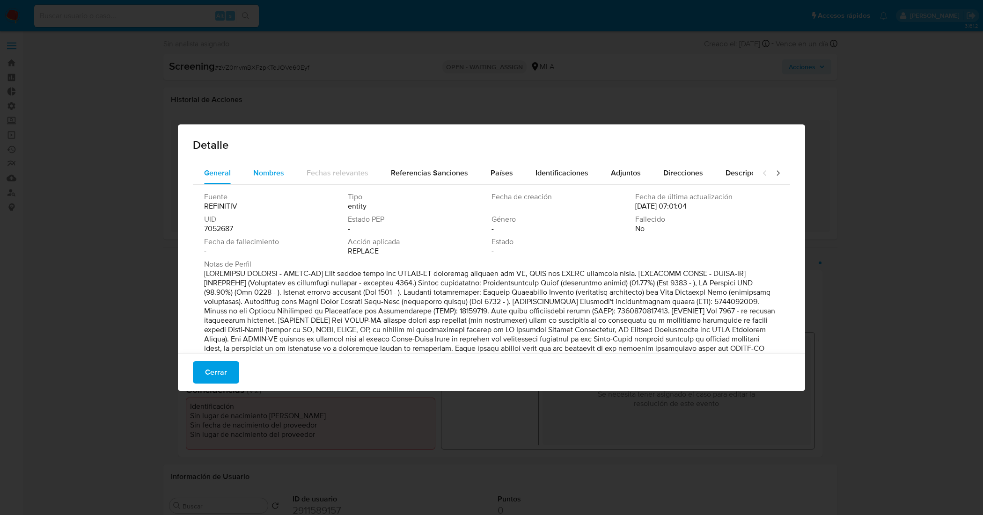
click at [268, 171] on span "Nombres" at bounding box center [268, 173] width 31 height 11
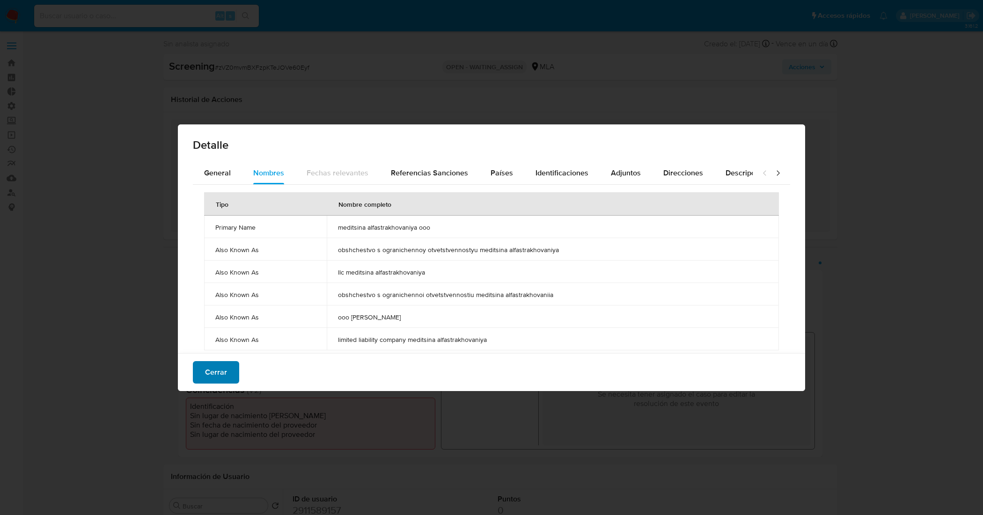
click at [221, 368] on span "Cerrar" at bounding box center [216, 372] width 22 height 21
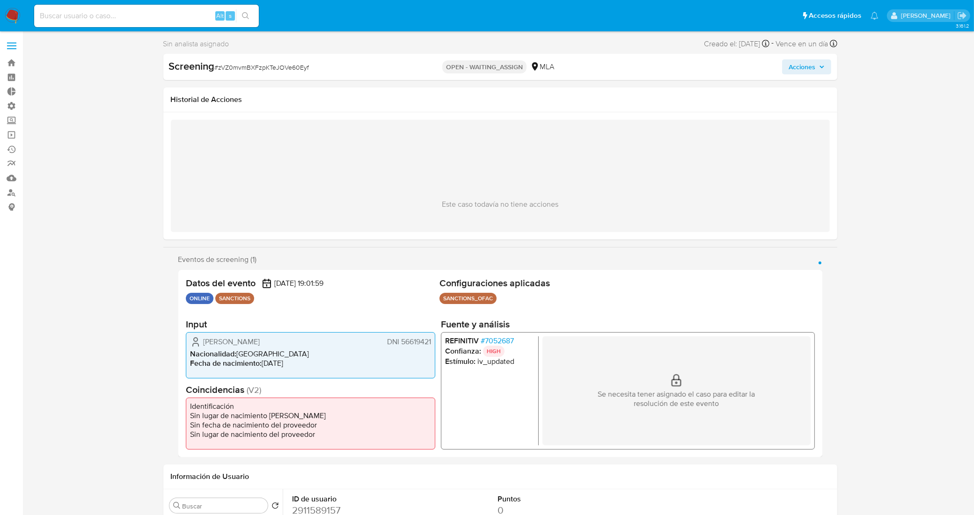
click at [445, 405] on ul "REFINITIV # 7052687 Confianza: HIGH Estímulo : iv_updated" at bounding box center [492, 390] width 94 height 109
click at [501, 341] on span "# 7052687" at bounding box center [496, 340] width 33 height 9
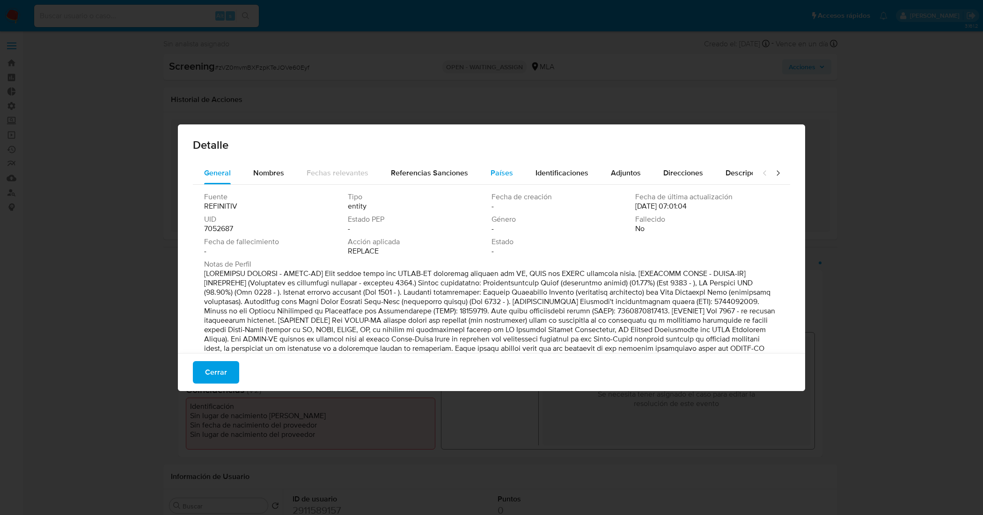
click at [491, 172] on span "Países" at bounding box center [502, 173] width 22 height 11
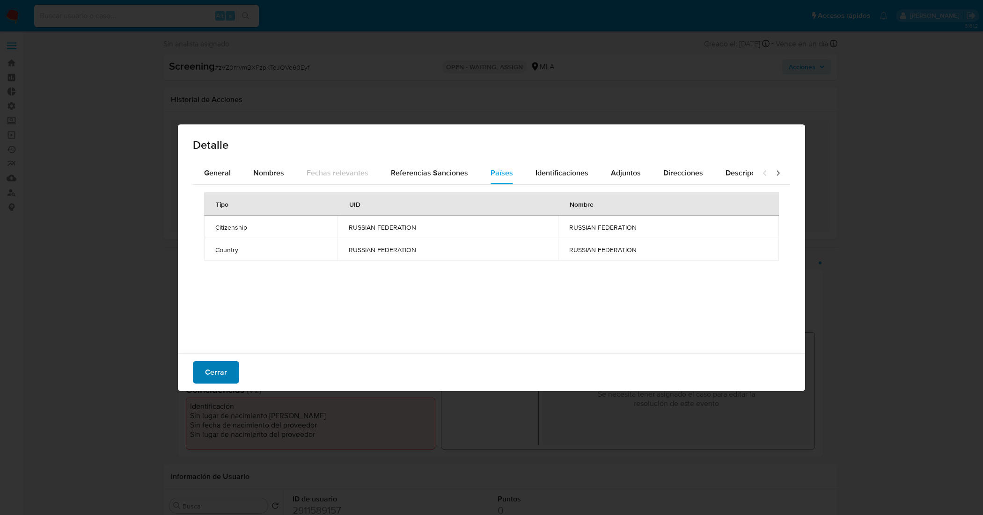
click at [225, 366] on span "Cerrar" at bounding box center [216, 372] width 22 height 21
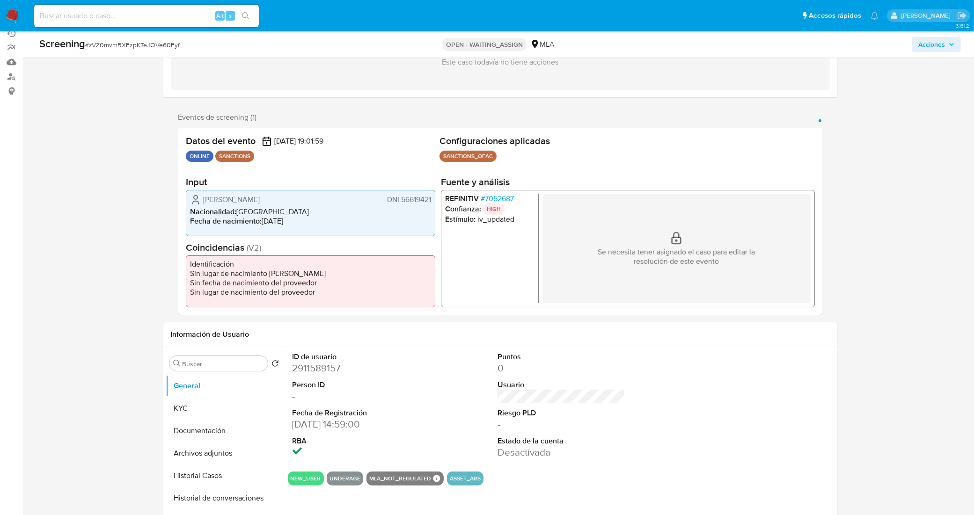
scroll to position [117, 0]
click at [202, 429] on button "Documentación" at bounding box center [221, 430] width 110 height 22
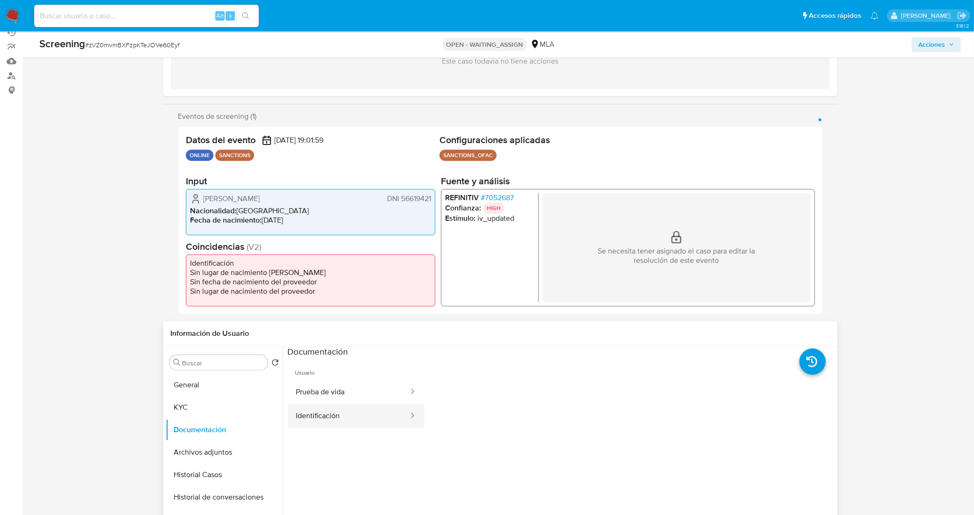
click at [328, 420] on button "Identificación" at bounding box center [349, 417] width 122 height 24
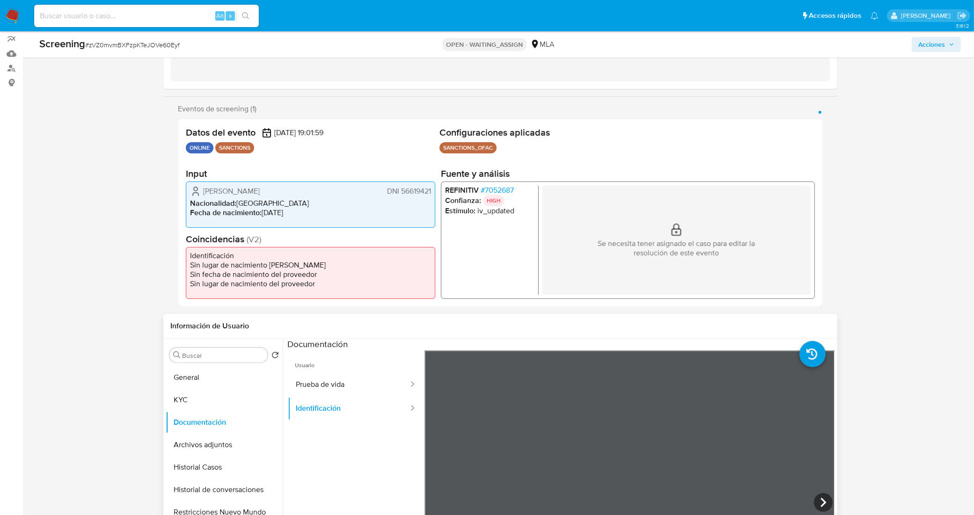
scroll to position [234, 0]
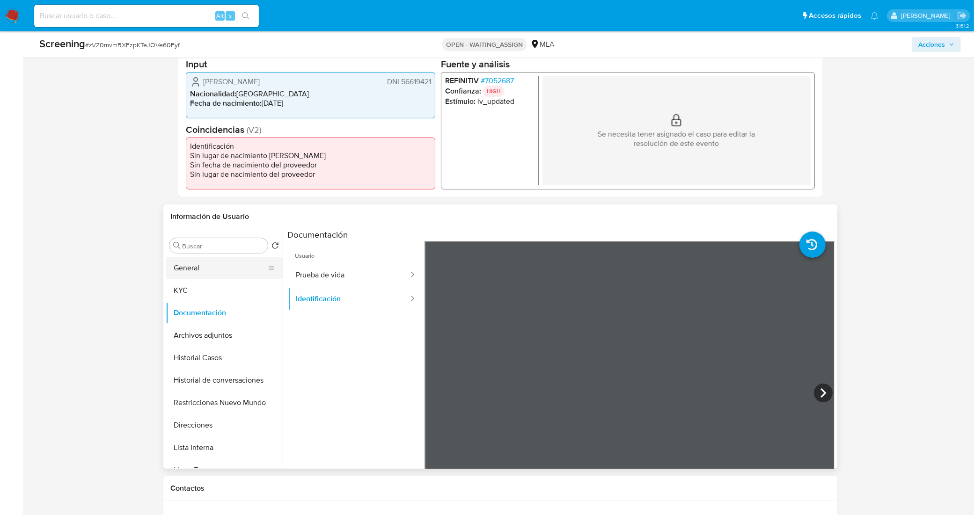
click at [172, 275] on button "General" at bounding box center [221, 268] width 110 height 22
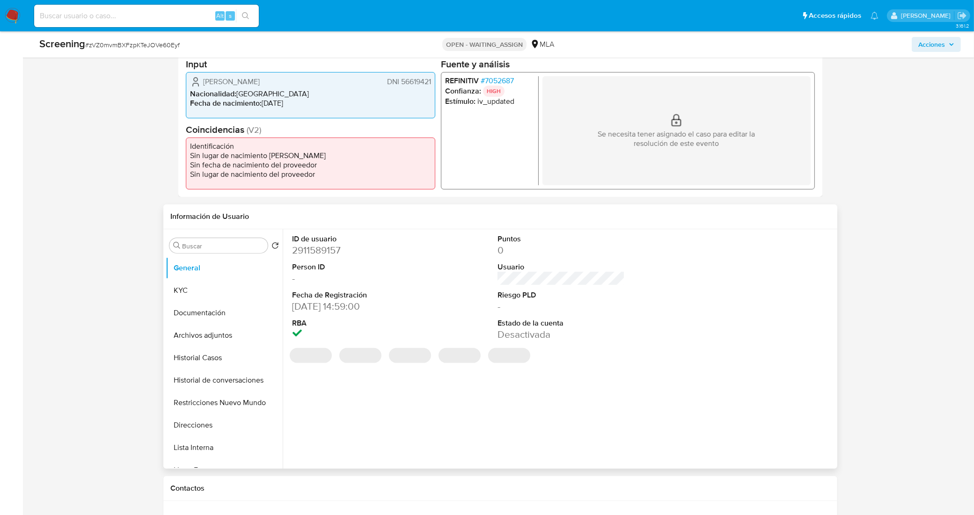
click at [323, 252] on dd "2911589157" at bounding box center [356, 250] width 127 height 13
copy dd "2911589157"
click at [165, 43] on span "# zVZ0mvmBXFzpKTeJOVe60Eyf" at bounding box center [132, 44] width 95 height 9
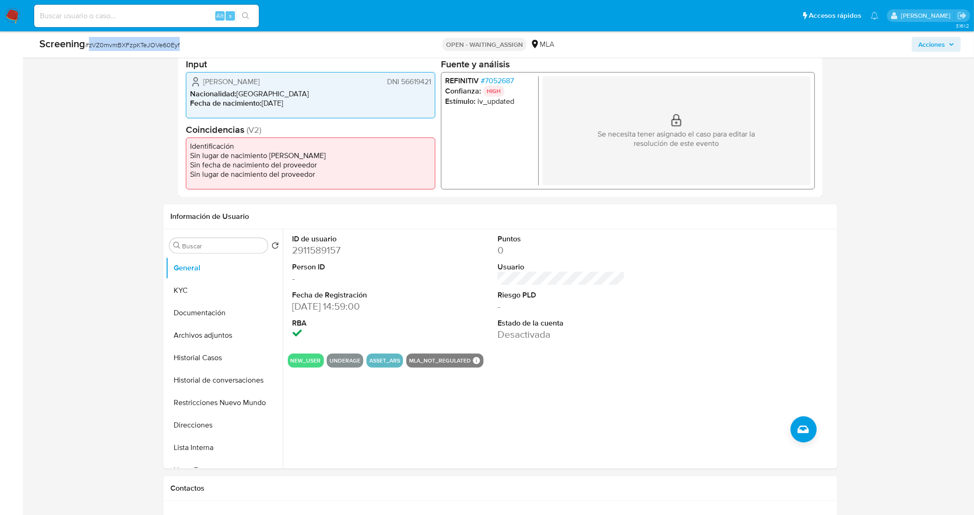
click at [165, 43] on span "# zVZ0mvmBXFzpKTeJOVe60Eyf" at bounding box center [132, 44] width 95 height 9
copy span "zVZ0mvmBXFzpKTeJOVe60Eyf"
click at [416, 82] on span "DNI 56619421" at bounding box center [409, 81] width 44 height 9
drag, startPoint x: 204, startPoint y: 83, endPoint x: 434, endPoint y: 82, distance: 229.9
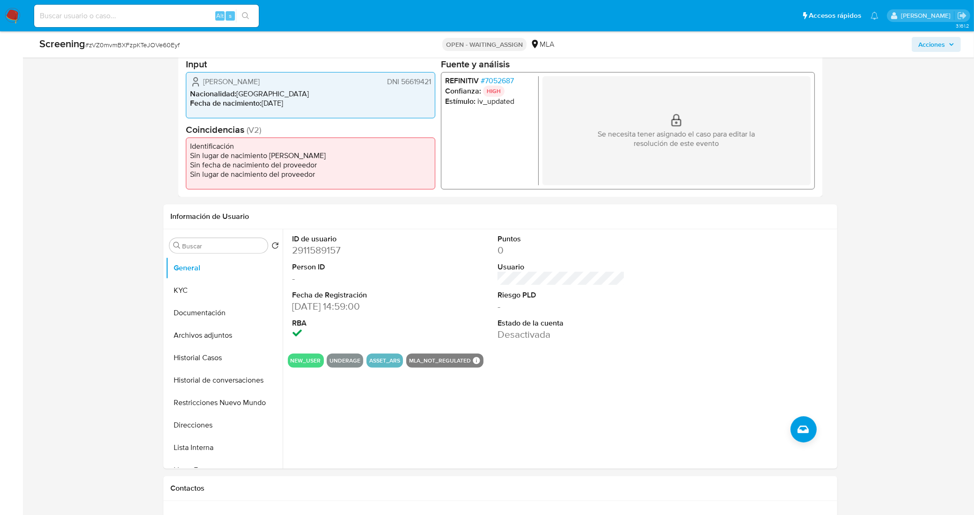
click at [434, 82] on div "Bautista Rodriguez Nicolorich DNI 56619421 Nacionalidad : Argentina Fecha de na…" at bounding box center [311, 95] width 250 height 46
click at [373, 243] on dt "ID de usuario" at bounding box center [356, 239] width 127 height 10
click at [507, 80] on span "# 7052687" at bounding box center [496, 80] width 33 height 9
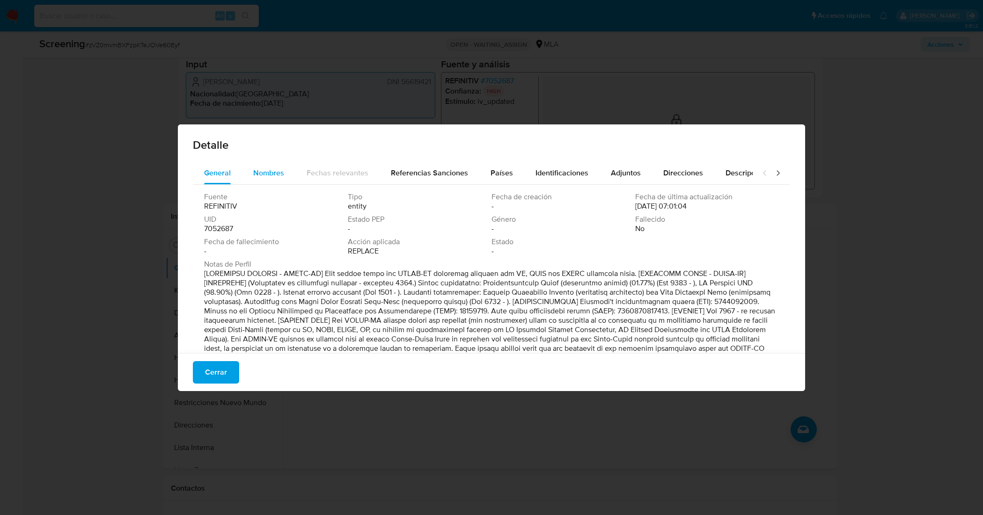
click at [256, 172] on span "Nombres" at bounding box center [268, 173] width 31 height 11
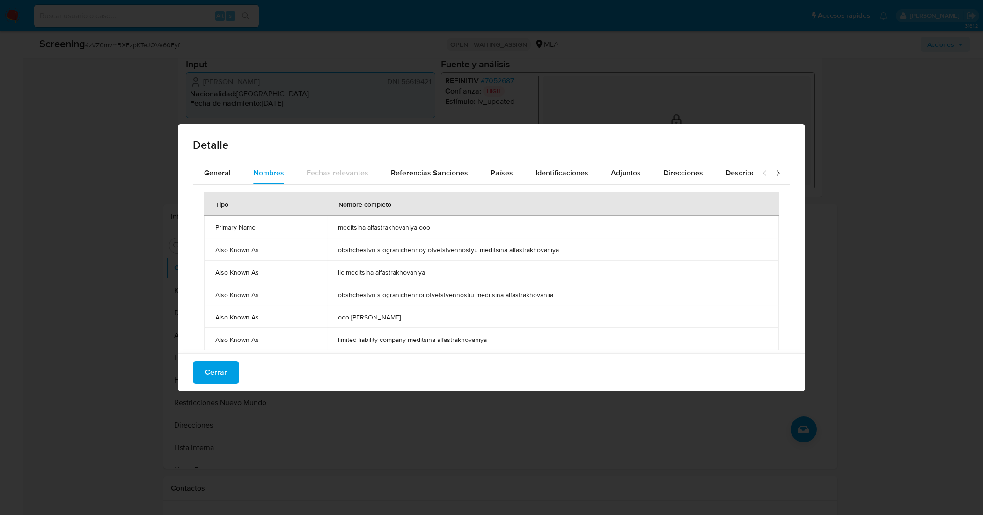
drag, startPoint x: 384, startPoint y: 221, endPoint x: 336, endPoint y: 226, distance: 48.9
click at [336, 226] on td "meditsina alfastrakhovaniya ooo" at bounding box center [553, 227] width 452 height 22
click at [437, 141] on span "Detalle" at bounding box center [491, 145] width 597 height 11
click at [546, 176] on span "Identificaciones" at bounding box center [562, 173] width 53 height 11
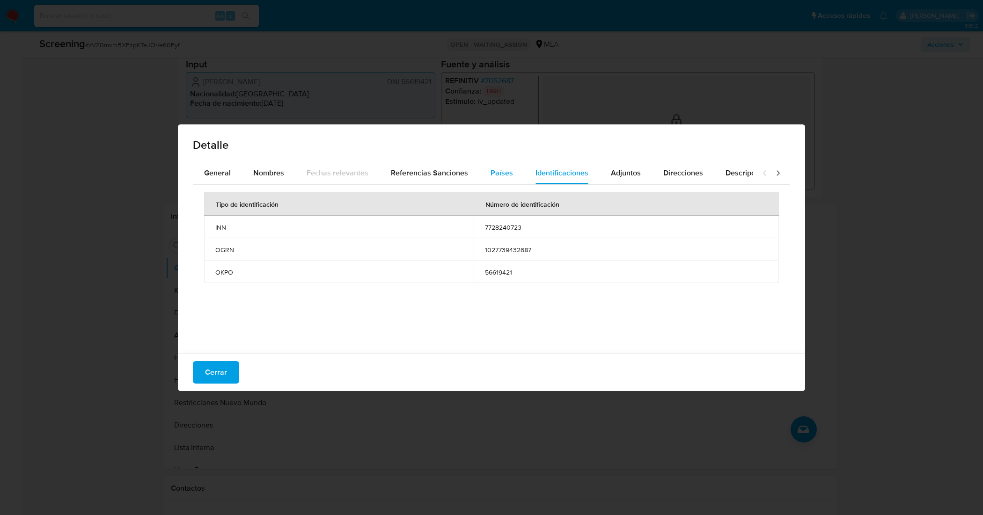
click at [481, 174] on button "Países" at bounding box center [501, 173] width 45 height 22
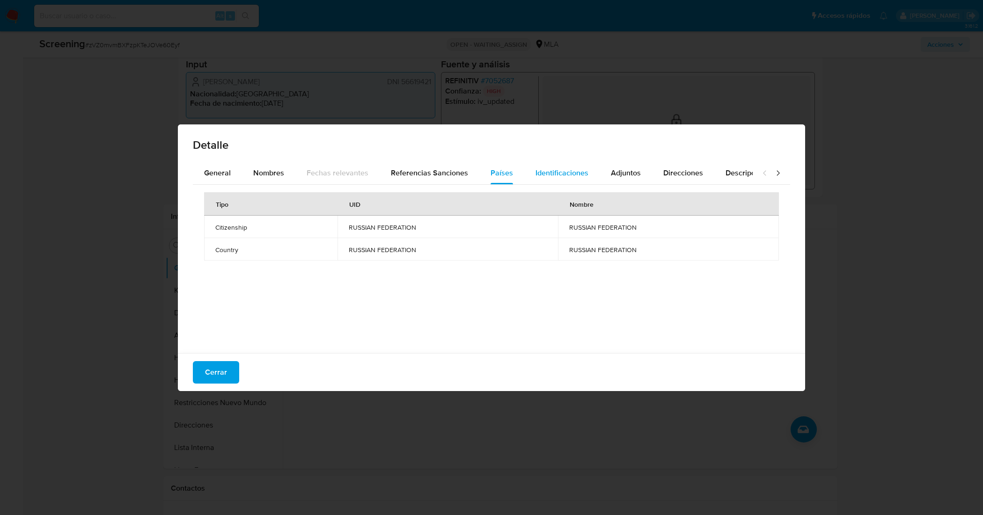
click at [540, 177] on span "Identificaciones" at bounding box center [562, 173] width 53 height 11
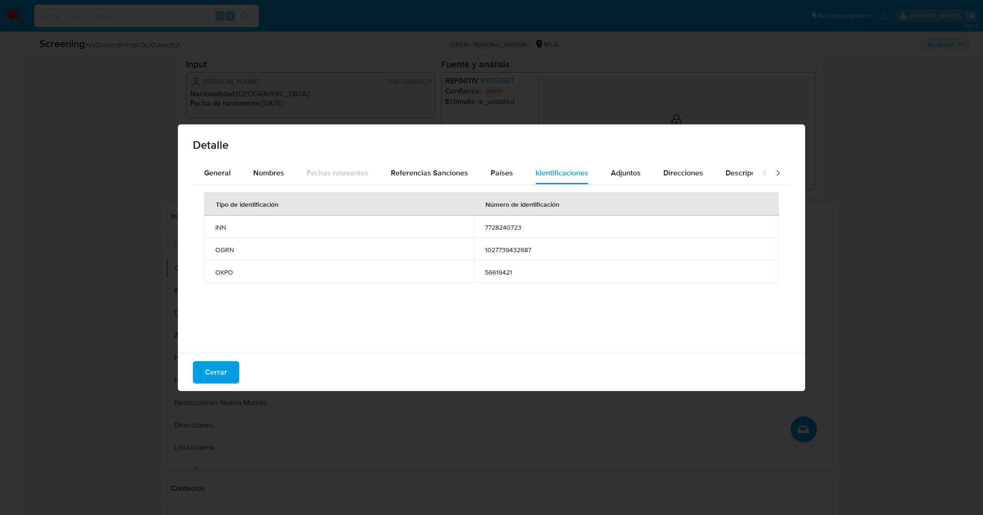
click at [498, 268] on span "56619421" at bounding box center [626, 272] width 283 height 8
click at [447, 140] on span "Detalle" at bounding box center [491, 145] width 597 height 11
click at [223, 368] on span "Cerrar" at bounding box center [216, 372] width 22 height 21
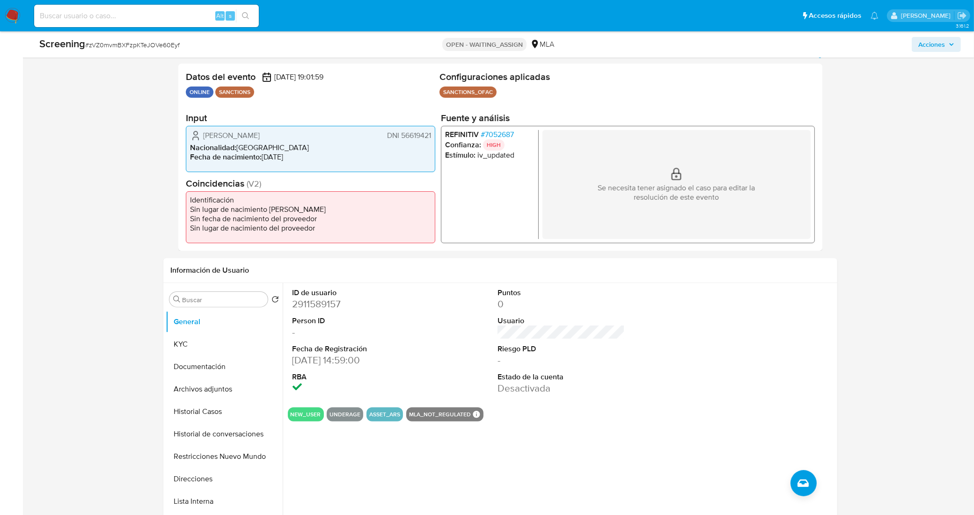
scroll to position [293, 0]
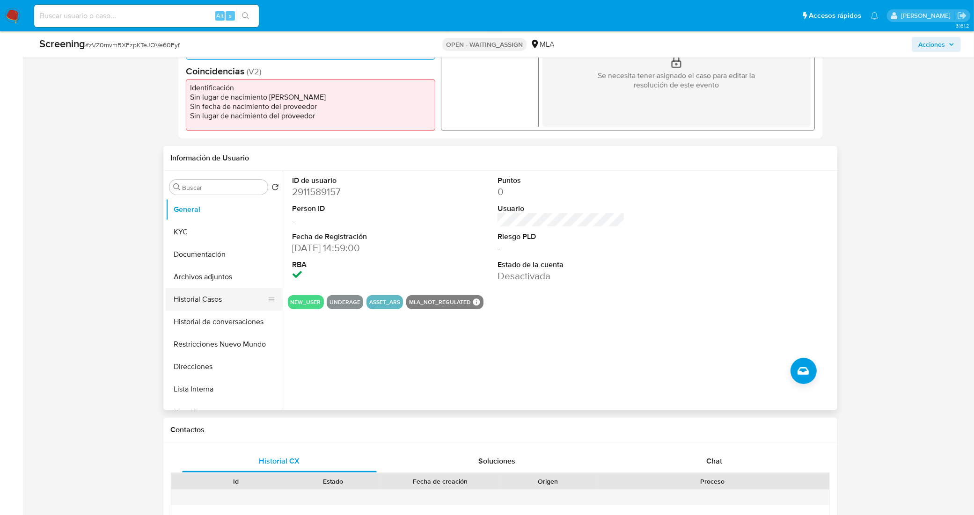
click at [191, 302] on button "Historial Casos" at bounding box center [221, 299] width 110 height 22
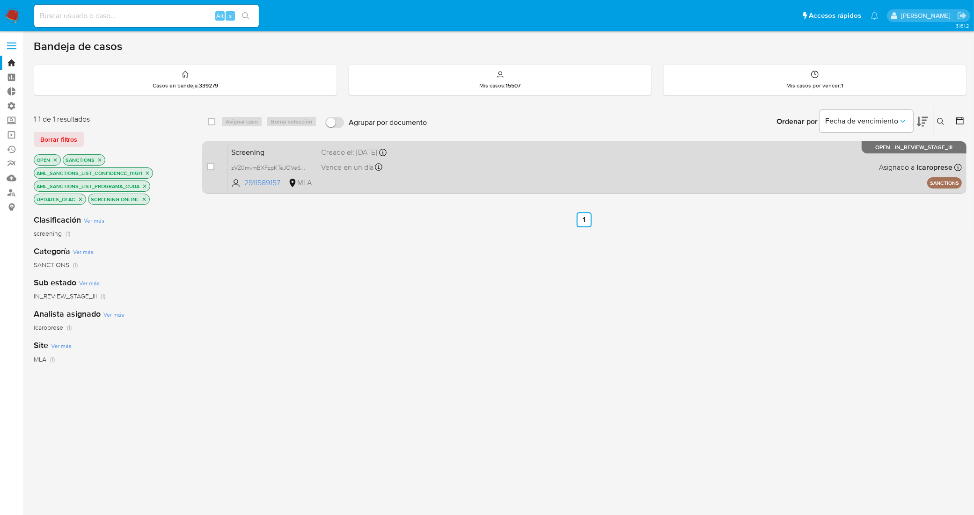
click at [425, 155] on div "Creado el: [DATE] Creado el: [DATE] 16:01:59" at bounding box center [398, 152] width 155 height 10
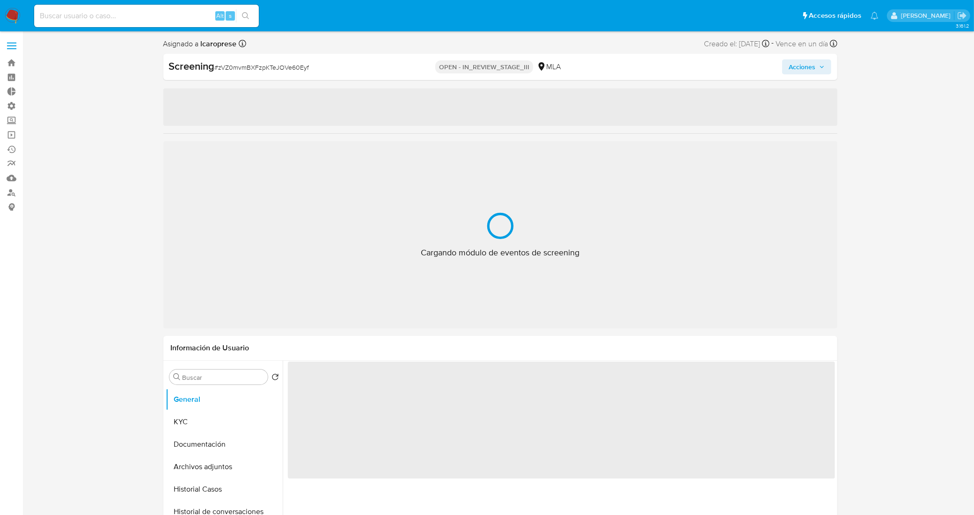
select select "10"
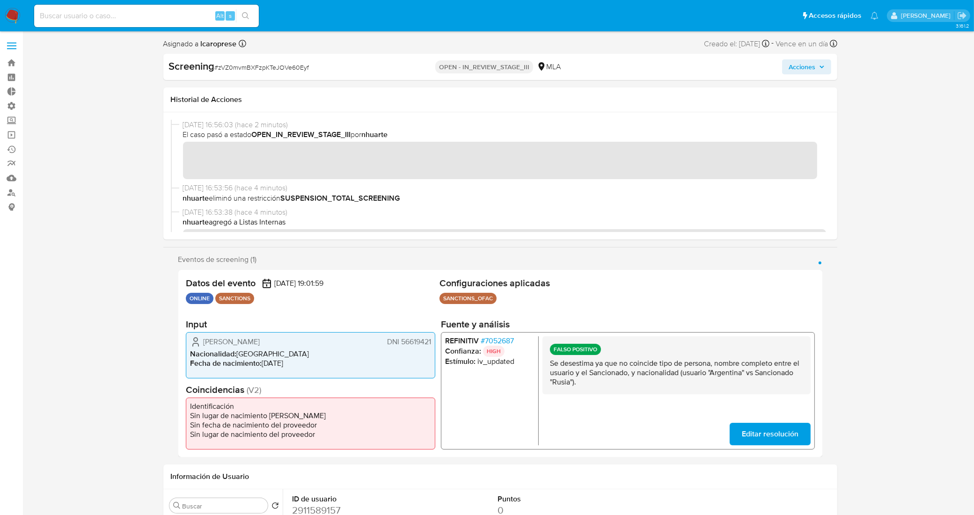
click at [808, 69] on span "Acciones" at bounding box center [802, 66] width 27 height 15
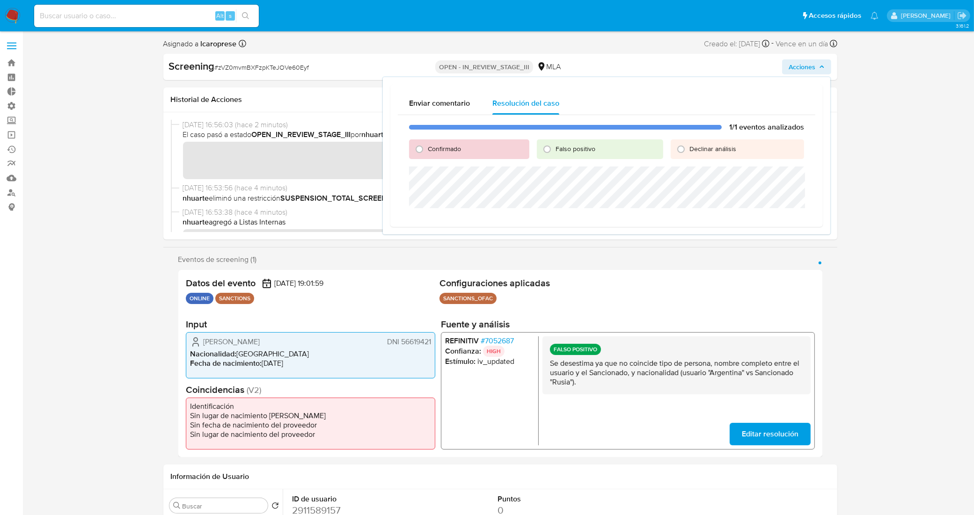
click at [596, 150] on div "Falso positivo" at bounding box center [600, 150] width 126 height 20
drag, startPoint x: 574, startPoint y: 150, endPoint x: 581, endPoint y: 165, distance: 16.5
click at [576, 152] on span "Falso positivo" at bounding box center [576, 148] width 40 height 9
click at [560, 153] on span "Falso positivo" at bounding box center [576, 148] width 40 height 9
click at [555, 153] on input "Falso positivo" at bounding box center [547, 149] width 15 height 15
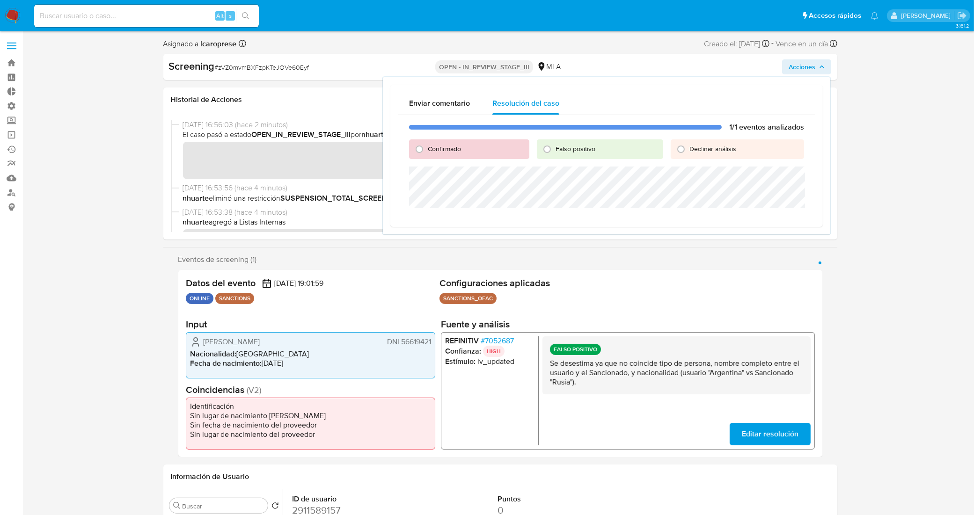
radio input "true"
click at [780, 223] on span "Cerrar Caso" at bounding box center [771, 219] width 45 height 13
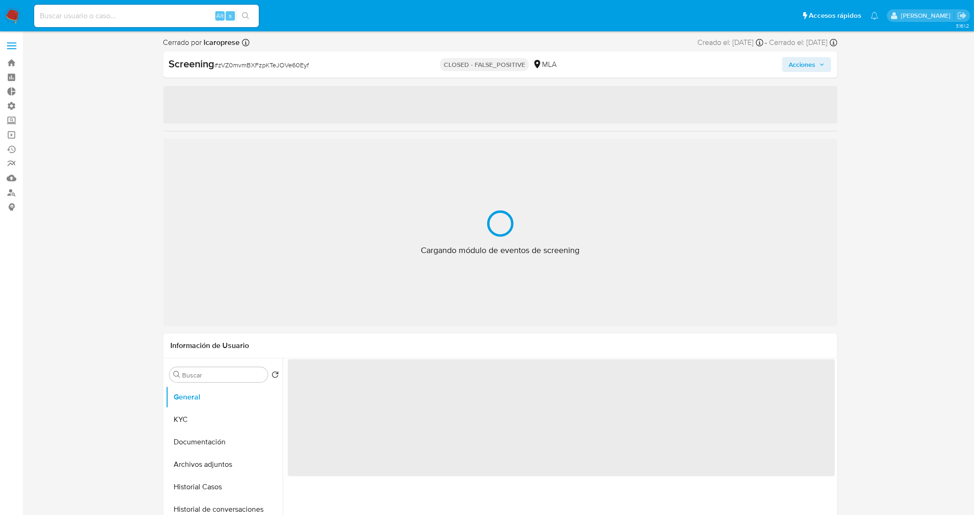
select select "10"
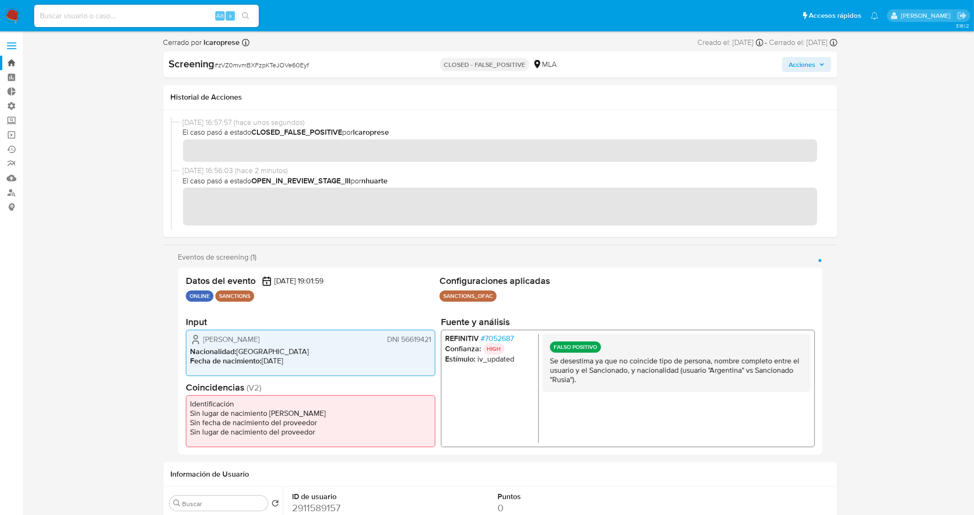
click at [7, 64] on link "Bandeja" at bounding box center [55, 63] width 111 height 15
